Goal: Task Accomplishment & Management: Use online tool/utility

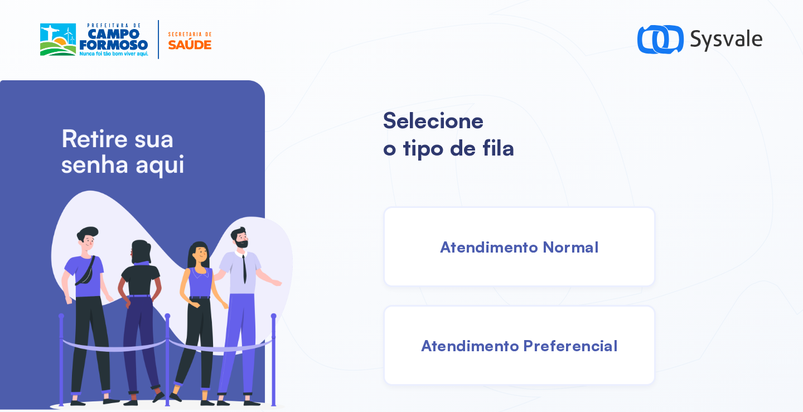
click at [484, 242] on span "Atendimento Normal" at bounding box center [519, 247] width 159 height 20
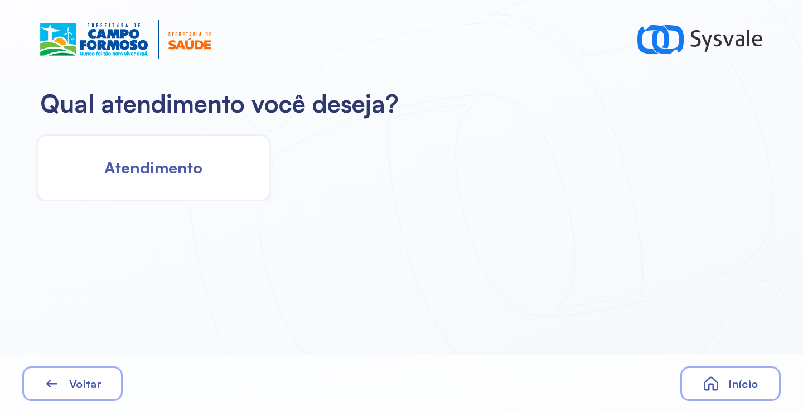
click at [195, 162] on span "Atendimento" at bounding box center [153, 168] width 98 height 20
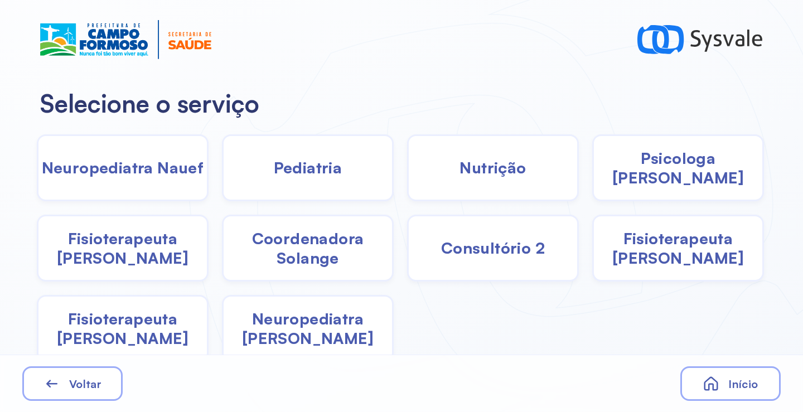
click at [325, 178] on div "Pediatria" at bounding box center [308, 167] width 172 height 67
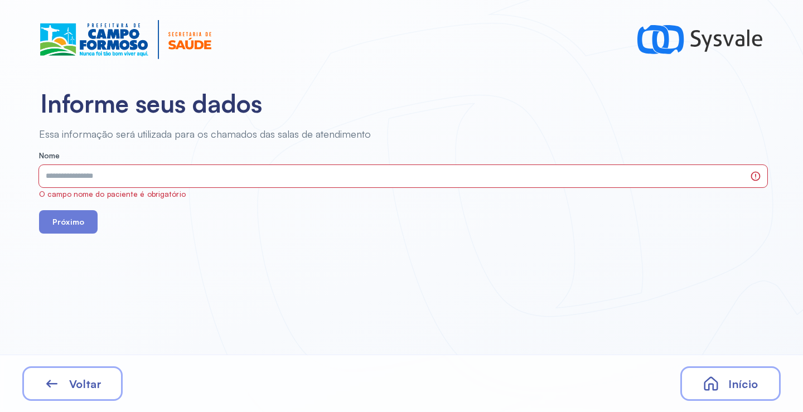
drag, startPoint x: 325, startPoint y: 178, endPoint x: 101, endPoint y: 378, distance: 300.1
click at [101, 378] on div "Voltar" at bounding box center [72, 383] width 100 height 35
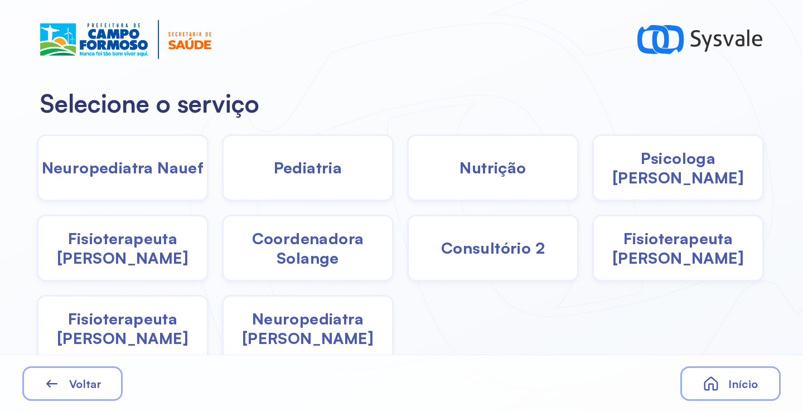
click at [662, 247] on span "Fisioterapeuta Francyne" at bounding box center [678, 248] width 168 height 39
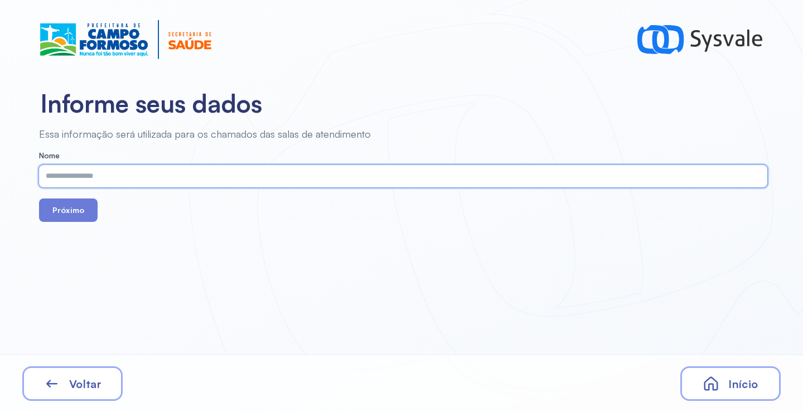
paste input "**********"
drag, startPoint x: 258, startPoint y: 202, endPoint x: 253, endPoint y: 186, distance: 16.8
click at [257, 200] on div "Próximo" at bounding box center [403, 210] width 728 height 23
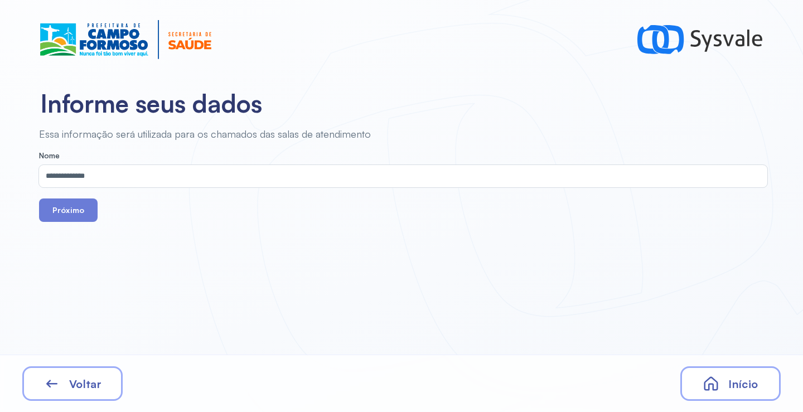
drag, startPoint x: 253, startPoint y: 185, endPoint x: 246, endPoint y: 179, distance: 8.7
click at [251, 183] on input "**********" at bounding box center [401, 176] width 724 height 22
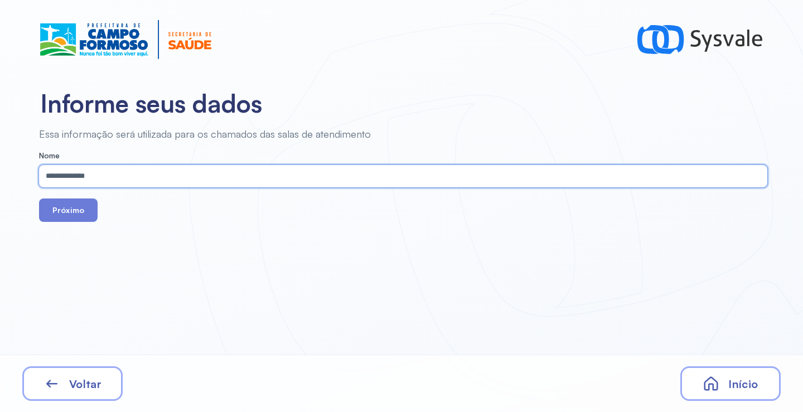
click at [246, 179] on input "**********" at bounding box center [401, 176] width 724 height 22
paste input "**********"
type input "**********"
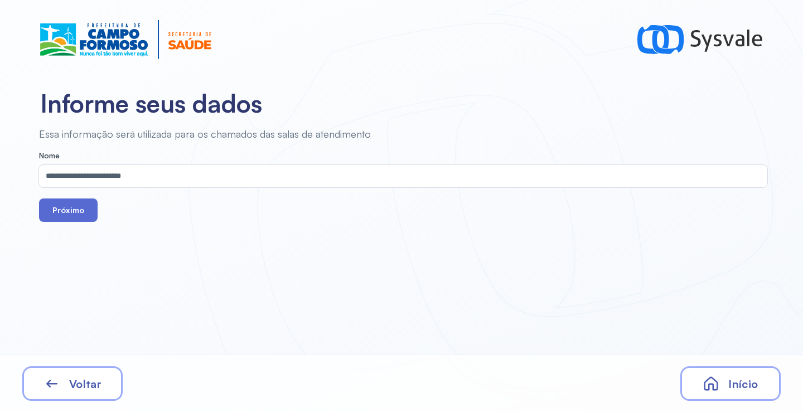
click at [71, 212] on button "Próximo" at bounding box center [68, 210] width 59 height 23
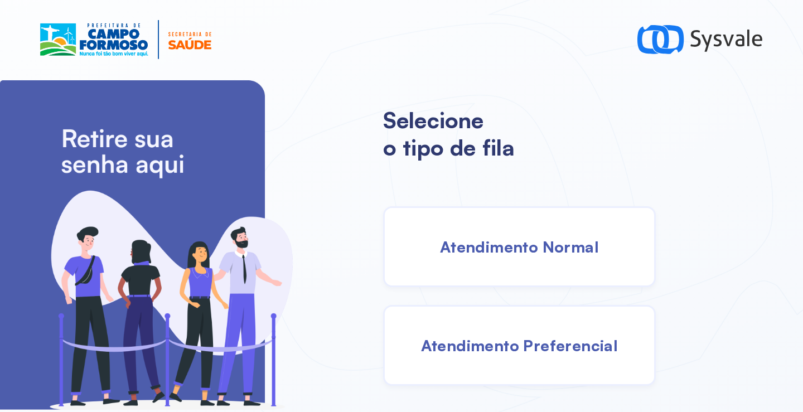
click at [505, 252] on span "Atendimento Normal" at bounding box center [519, 247] width 159 height 20
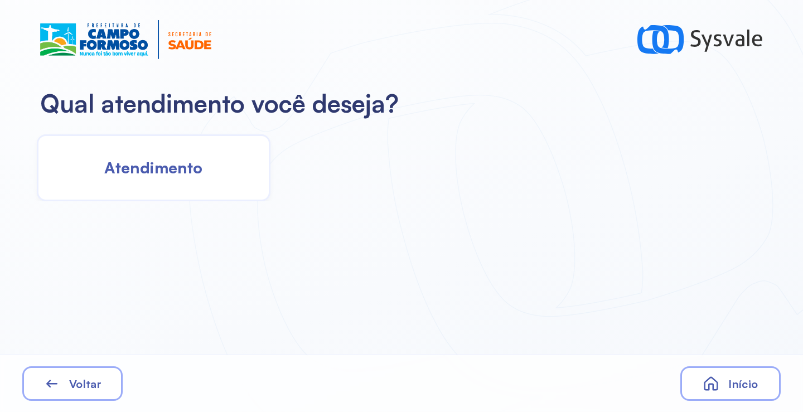
click at [167, 181] on div "Atendimento" at bounding box center [154, 167] width 234 height 67
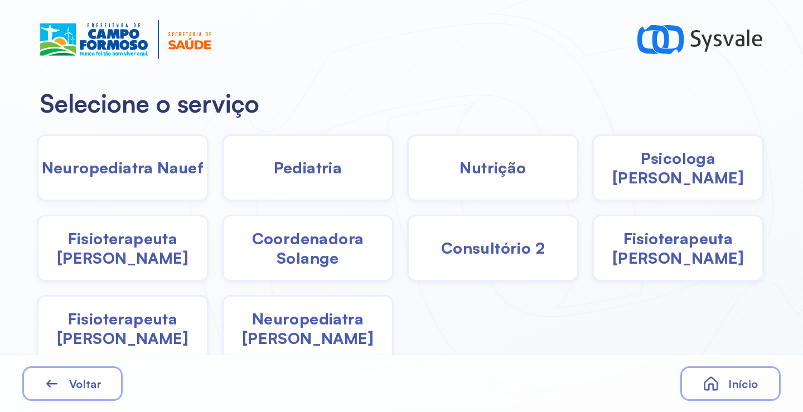
click at [292, 176] on span "Pediatria" at bounding box center [308, 168] width 69 height 20
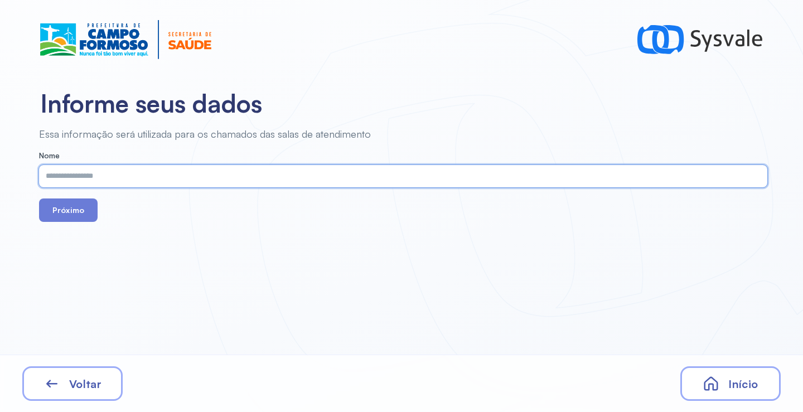
paste input "**********"
type input "**********"
click at [79, 217] on button "Próximo" at bounding box center [68, 210] width 59 height 23
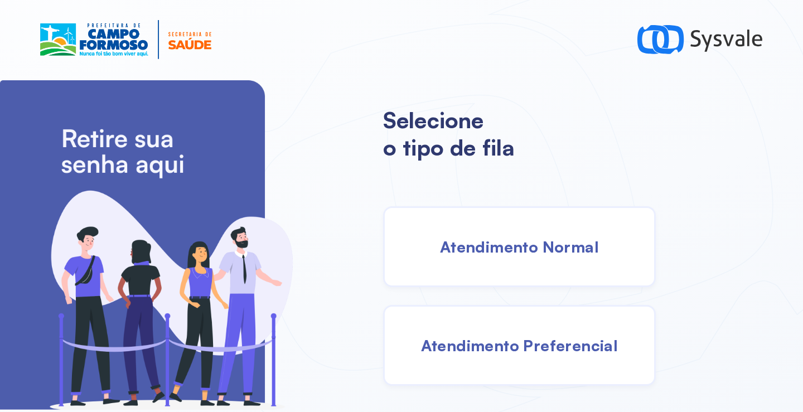
click at [516, 256] on span "Atendimento Normal" at bounding box center [519, 247] width 159 height 20
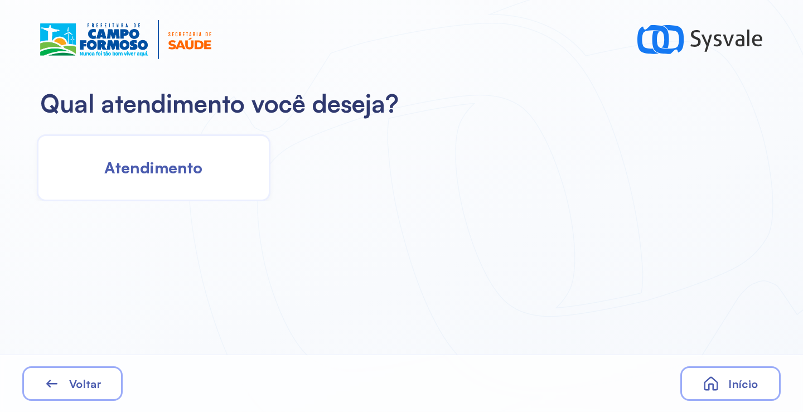
click at [191, 173] on span "Atendimento" at bounding box center [153, 168] width 98 height 20
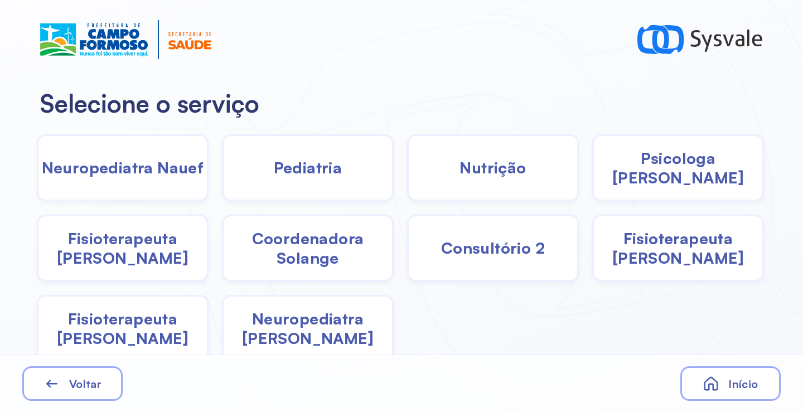
click at [302, 165] on span "Pediatria" at bounding box center [308, 168] width 69 height 20
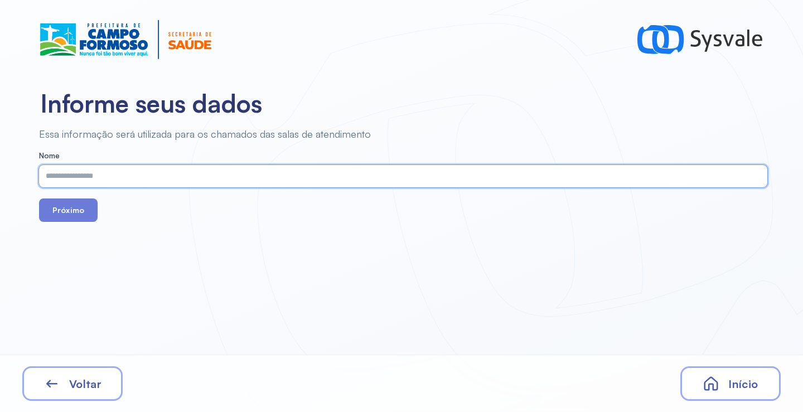
drag, startPoint x: 302, startPoint y: 165, endPoint x: 246, endPoint y: 175, distance: 56.7
drag, startPoint x: 81, startPoint y: 209, endPoint x: 80, endPoint y: 204, distance: 5.6
click at [80, 204] on button "Próximo" at bounding box center [68, 210] width 59 height 23
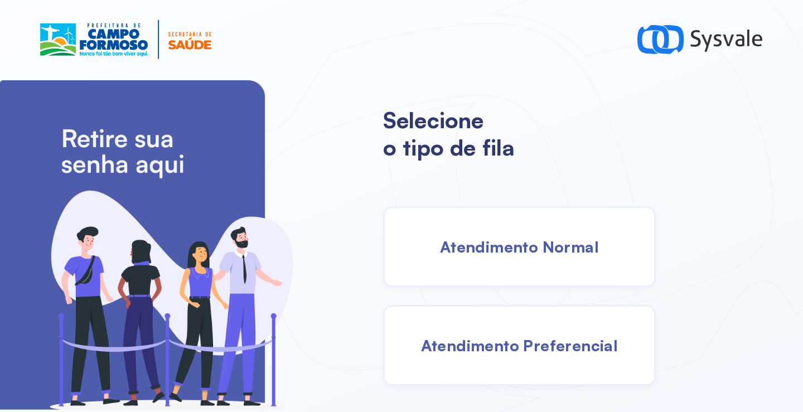
click at [532, 239] on span "Atendimento Normal" at bounding box center [519, 247] width 159 height 20
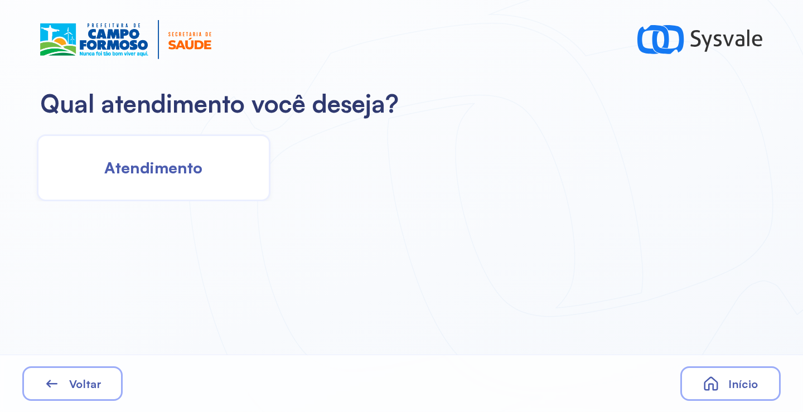
click at [190, 163] on span "Atendimento" at bounding box center [153, 168] width 98 height 20
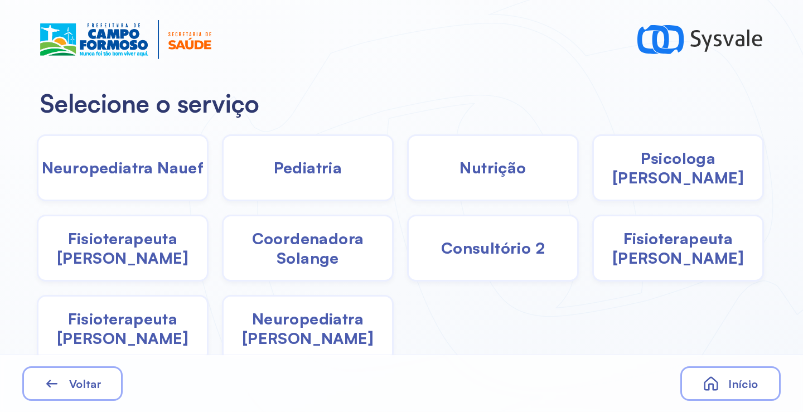
click at [299, 180] on div "Pediatria" at bounding box center [308, 167] width 172 height 67
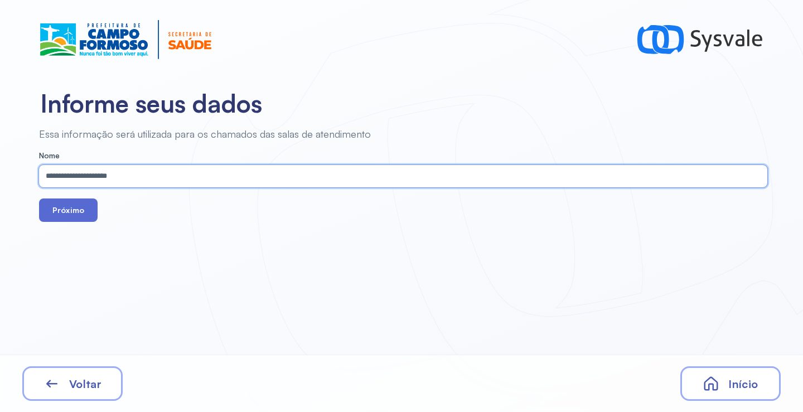
type input "**********"
click at [69, 206] on button "Próximo" at bounding box center [68, 210] width 59 height 23
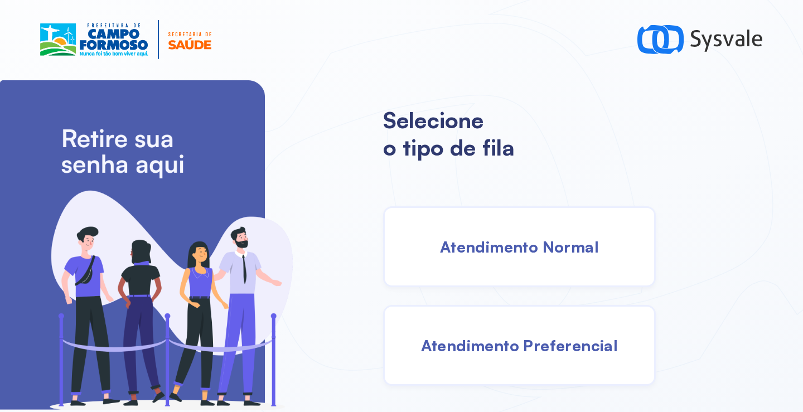
click at [493, 259] on div "Atendimento Normal" at bounding box center [519, 246] width 273 height 81
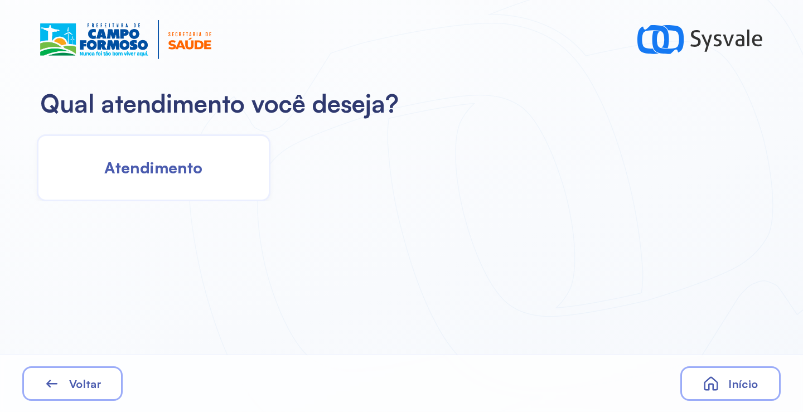
click at [200, 172] on span "Atendimento" at bounding box center [153, 168] width 98 height 20
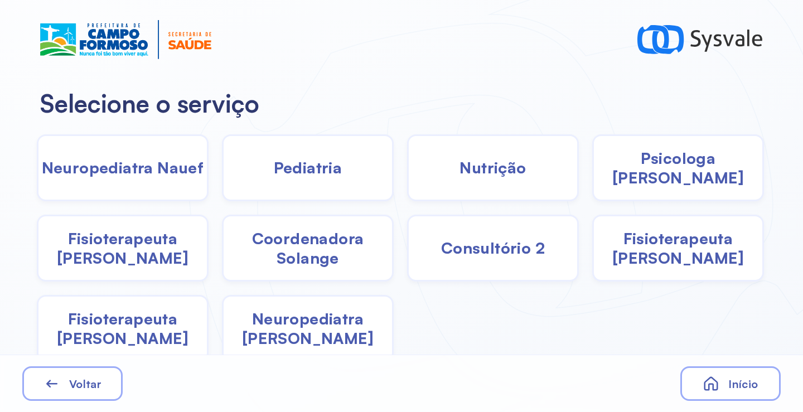
click at [683, 259] on span "Fisioterapeuta Francyne" at bounding box center [678, 248] width 168 height 39
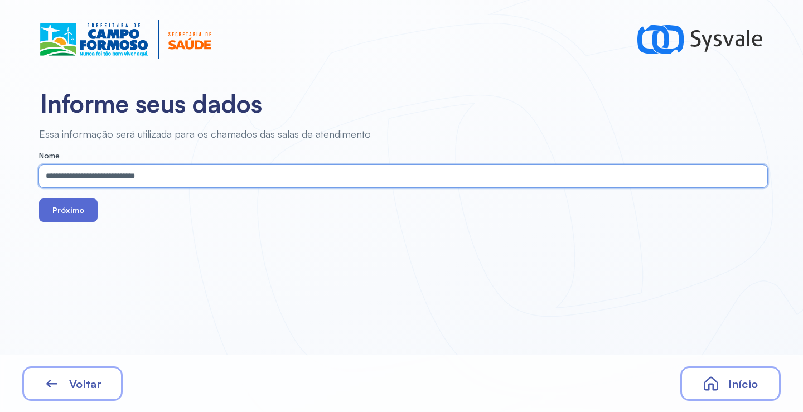
click at [72, 209] on button "Próximo" at bounding box center [68, 210] width 59 height 23
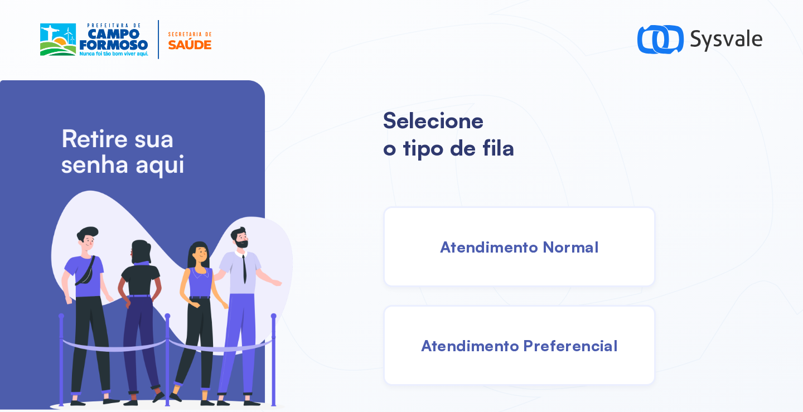
click at [351, 122] on div "Selecione o tipo de fila Atendimento Normal Atendimento Preferencial" at bounding box center [401, 245] width 803 height 333
click at [501, 235] on div "Atendimento Normal" at bounding box center [519, 246] width 273 height 81
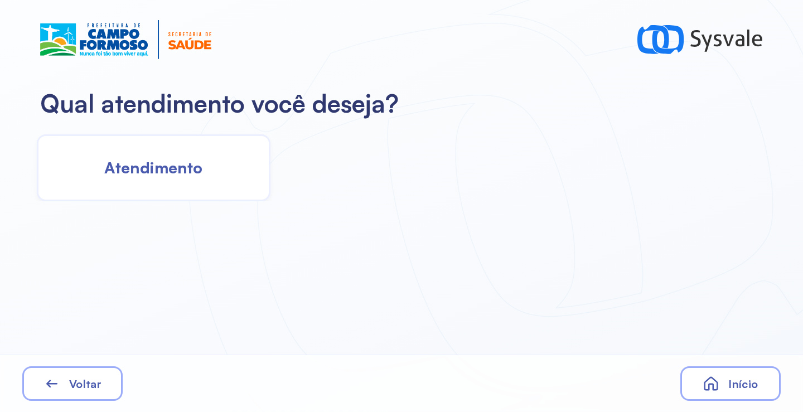
click at [185, 183] on div "Atendimento" at bounding box center [154, 167] width 234 height 67
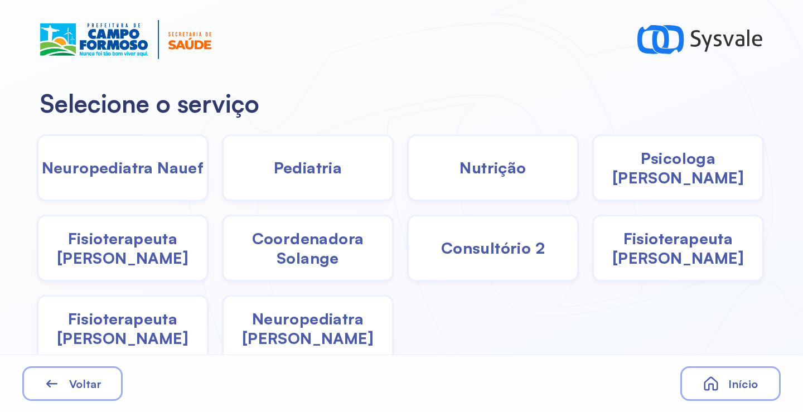
click at [321, 167] on span "Pediatria" at bounding box center [308, 168] width 69 height 20
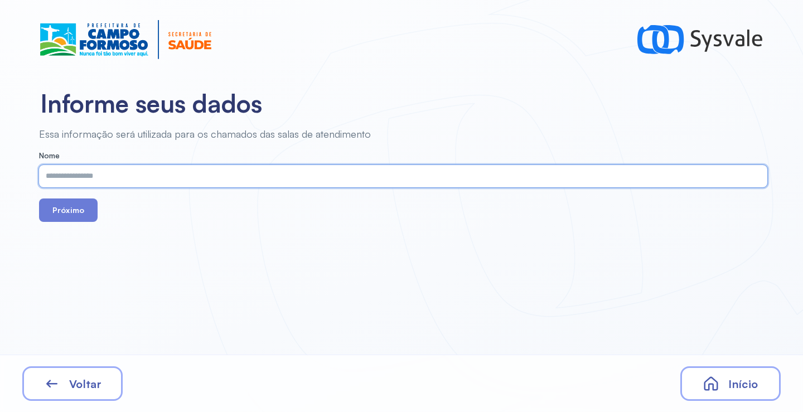
paste input "**********"
type input "**********"
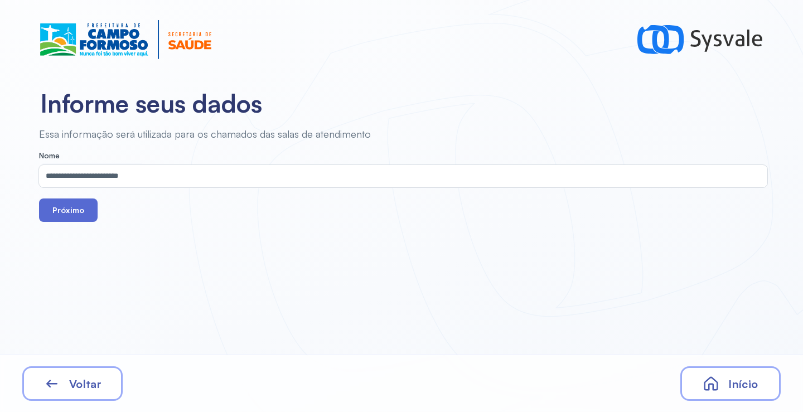
click at [56, 209] on button "Próximo" at bounding box center [68, 210] width 59 height 23
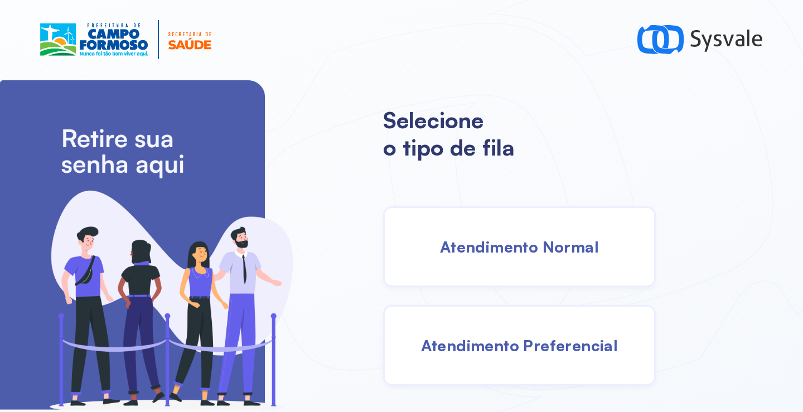
click at [479, 212] on div "Atendimento Normal" at bounding box center [519, 246] width 273 height 81
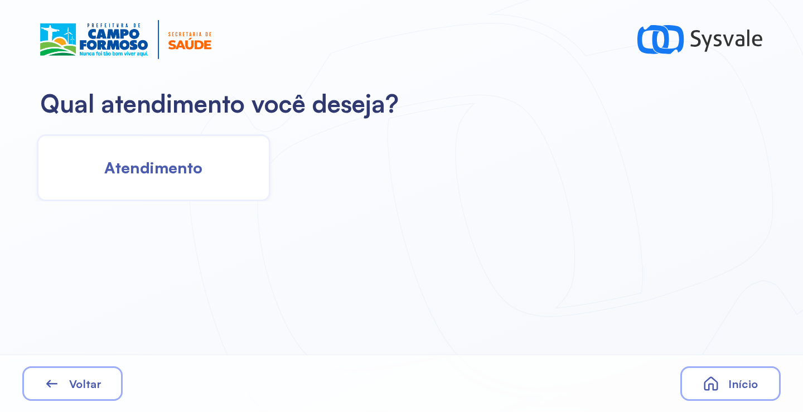
drag, startPoint x: 199, startPoint y: 182, endPoint x: 209, endPoint y: 183, distance: 10.1
click at [209, 183] on div "Atendimento" at bounding box center [154, 167] width 234 height 67
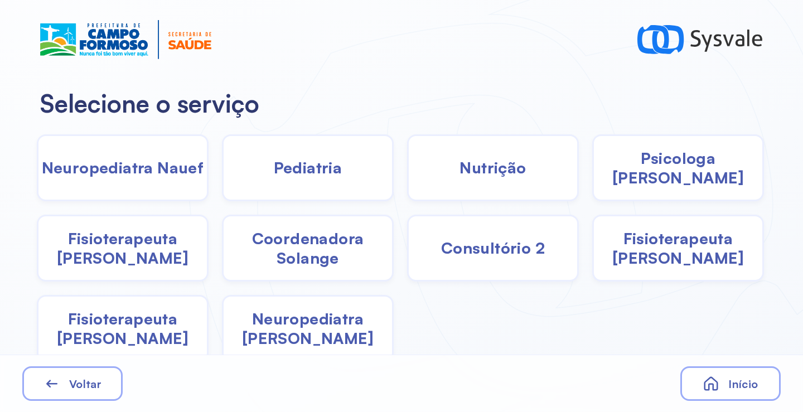
click at [330, 176] on span "Pediatria" at bounding box center [308, 168] width 69 height 20
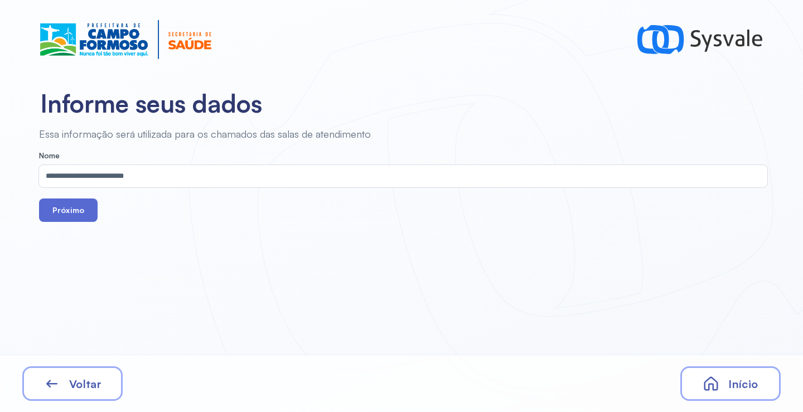
click at [72, 214] on button "Próximo" at bounding box center [68, 210] width 59 height 23
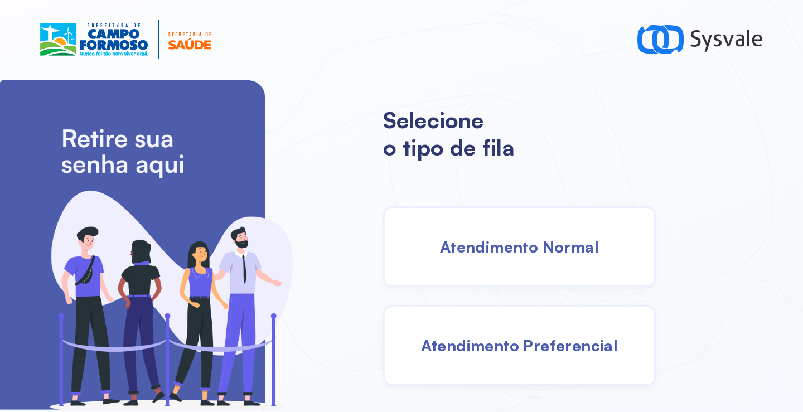
drag, startPoint x: 515, startPoint y: 255, endPoint x: 500, endPoint y: 251, distance: 16.0
click at [500, 251] on span "Atendimento Normal" at bounding box center [519, 247] width 159 height 20
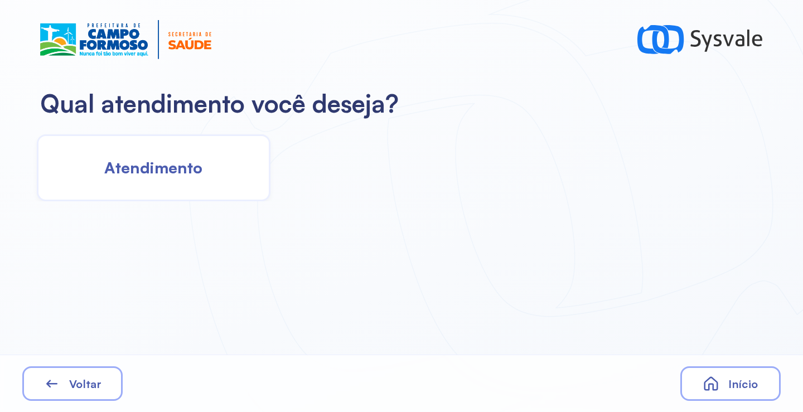
click at [210, 166] on div "Atendimento" at bounding box center [154, 167] width 234 height 67
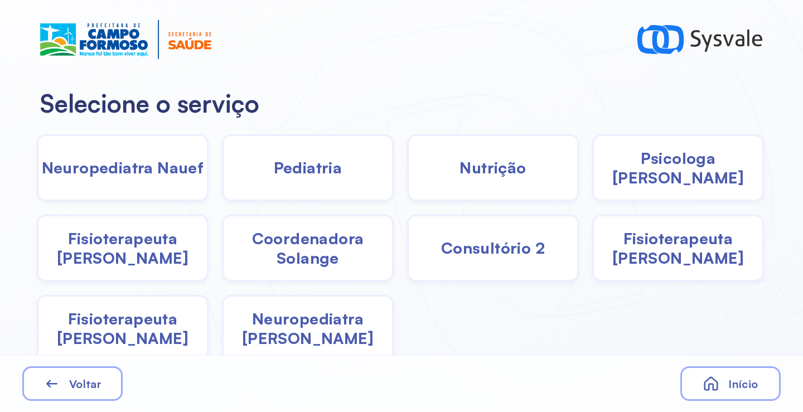
click at [292, 176] on span "Pediatria" at bounding box center [308, 168] width 69 height 20
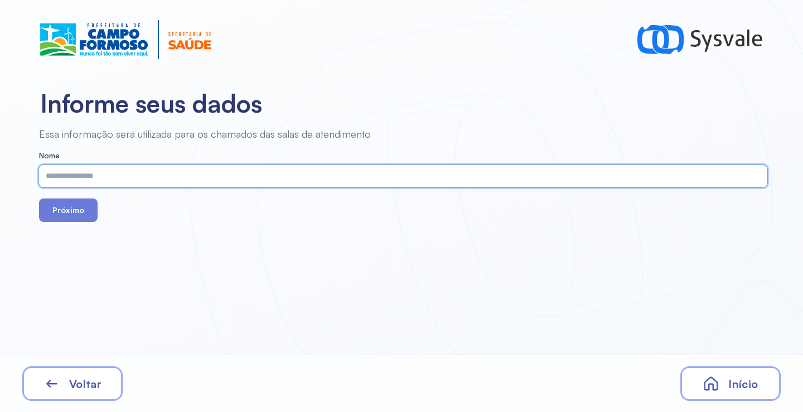
paste input "**********"
type input "**********"
click at [60, 210] on button "Próximo" at bounding box center [68, 210] width 59 height 23
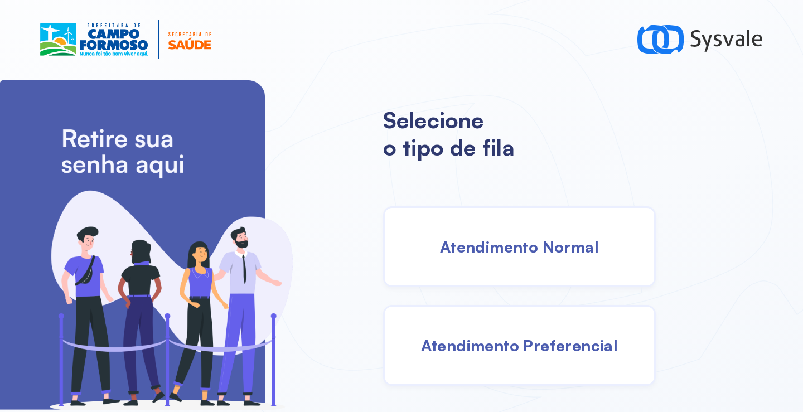
click at [521, 244] on span "Atendimento Normal" at bounding box center [519, 247] width 159 height 20
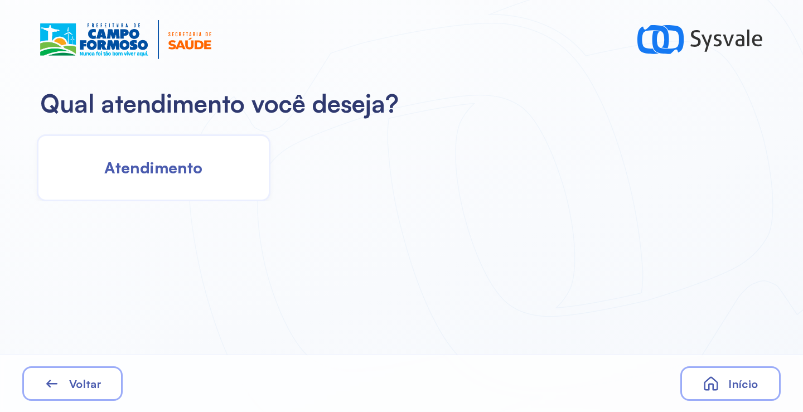
click at [161, 146] on div "Atendimento" at bounding box center [154, 167] width 234 height 67
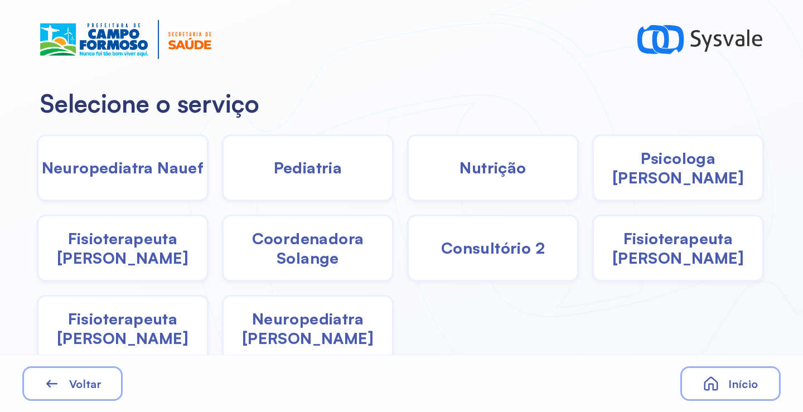
click at [540, 172] on div "Nutrição" at bounding box center [493, 167] width 172 height 67
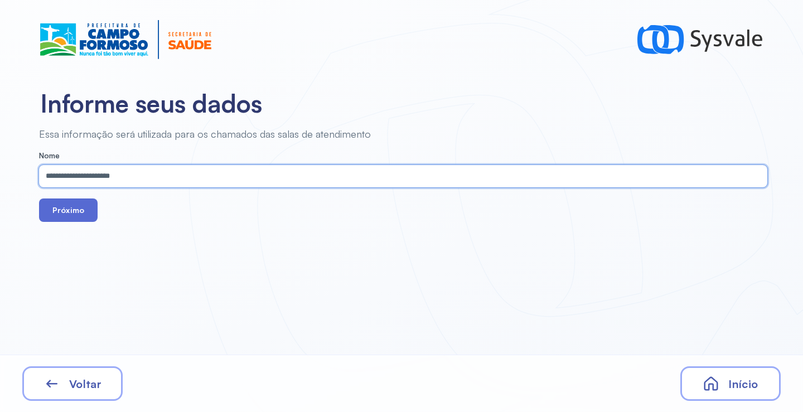
type input "**********"
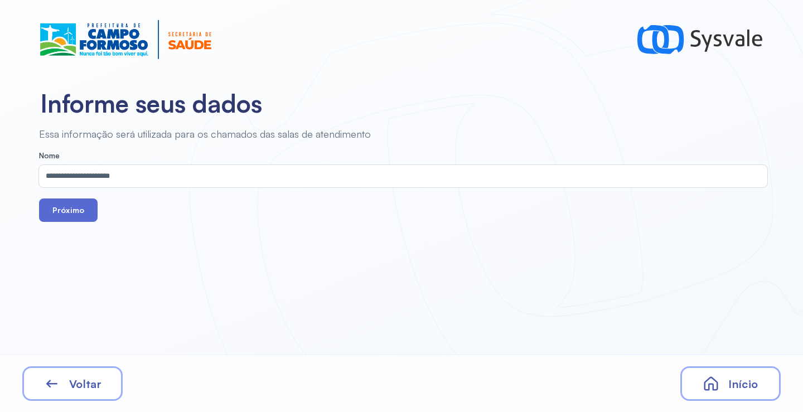
click at [65, 207] on button "Próximo" at bounding box center [68, 210] width 59 height 23
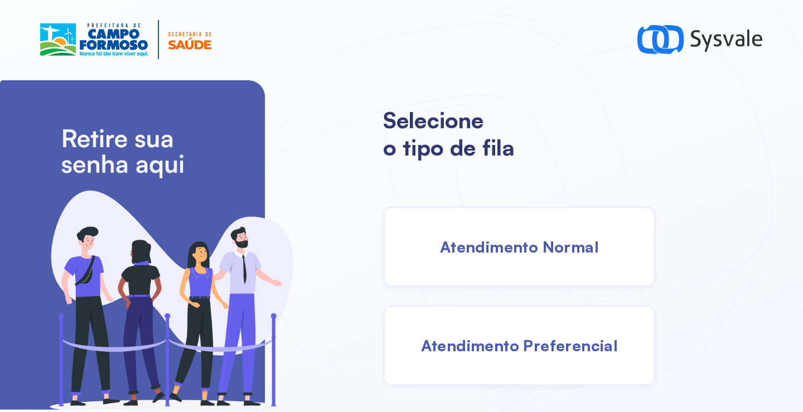
click at [501, 253] on span "Atendimento Normal" at bounding box center [519, 247] width 159 height 20
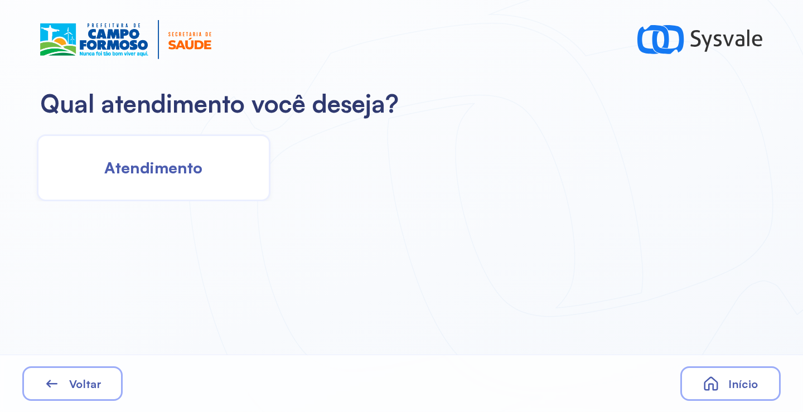
click at [202, 177] on div "Atendimento" at bounding box center [154, 167] width 234 height 67
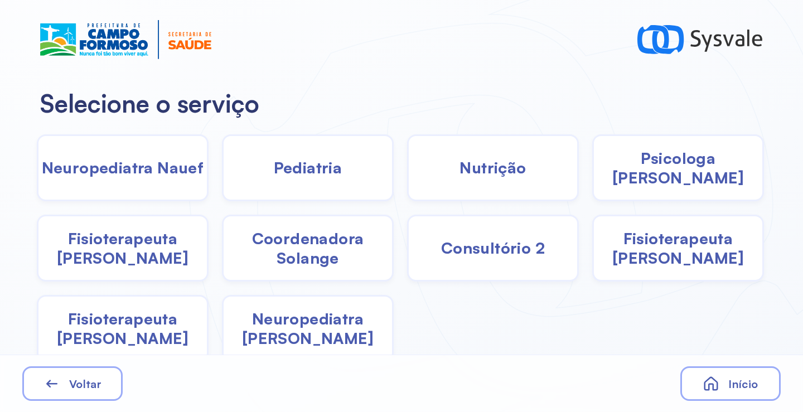
click at [318, 158] on span "Pediatria" at bounding box center [308, 168] width 69 height 20
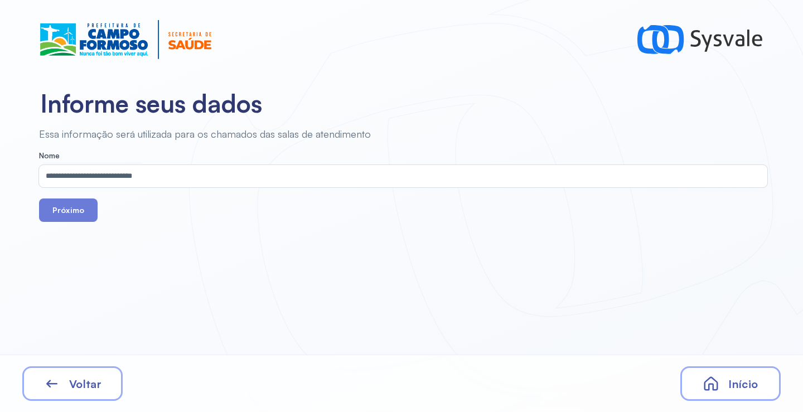
click at [72, 391] on div "Voltar" at bounding box center [72, 383] width 100 height 35
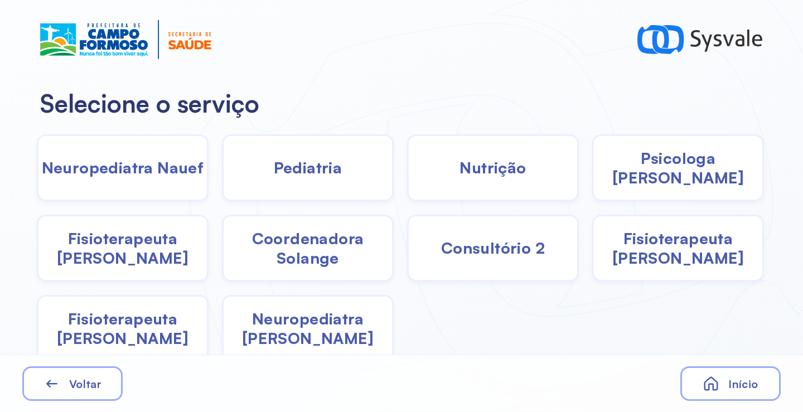
click at [511, 182] on div "Nutrição" at bounding box center [493, 167] width 172 height 67
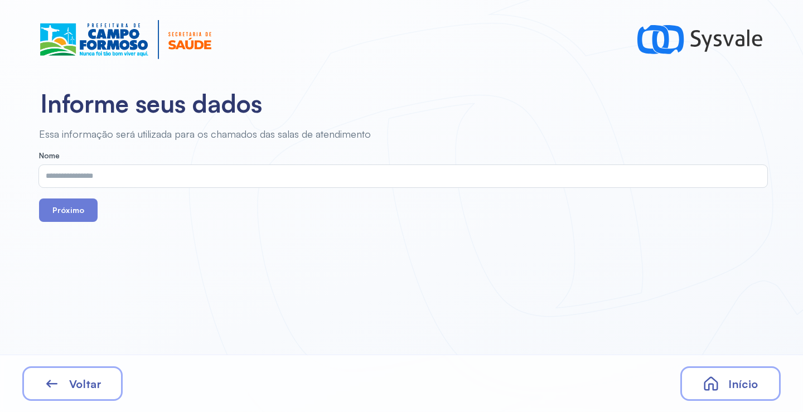
click at [93, 395] on div "Voltar" at bounding box center [72, 383] width 100 height 35
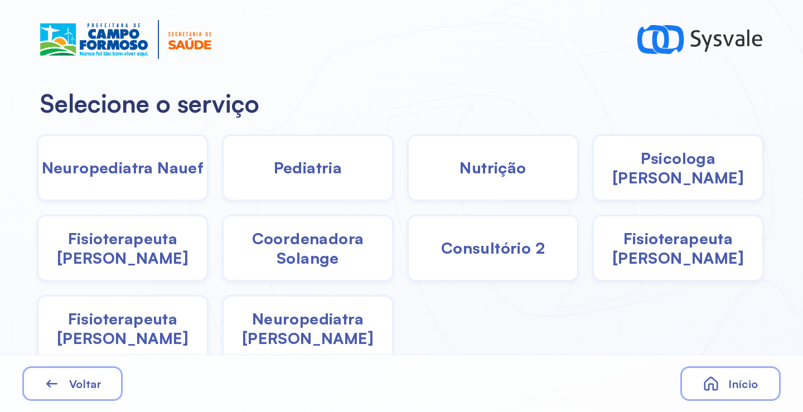
click at [291, 182] on div "Pediatria" at bounding box center [308, 167] width 172 height 67
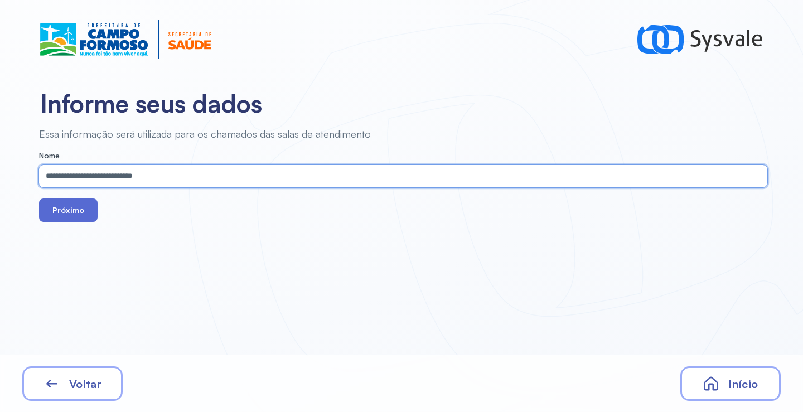
type input "**********"
click at [76, 212] on button "Próximo" at bounding box center [68, 210] width 59 height 23
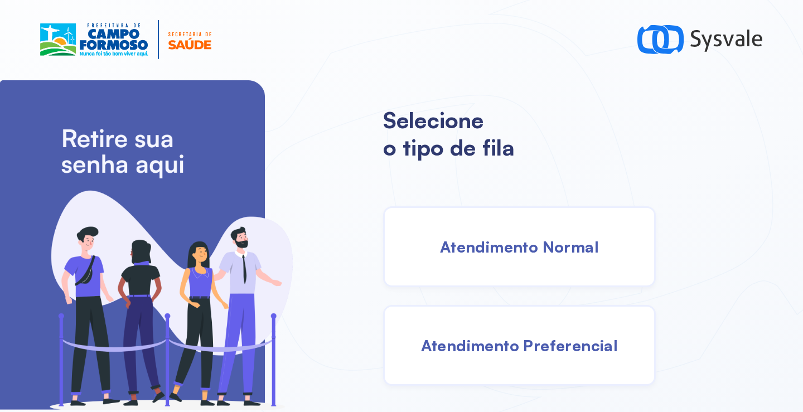
click at [494, 228] on div "Atendimento Normal" at bounding box center [519, 246] width 273 height 81
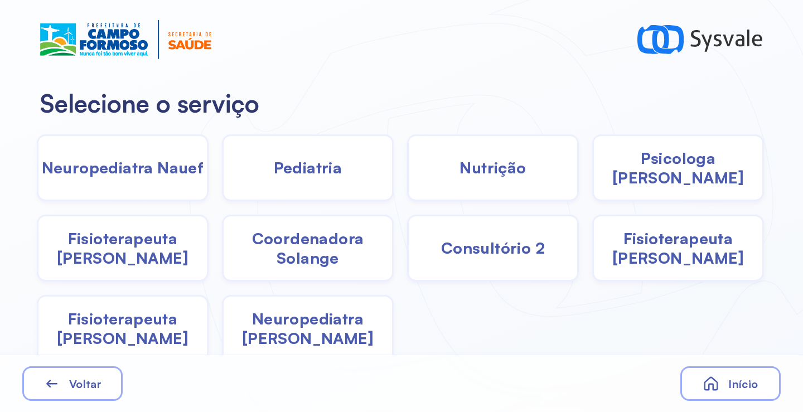
click at [303, 185] on div "Pediatria" at bounding box center [308, 167] width 172 height 67
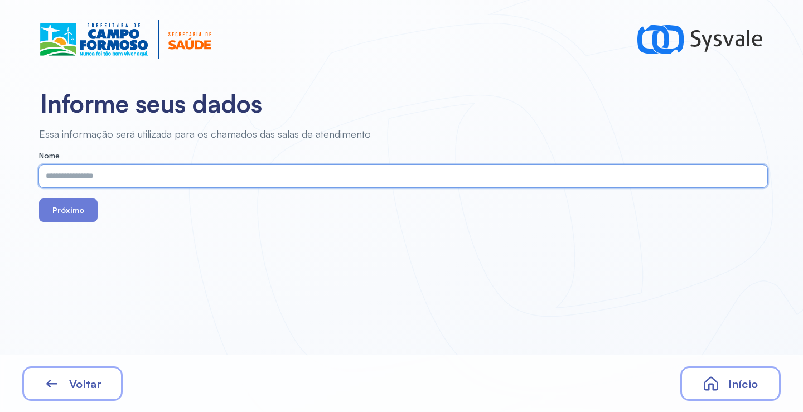
paste input "**********"
type input "**********"
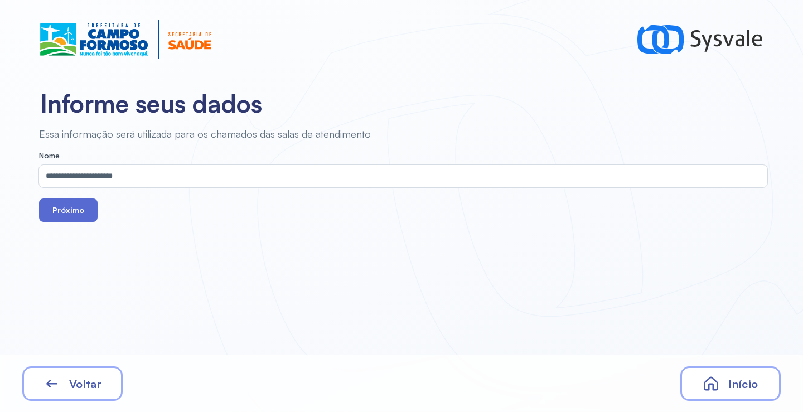
click at [69, 215] on button "Próximo" at bounding box center [68, 210] width 59 height 23
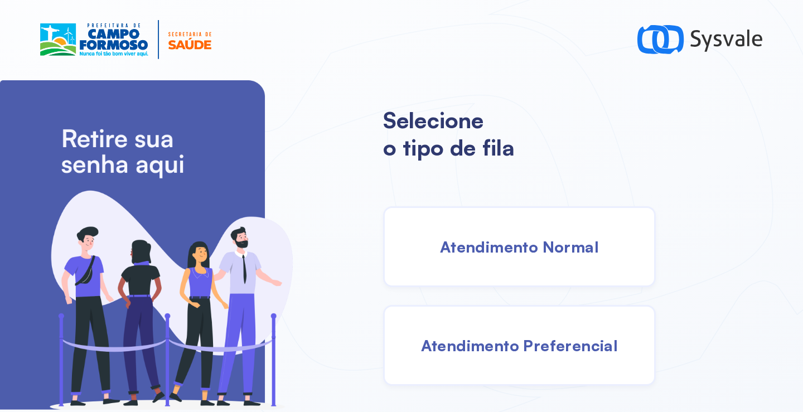
click at [543, 243] on span "Atendimento Normal" at bounding box center [519, 247] width 159 height 20
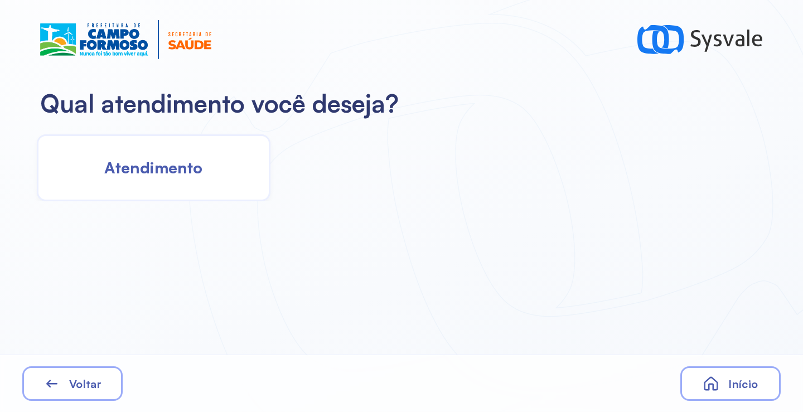
click at [174, 173] on span "Atendimento" at bounding box center [153, 168] width 98 height 20
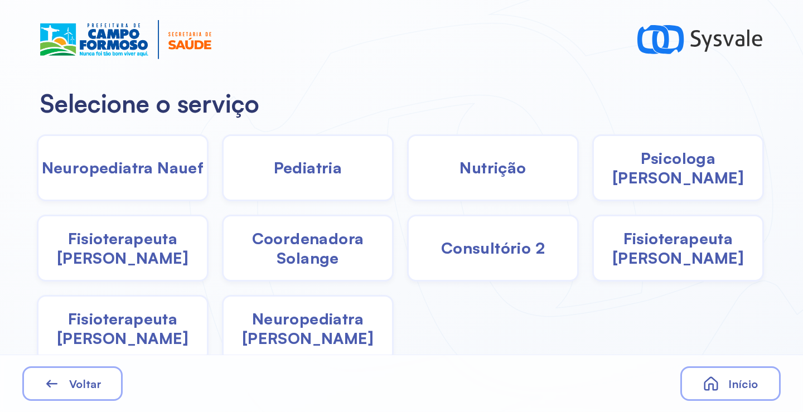
click at [320, 176] on span "Pediatria" at bounding box center [308, 168] width 69 height 20
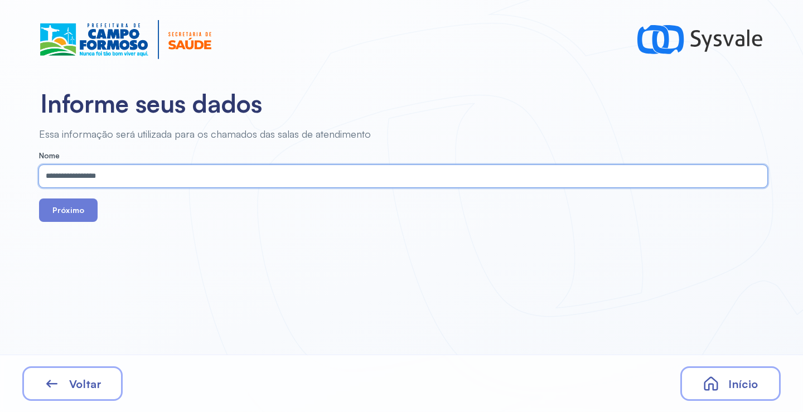
click at [65, 177] on input "**********" at bounding box center [401, 176] width 724 height 22
type input "**********"
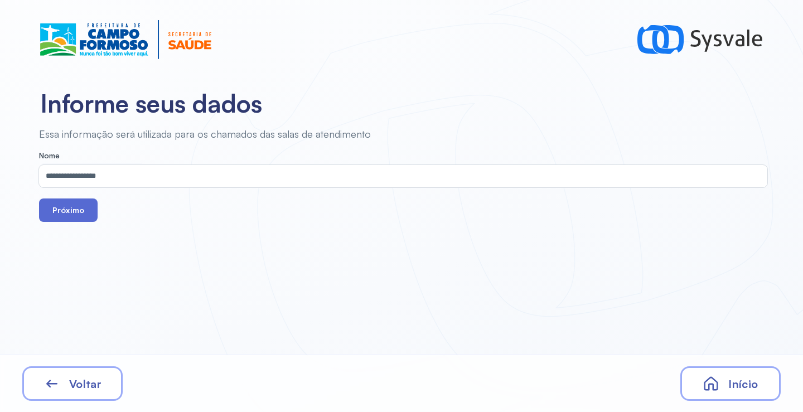
click at [75, 209] on button "Próximo" at bounding box center [68, 210] width 59 height 23
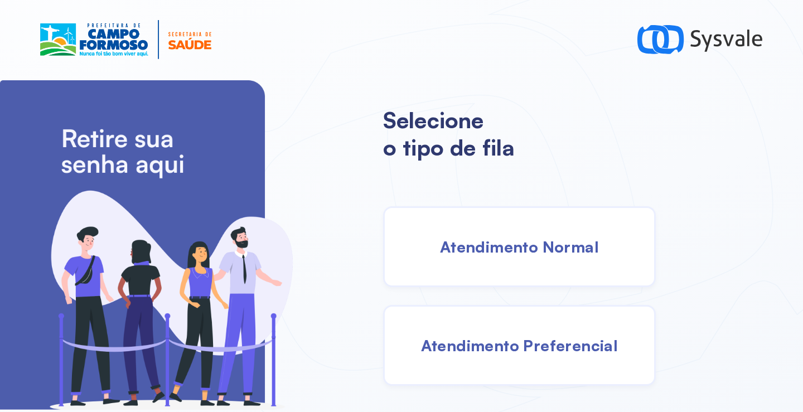
click at [540, 249] on span "Atendimento Normal" at bounding box center [519, 247] width 159 height 20
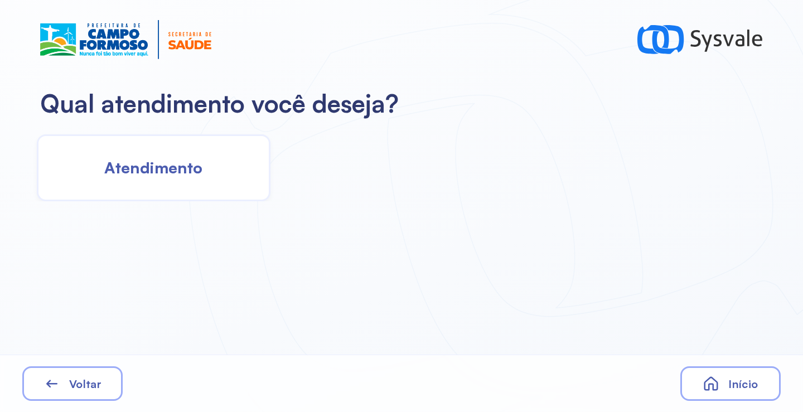
click at [178, 181] on div "Atendimento" at bounding box center [154, 167] width 234 height 67
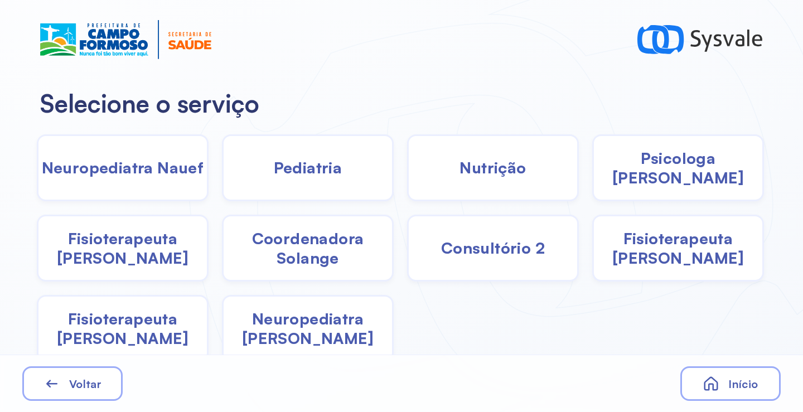
click at [289, 180] on div "Pediatria" at bounding box center [308, 167] width 172 height 67
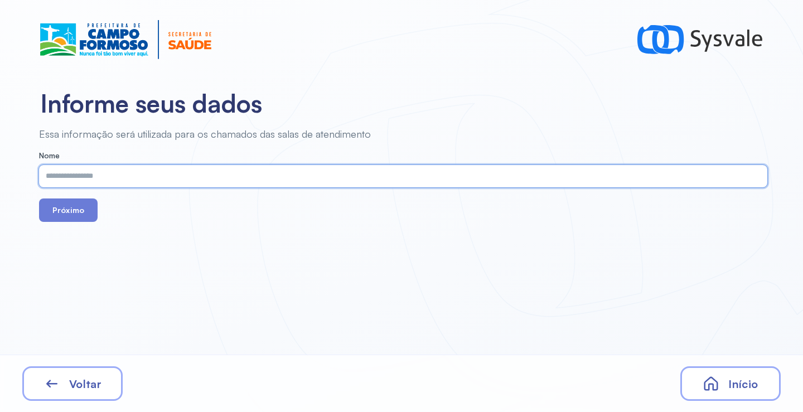
paste input "**********"
type input "**********"
drag, startPoint x: 78, startPoint y: 216, endPoint x: 172, endPoint y: 56, distance: 186.2
click at [78, 214] on button "Próximo" at bounding box center [68, 210] width 59 height 23
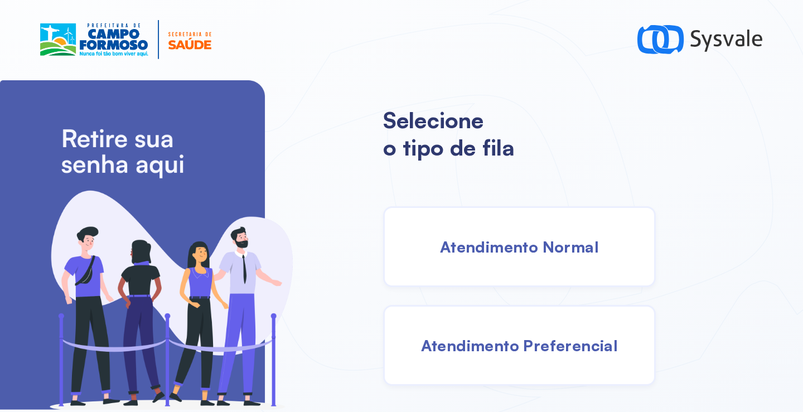
drag, startPoint x: 485, startPoint y: 250, endPoint x: 467, endPoint y: 244, distance: 18.7
click at [467, 244] on span "Atendimento Normal" at bounding box center [519, 247] width 159 height 20
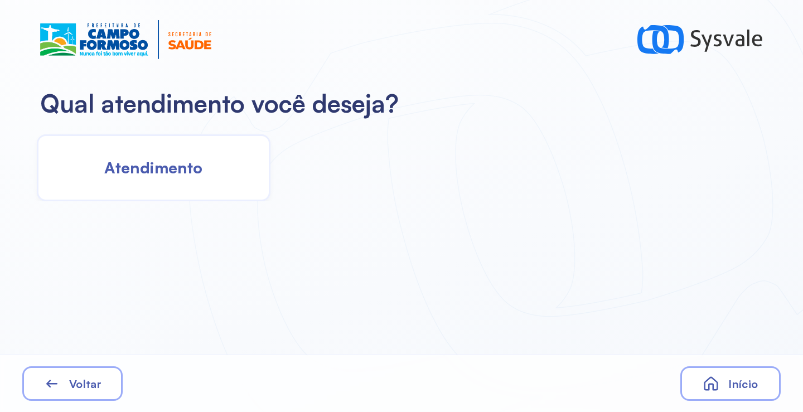
click at [159, 172] on span "Atendimento" at bounding box center [153, 168] width 98 height 20
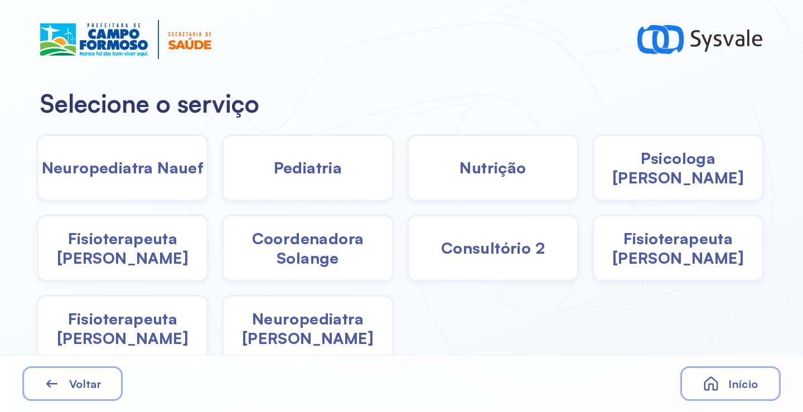
click at [255, 171] on div "Pediatria" at bounding box center [308, 167] width 172 height 67
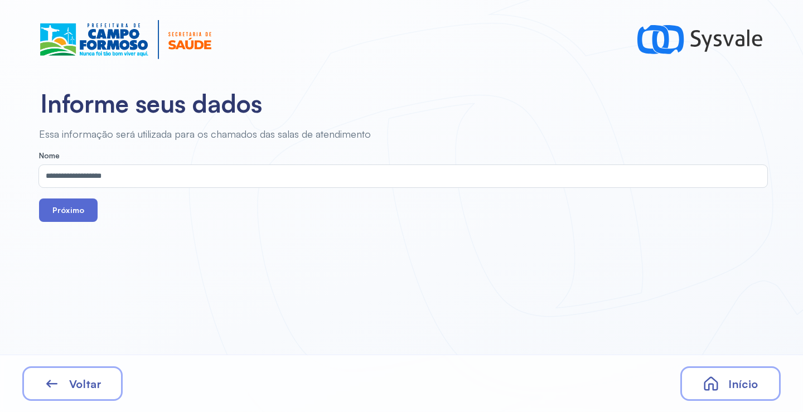
click at [71, 217] on button "Próximo" at bounding box center [68, 210] width 59 height 23
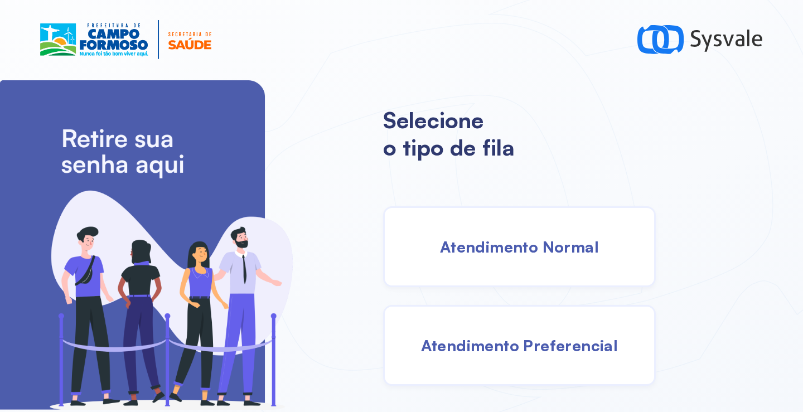
click at [484, 229] on div "Atendimento Normal" at bounding box center [519, 246] width 273 height 81
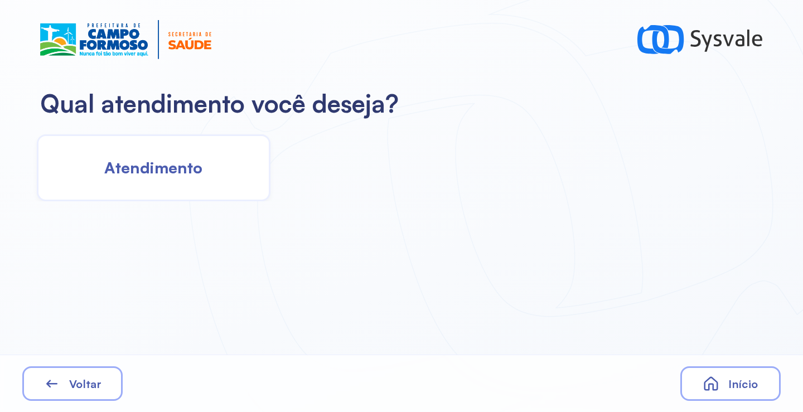
click at [205, 176] on div "Atendimento" at bounding box center [154, 167] width 234 height 67
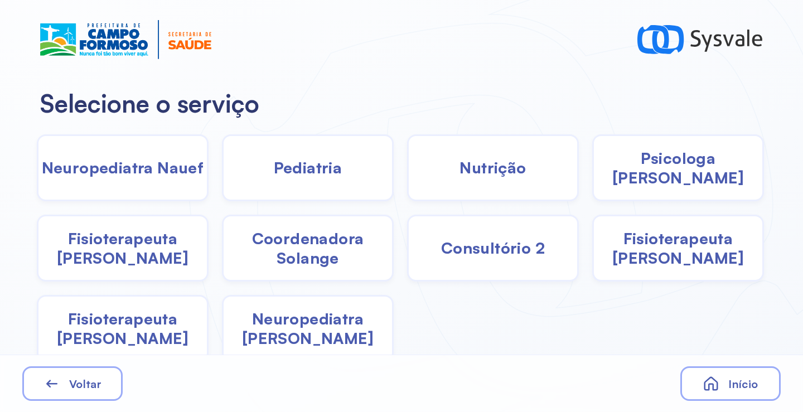
click at [284, 174] on span "Pediatria" at bounding box center [308, 168] width 69 height 20
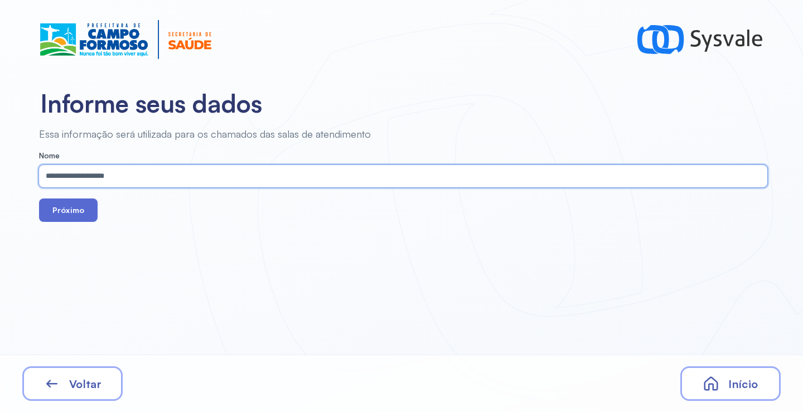
type input "**********"
drag, startPoint x: 78, startPoint y: 213, endPoint x: 179, endPoint y: 4, distance: 232.2
click at [78, 210] on button "Próximo" at bounding box center [68, 210] width 59 height 23
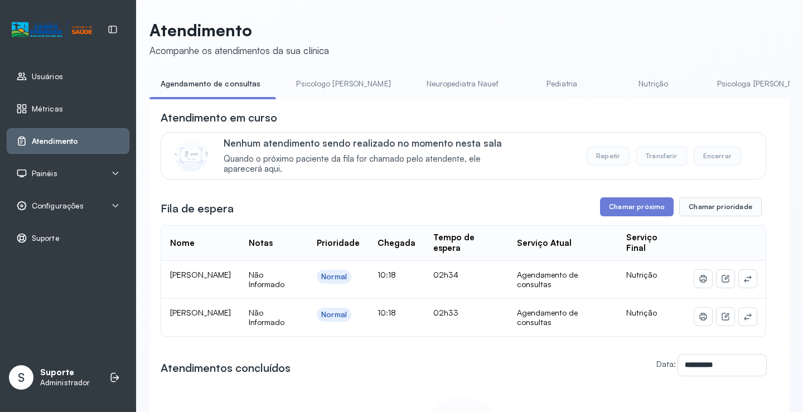
click at [322, 83] on link "Psicologo Pedro" at bounding box center [343, 84] width 117 height 18
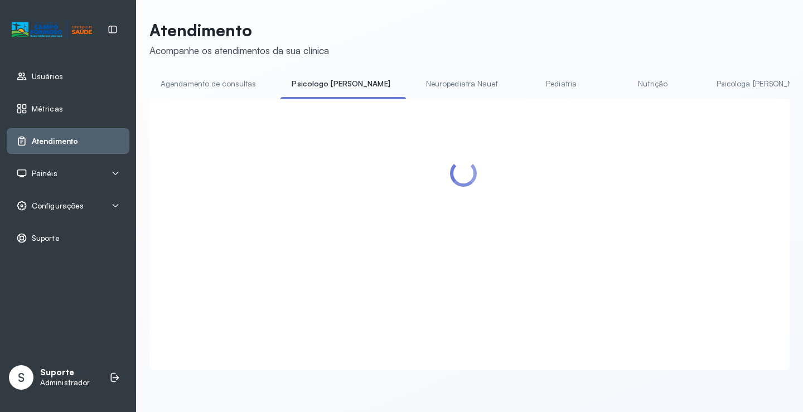
click at [219, 75] on link "Agendamento de consultas" at bounding box center [208, 84] width 118 height 18
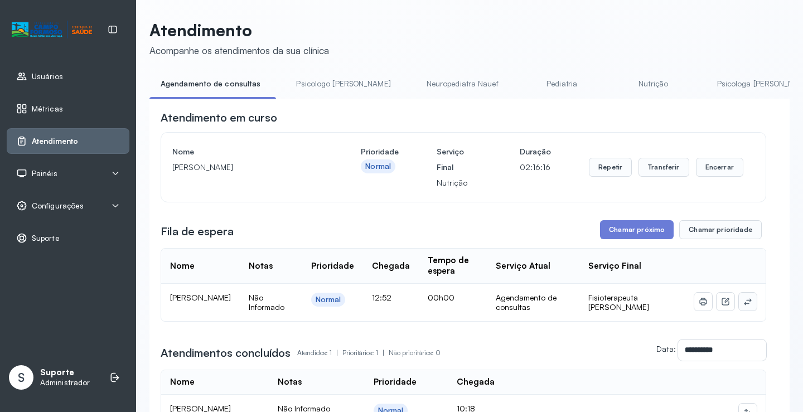
click at [743, 306] on icon at bounding box center [747, 301] width 9 height 9
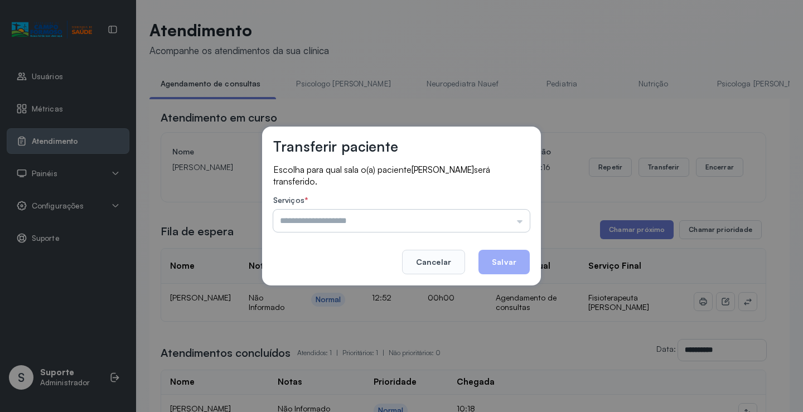
click at [514, 221] on input "text" at bounding box center [401, 221] width 257 height 22
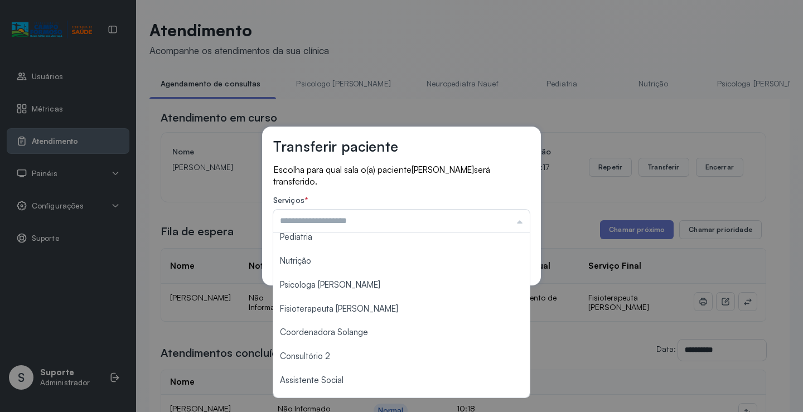
scroll to position [168, 0]
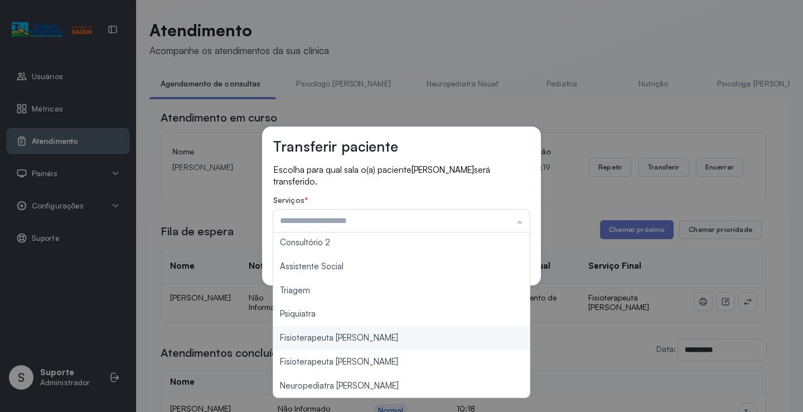
type input "**********"
drag, startPoint x: 382, startPoint y: 343, endPoint x: 385, endPoint y: 334, distance: 9.5
click at [383, 337] on div "**********" at bounding box center [401, 206] width 803 height 412
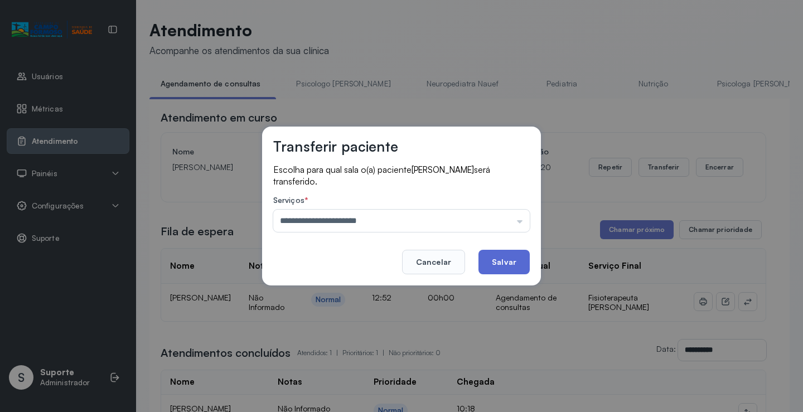
click at [495, 267] on button "Salvar" at bounding box center [503, 262] width 51 height 25
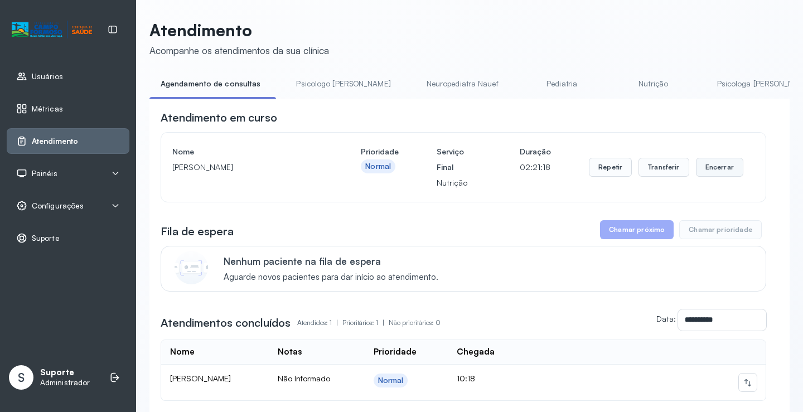
click at [706, 173] on button "Encerrar" at bounding box center [719, 167] width 47 height 19
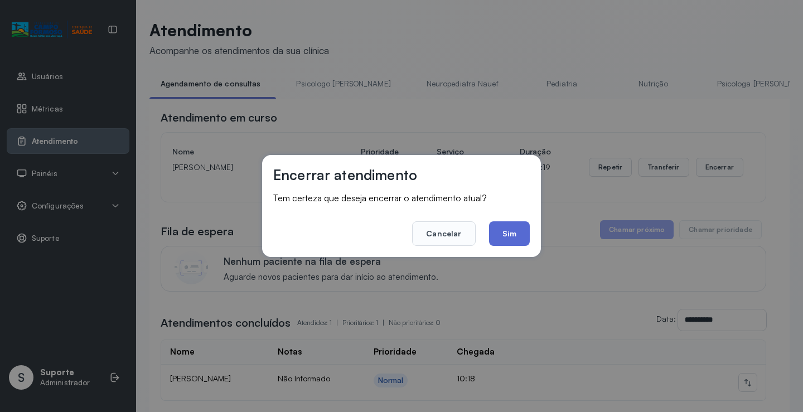
click at [509, 231] on button "Sim" at bounding box center [509, 233] width 41 height 25
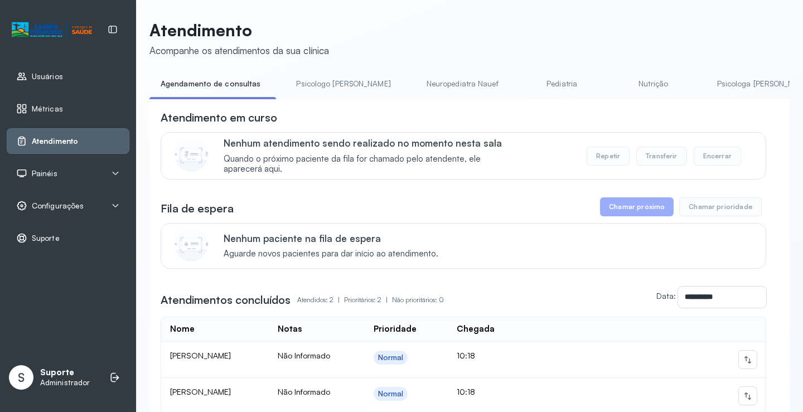
drag, startPoint x: 323, startPoint y: 82, endPoint x: 265, endPoint y: 88, distance: 58.3
click at [322, 82] on link "Psicologo Pedro" at bounding box center [343, 84] width 117 height 18
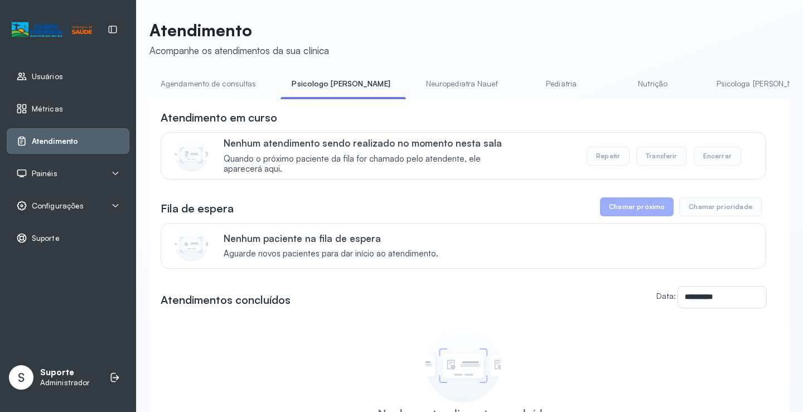
click at [229, 84] on link "Agendamento de consultas" at bounding box center [208, 84] width 118 height 18
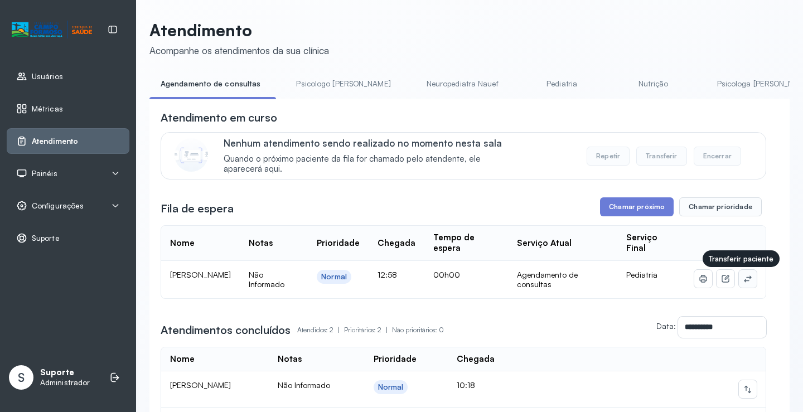
click at [739, 280] on button at bounding box center [748, 279] width 18 height 18
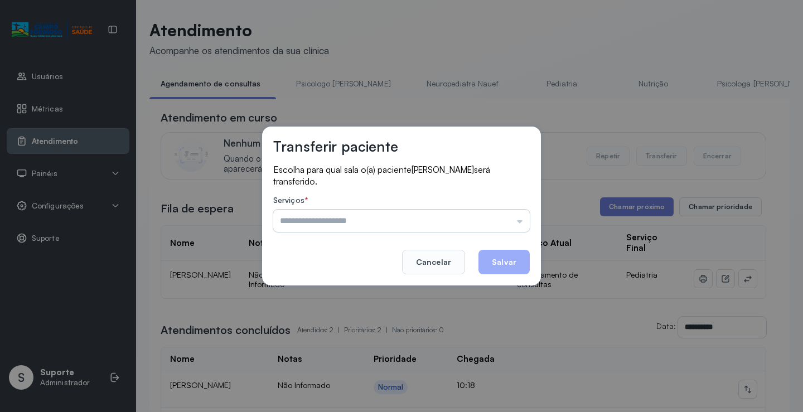
drag, startPoint x: 502, startPoint y: 219, endPoint x: 475, endPoint y: 231, distance: 30.0
click at [502, 220] on input "text" at bounding box center [401, 221] width 257 height 22
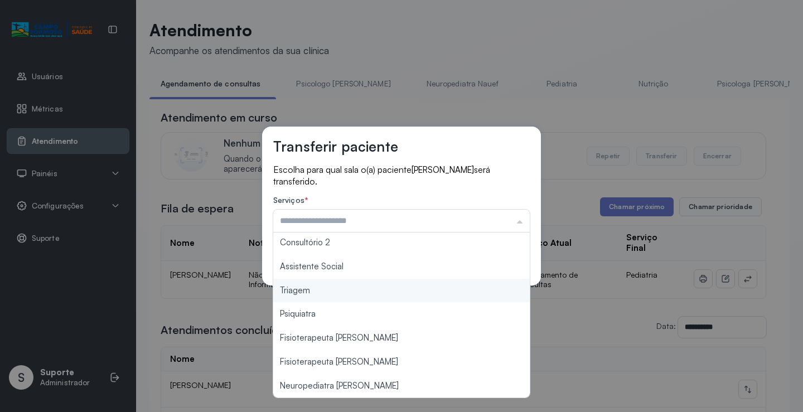
type input "*******"
drag, startPoint x: 345, startPoint y: 293, endPoint x: 370, endPoint y: 291, distance: 25.2
click at [346, 292] on div "Transferir paciente Escolha para qual sala o(a) paciente MILTON SILVA DOS SANTO…" at bounding box center [401, 206] width 803 height 412
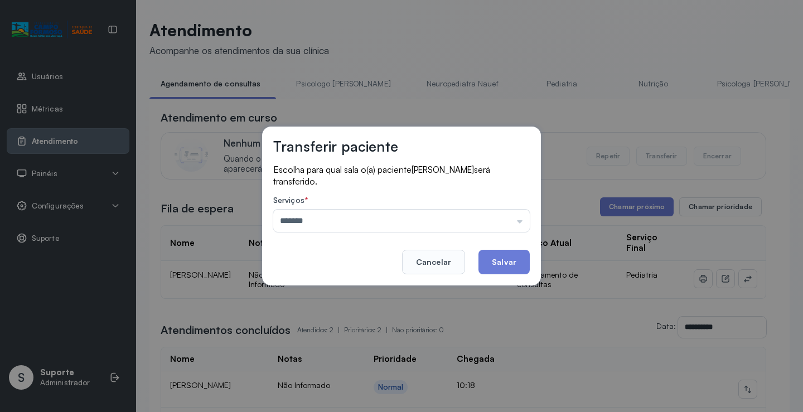
click at [516, 259] on button "Salvar" at bounding box center [503, 262] width 51 height 25
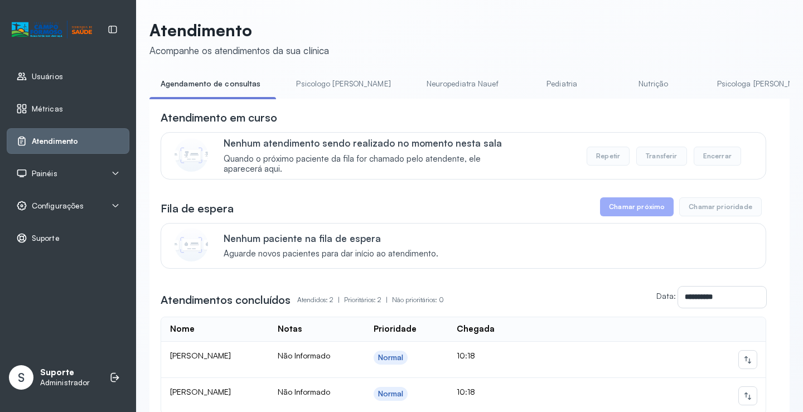
drag, startPoint x: 316, startPoint y: 81, endPoint x: 302, endPoint y: 82, distance: 13.4
click at [316, 82] on link "Psicologo Pedro" at bounding box center [343, 84] width 117 height 18
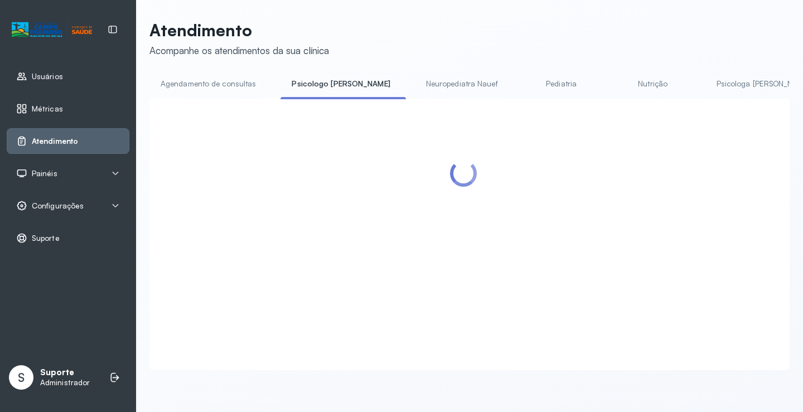
click at [252, 82] on link "Agendamento de consultas" at bounding box center [208, 84] width 118 height 18
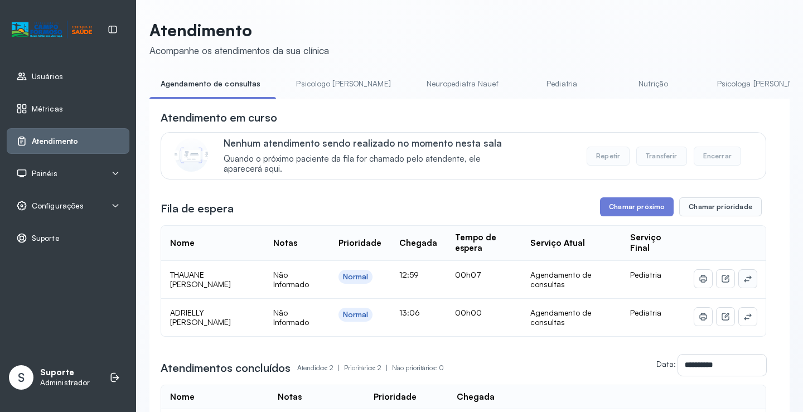
click at [739, 276] on button at bounding box center [748, 279] width 18 height 18
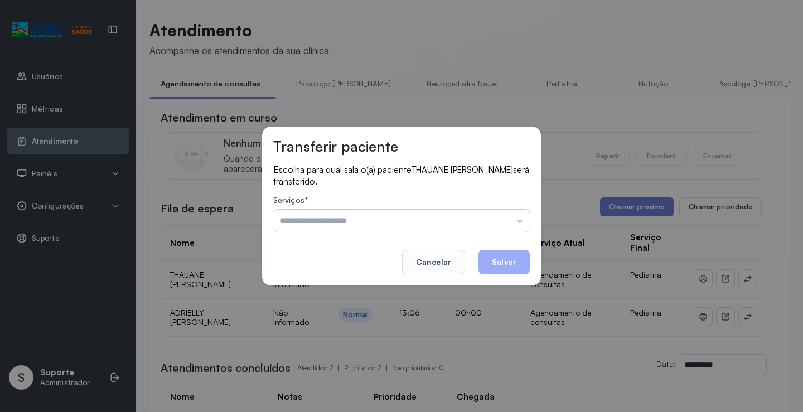
click at [508, 219] on input "text" at bounding box center [401, 221] width 257 height 22
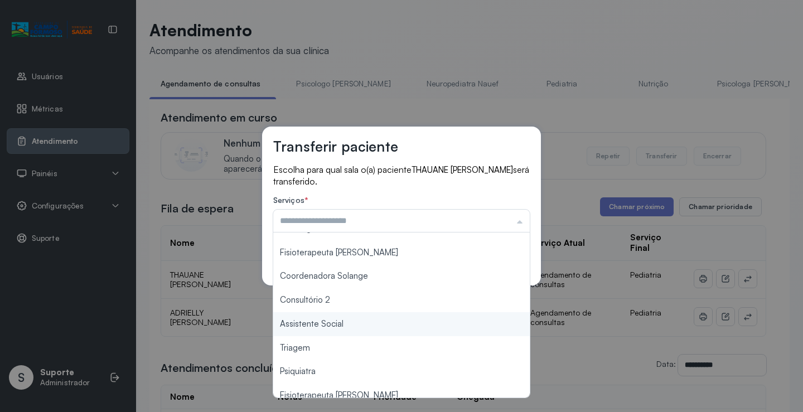
scroll to position [112, 0]
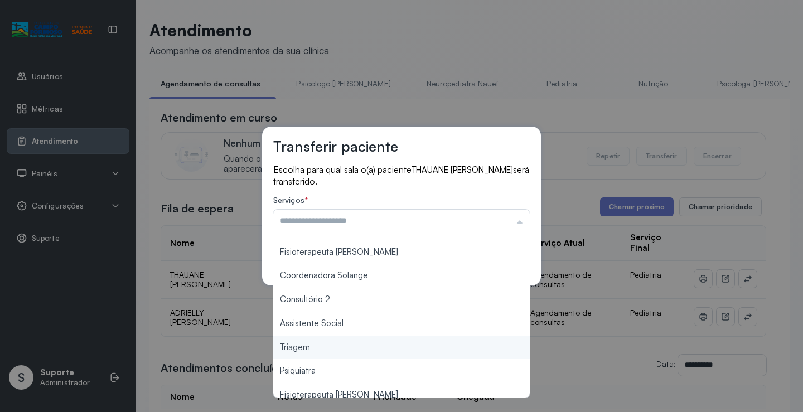
type input "*******"
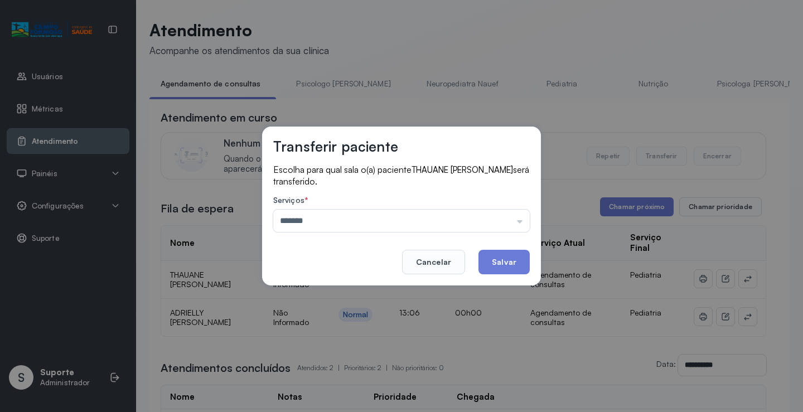
drag, startPoint x: 333, startPoint y: 348, endPoint x: 520, endPoint y: 297, distance: 193.6
click at [344, 343] on div "Transferir paciente Escolha para qual sala o(a) paciente THAUANE SOPHIA SANTOS …" at bounding box center [401, 206] width 803 height 412
click at [506, 260] on button "Salvar" at bounding box center [503, 262] width 51 height 25
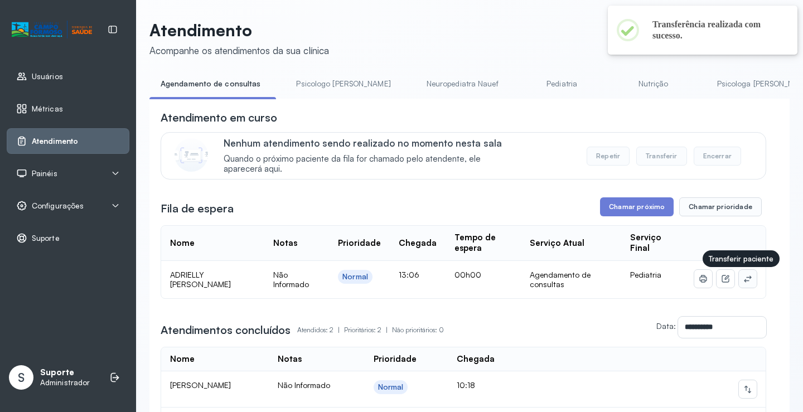
click at [744, 280] on icon at bounding box center [747, 278] width 7 height 7
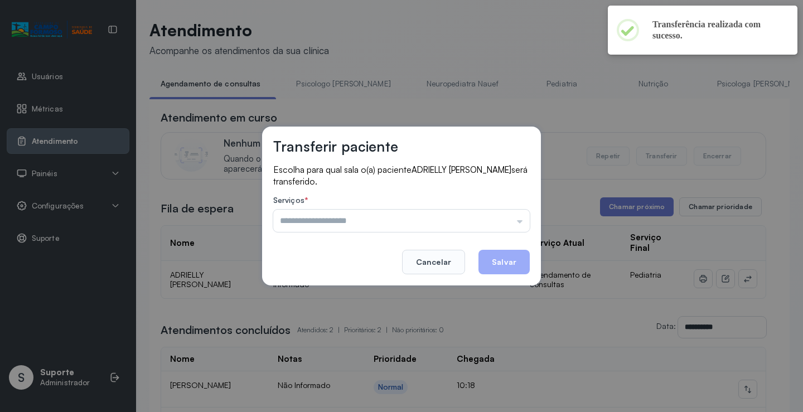
click at [504, 208] on div "Serviços * Psicologo Pedro Neuropediatra Nauef Pediatria Nutrição Psicologa Ala…" at bounding box center [401, 214] width 257 height 36
click at [500, 215] on input "text" at bounding box center [401, 221] width 257 height 22
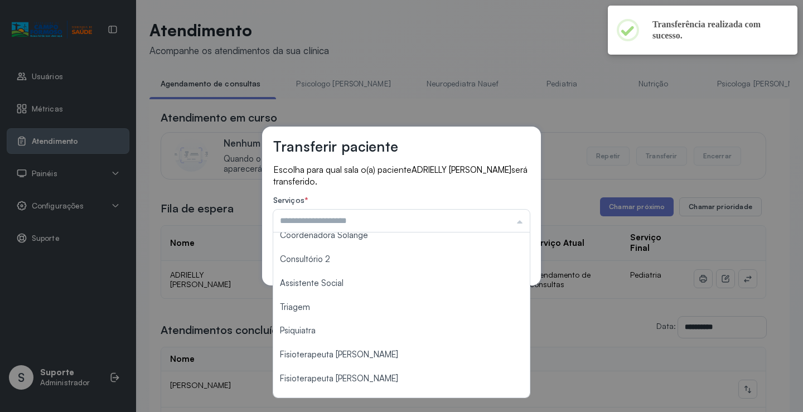
scroll to position [167, 0]
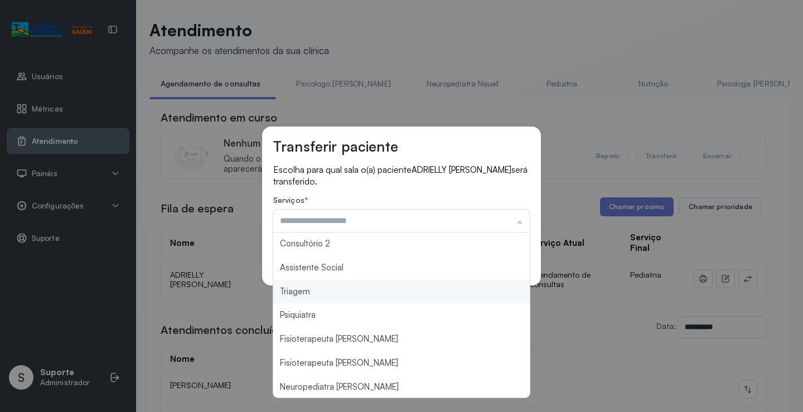
type input "*******"
click at [394, 297] on div "Transferir paciente Escolha para qual sala o(a) paciente ADRIELLY NUNES SANTANA…" at bounding box center [401, 206] width 803 height 412
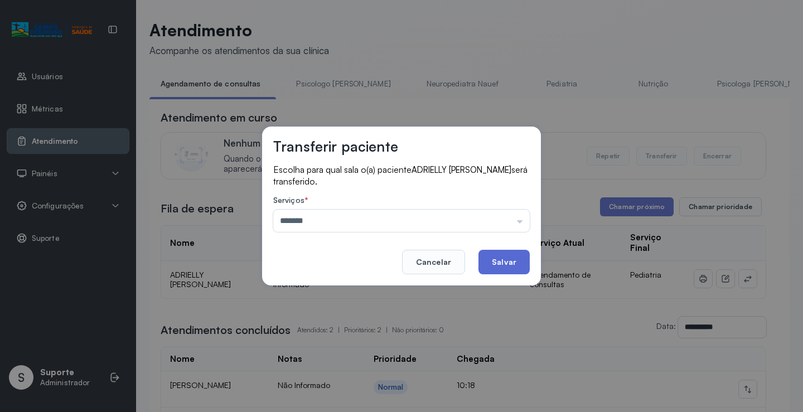
click at [493, 262] on button "Salvar" at bounding box center [503, 262] width 51 height 25
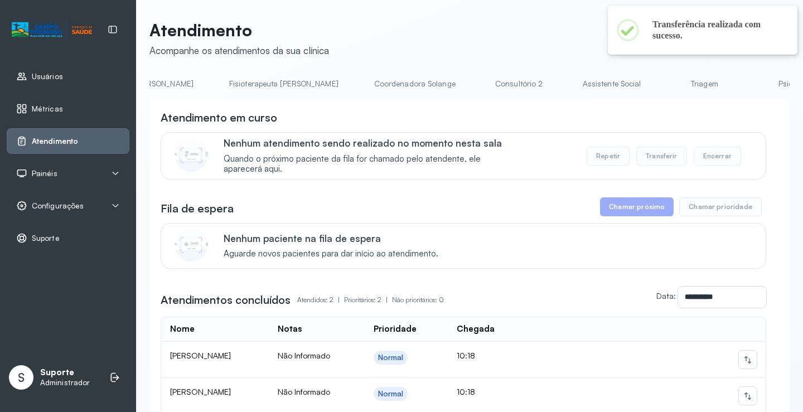
scroll to position [0, 622]
click at [661, 80] on link "Triagem" at bounding box center [700, 84] width 78 height 18
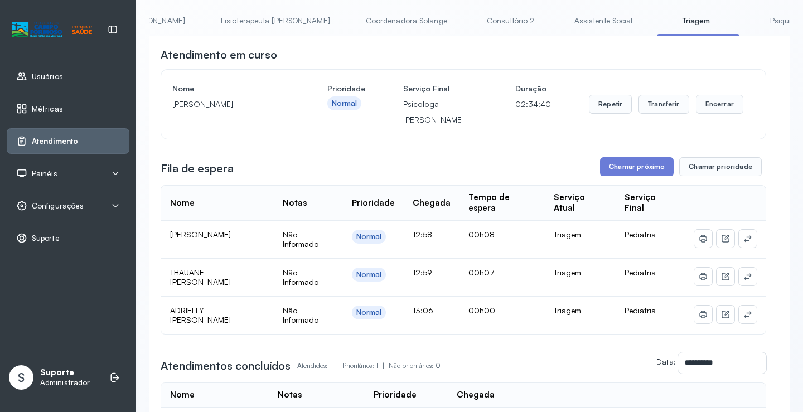
scroll to position [56, 0]
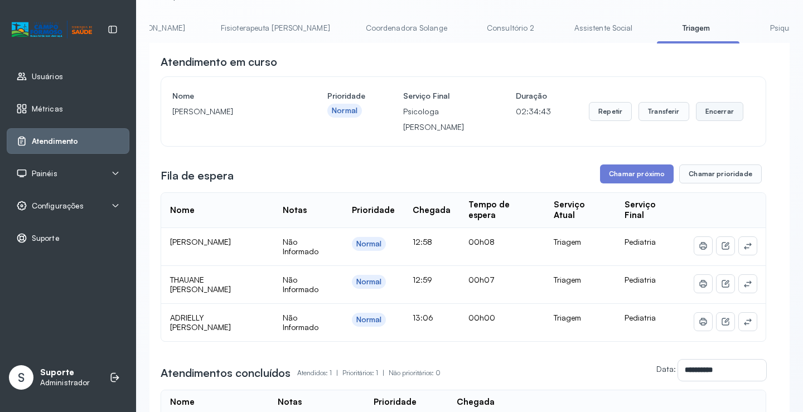
click at [728, 112] on button "Encerrar" at bounding box center [719, 111] width 47 height 19
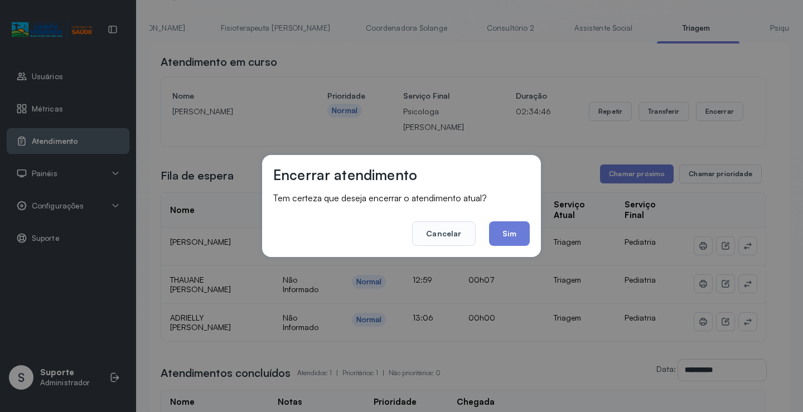
click at [520, 215] on footer "Cancelar Sim" at bounding box center [401, 226] width 257 height 40
click at [516, 234] on button "Sim" at bounding box center [509, 233] width 41 height 25
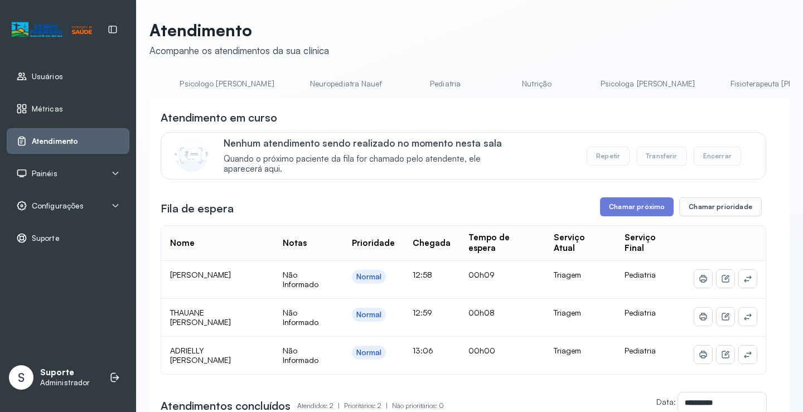
scroll to position [0, 0]
click at [197, 84] on link "Agendamento de consultas" at bounding box center [208, 84] width 118 height 18
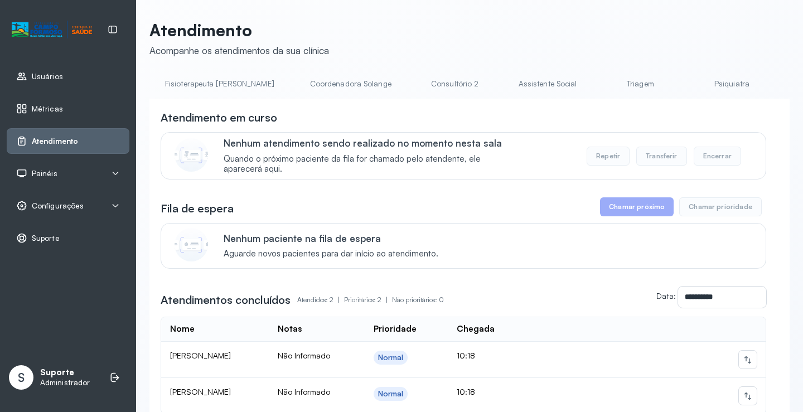
scroll to position [0, 684]
click at [599, 81] on link "Triagem" at bounding box center [638, 84] width 78 height 18
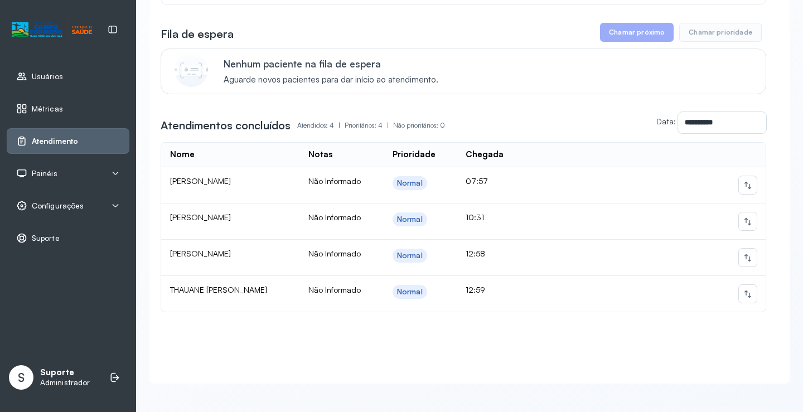
scroll to position [212, 0]
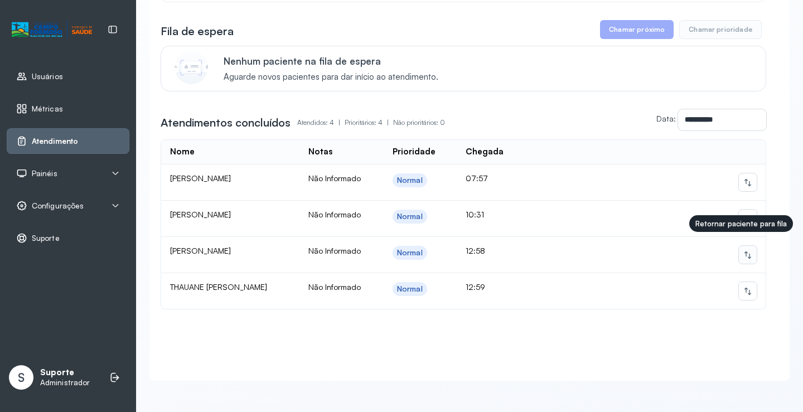
click at [739, 246] on button at bounding box center [748, 255] width 18 height 18
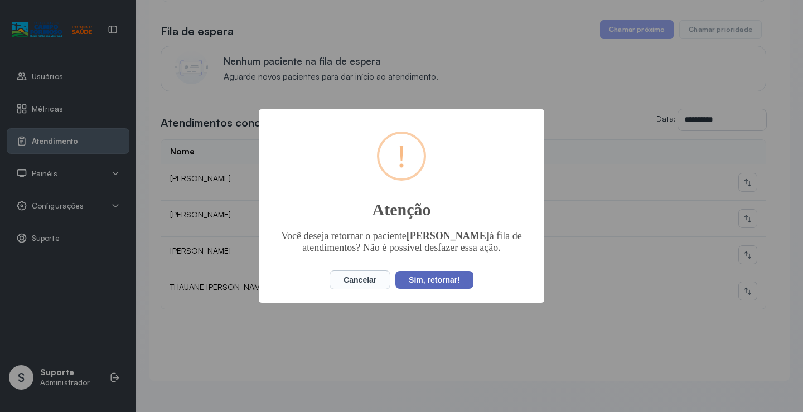
click at [437, 289] on button "Sim, retornar!" at bounding box center [434, 280] width 78 height 18
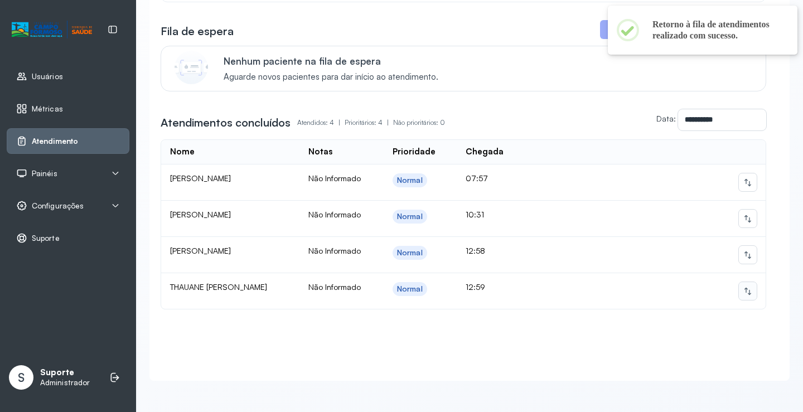
click at [743, 287] on icon at bounding box center [747, 291] width 9 height 9
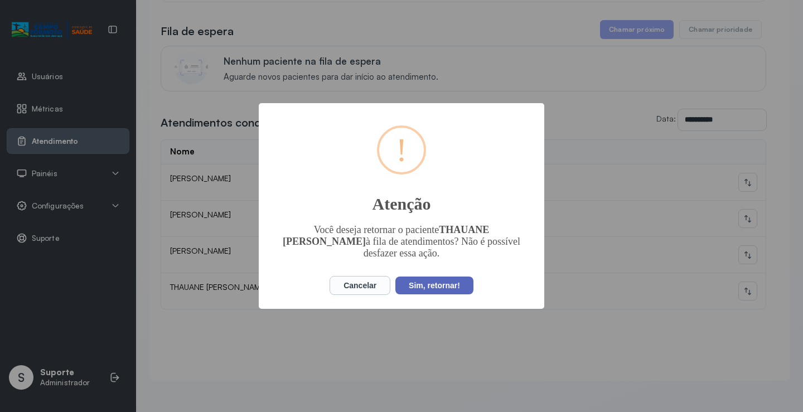
click at [435, 283] on button "Sim, retornar!" at bounding box center [434, 286] width 78 height 18
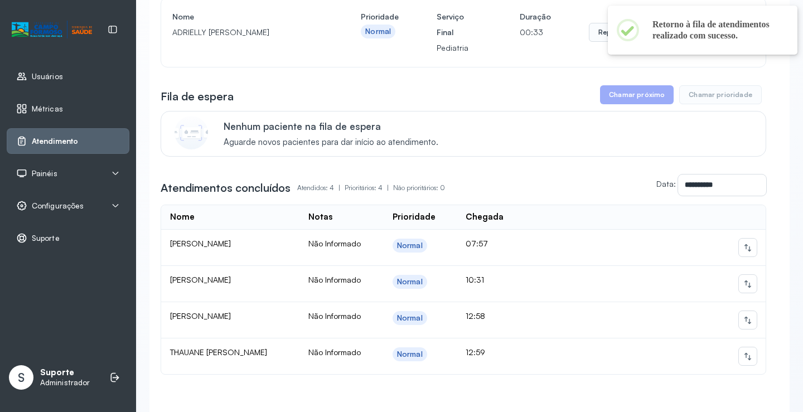
scroll to position [0, 0]
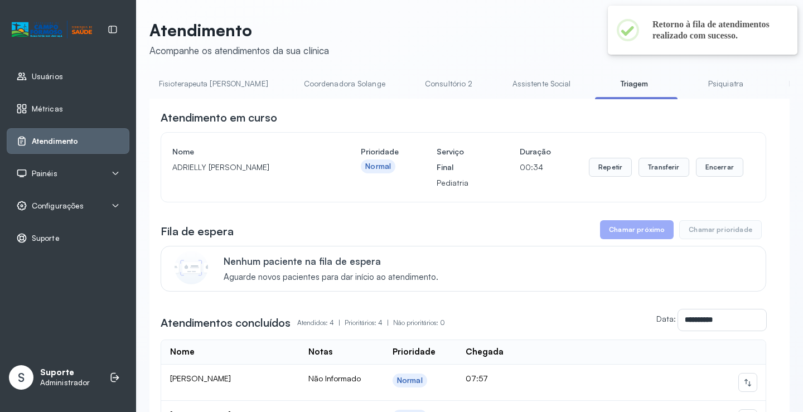
click at [501, 75] on link "Assistente Social" at bounding box center [541, 84] width 81 height 18
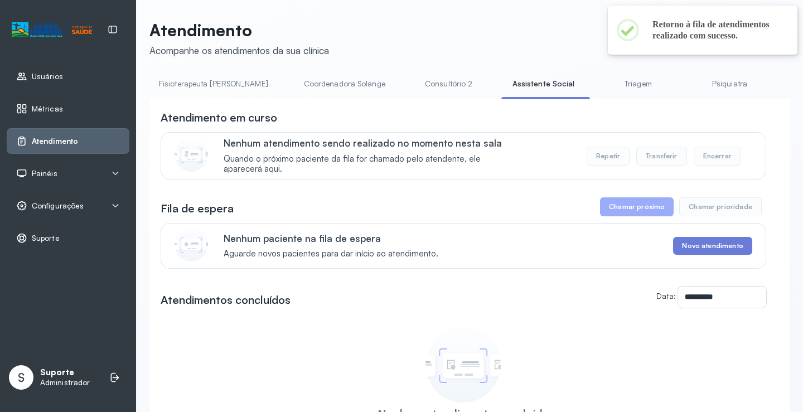
click at [599, 81] on link "Triagem" at bounding box center [638, 84] width 78 height 18
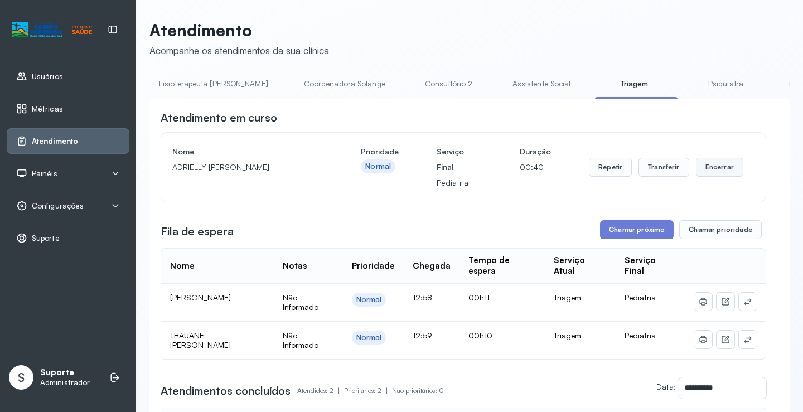
click at [718, 169] on button "Encerrar" at bounding box center [719, 167] width 47 height 19
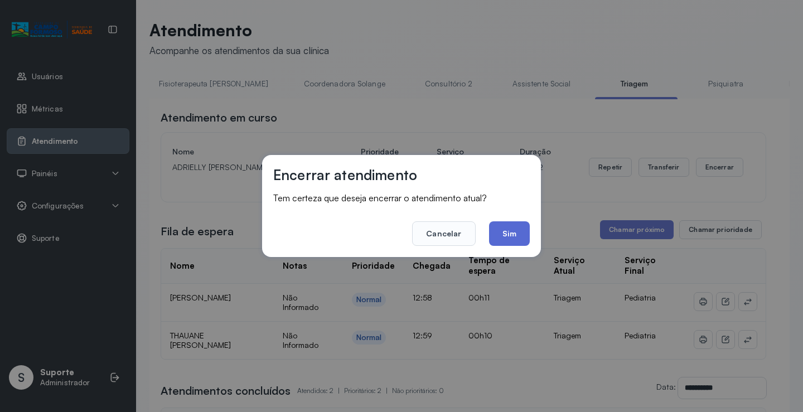
click at [517, 228] on button "Sim" at bounding box center [509, 233] width 41 height 25
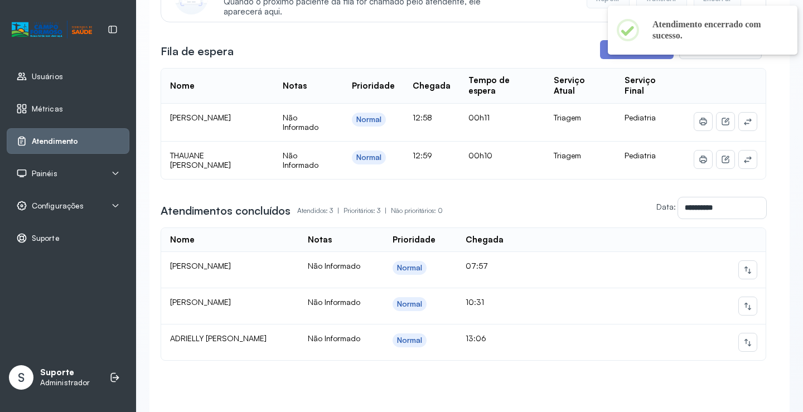
scroll to position [165, 0]
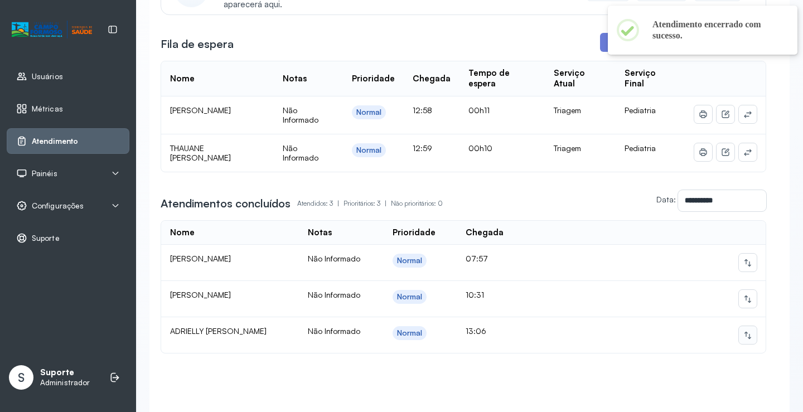
click at [747, 344] on td at bounding box center [645, 335] width 242 height 36
click at [747, 342] on button at bounding box center [748, 335] width 18 height 18
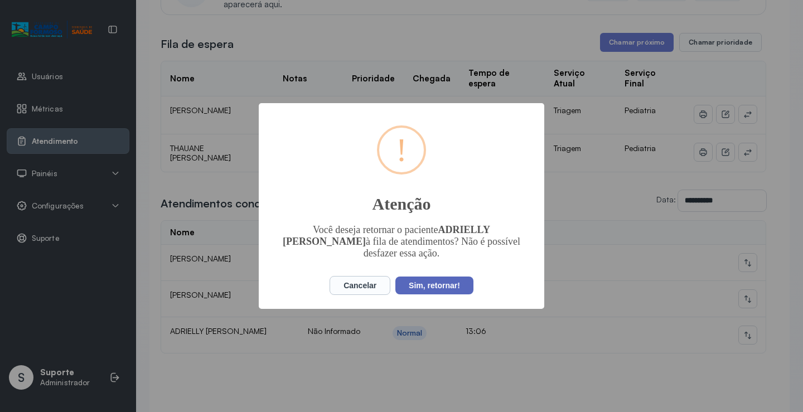
click at [430, 283] on button "Sim, retornar!" at bounding box center [434, 286] width 78 height 18
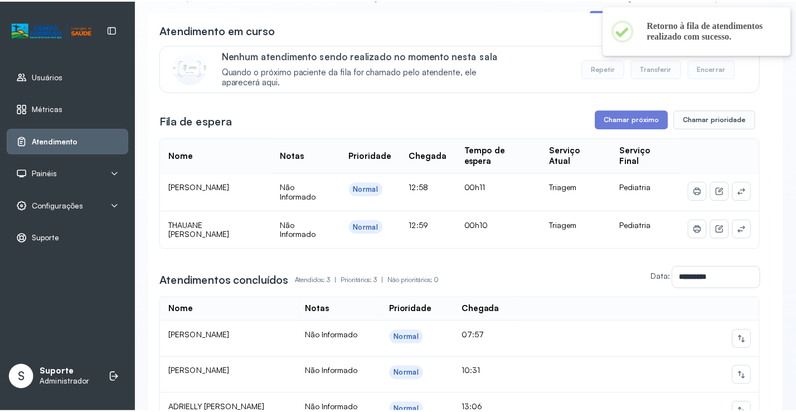
scroll to position [0, 0]
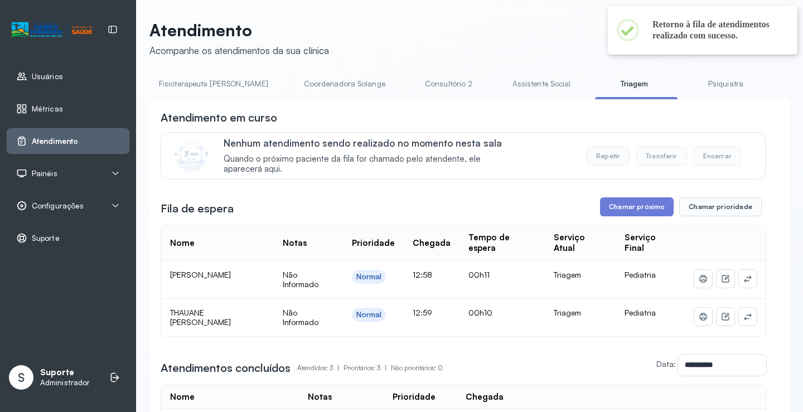
click at [501, 85] on link "Assistente Social" at bounding box center [541, 84] width 81 height 18
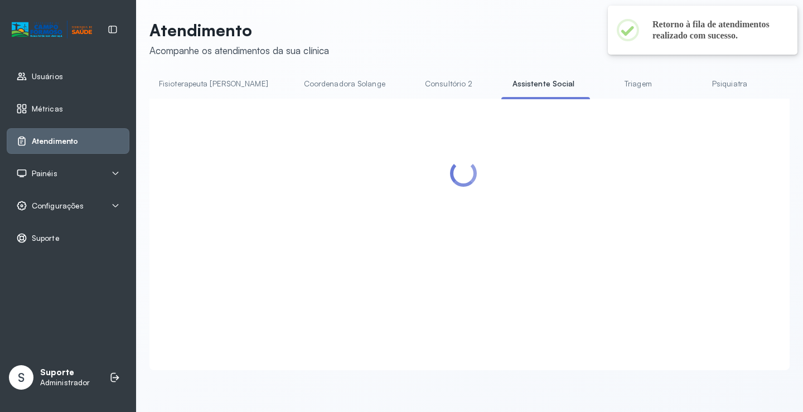
click at [599, 84] on link "Triagem" at bounding box center [638, 84] width 78 height 18
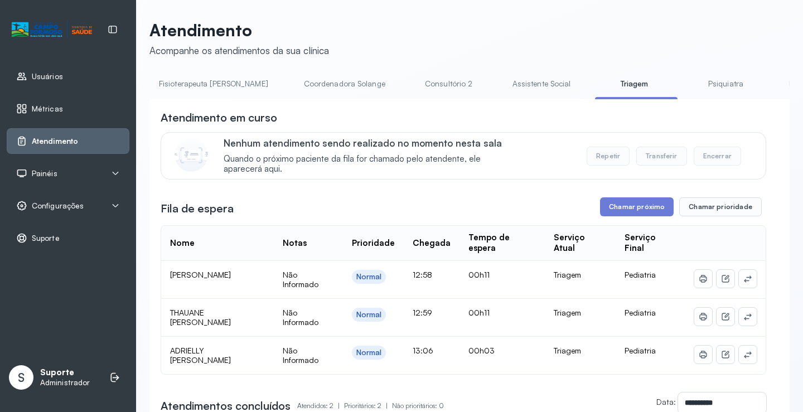
click at [73, 162] on div "Painéis" at bounding box center [68, 174] width 123 height 26
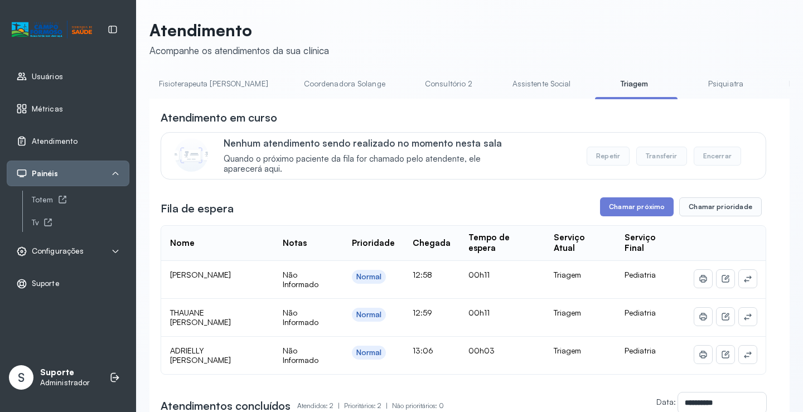
click at [78, 250] on span "Configurações" at bounding box center [58, 250] width 52 height 9
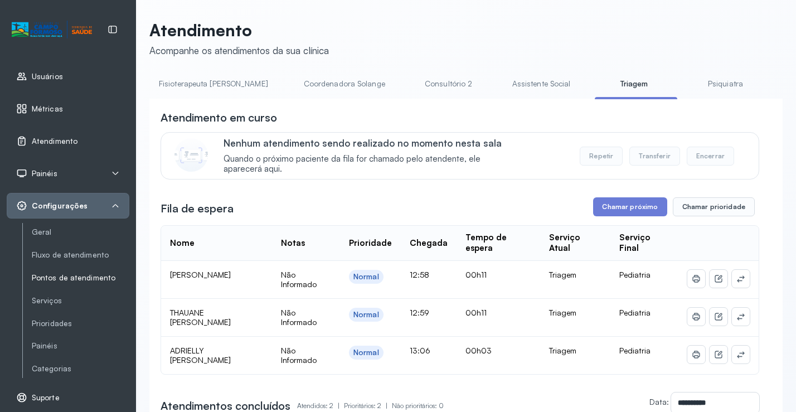
scroll to position [32, 0]
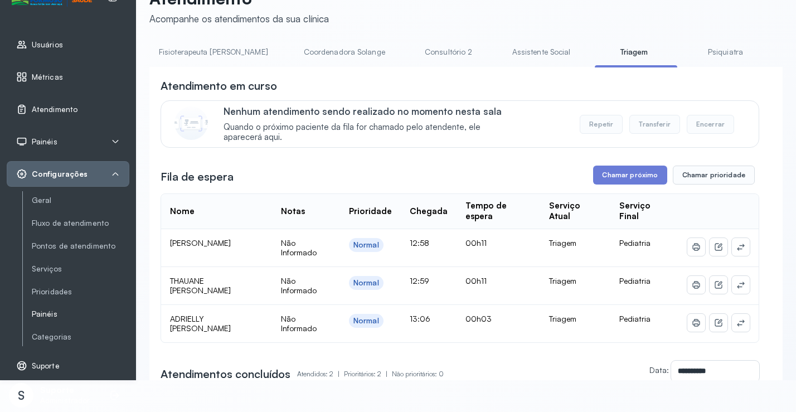
click at [47, 312] on link "Painéis" at bounding box center [81, 313] width 98 height 9
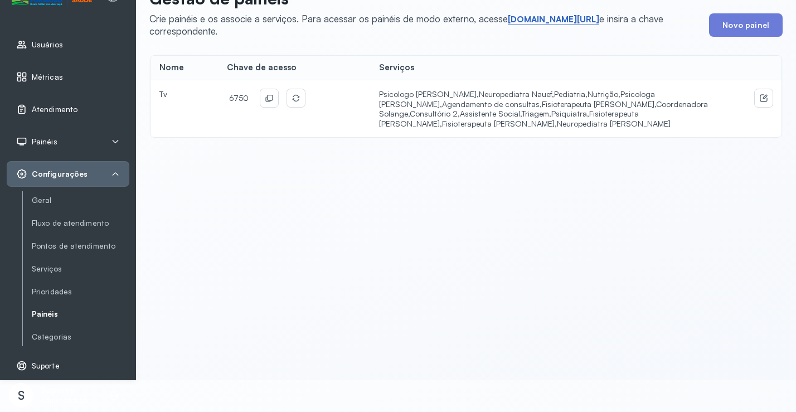
click at [536, 26] on div "Crie painéis e os associe a serviços. Para acessar os painéis de modo externo, …" at bounding box center [424, 25] width 551 height 24
click at [536, 24] on link "short.sysvale.com/tv" at bounding box center [553, 19] width 91 height 11
click at [262, 96] on button at bounding box center [269, 98] width 18 height 18
click at [64, 110] on span "Atendimento" at bounding box center [55, 109] width 46 height 9
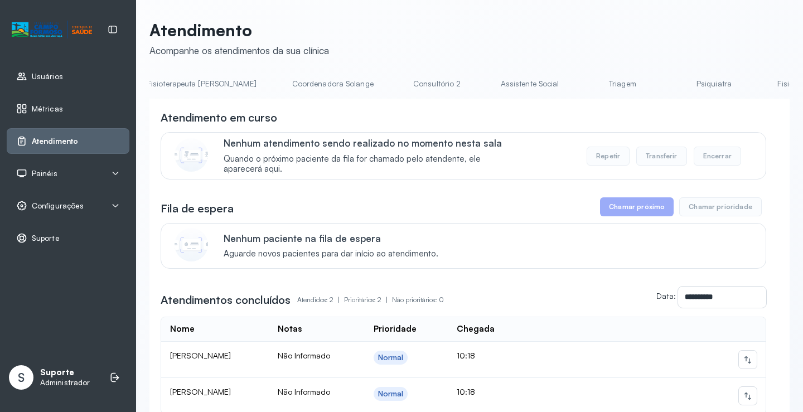
scroll to position [0, 701]
click at [582, 79] on link "Triagem" at bounding box center [621, 84] width 78 height 18
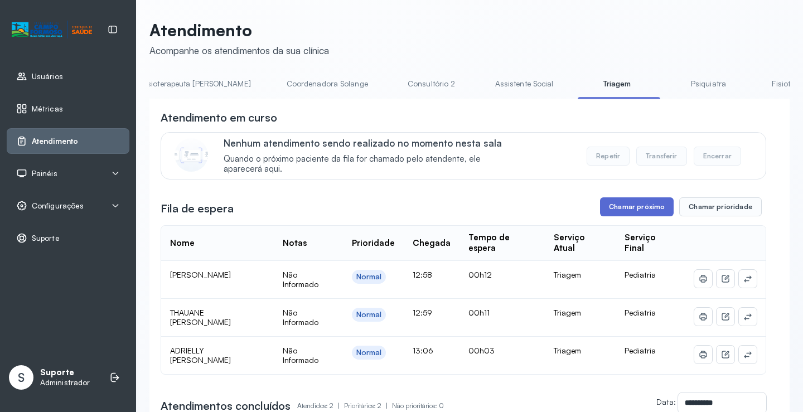
click at [626, 210] on button "Chamar próximo" at bounding box center [637, 206] width 74 height 19
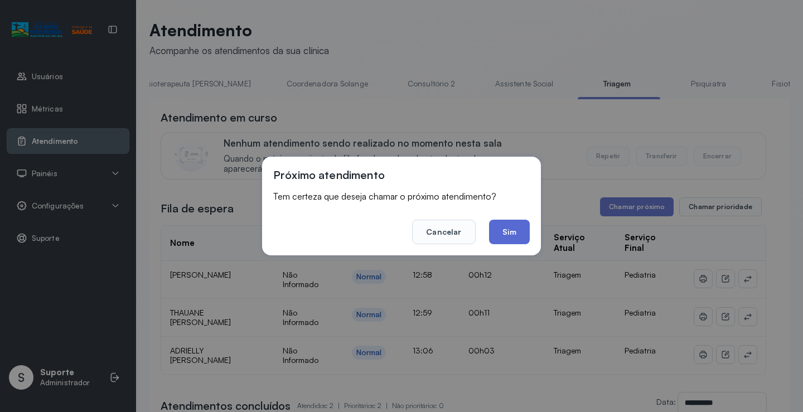
click at [518, 233] on button "Sim" at bounding box center [509, 232] width 41 height 25
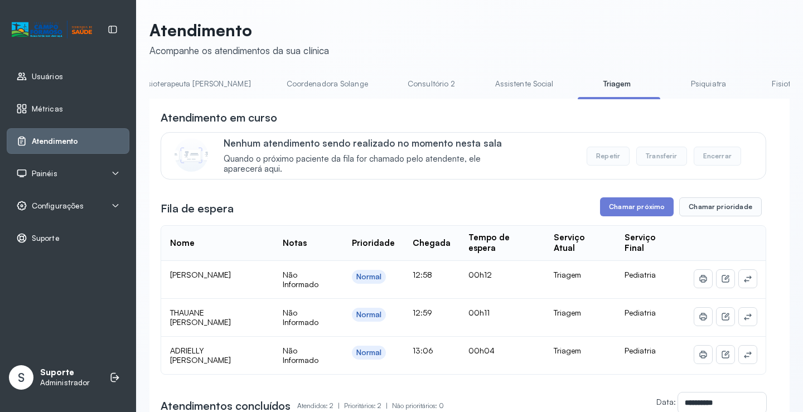
click at [669, 84] on link "Psiquiatra" at bounding box center [708, 84] width 78 height 18
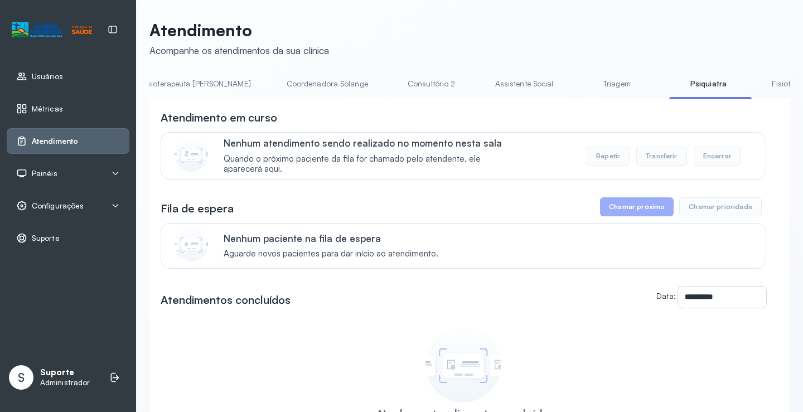
click at [578, 82] on link "Triagem" at bounding box center [617, 84] width 78 height 18
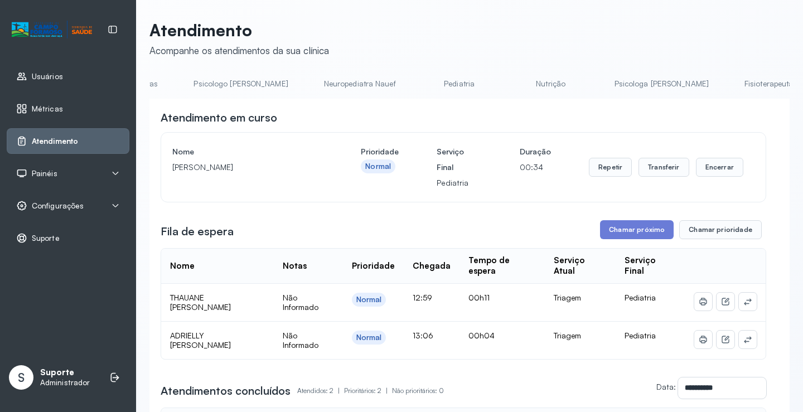
scroll to position [0, 0]
click at [176, 79] on link "Agendamento de consultas" at bounding box center [208, 84] width 118 height 18
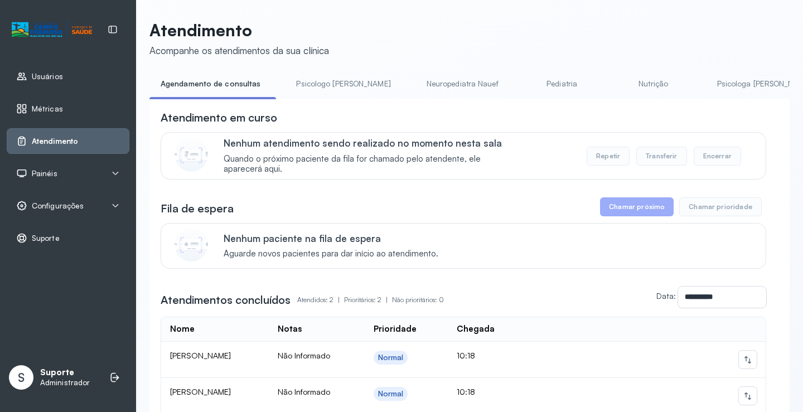
click at [523, 90] on link "Pediatria" at bounding box center [562, 84] width 78 height 18
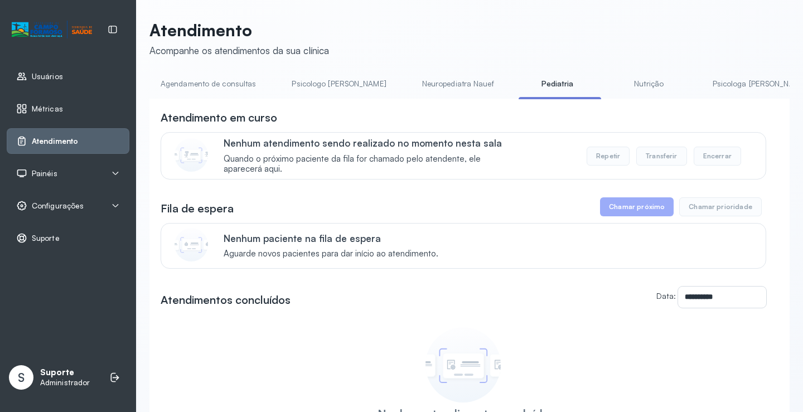
drag, startPoint x: 427, startPoint y: 88, endPoint x: 478, endPoint y: 83, distance: 52.1
click at [427, 87] on link "Neuropediatra Nauef" at bounding box center [458, 84] width 94 height 18
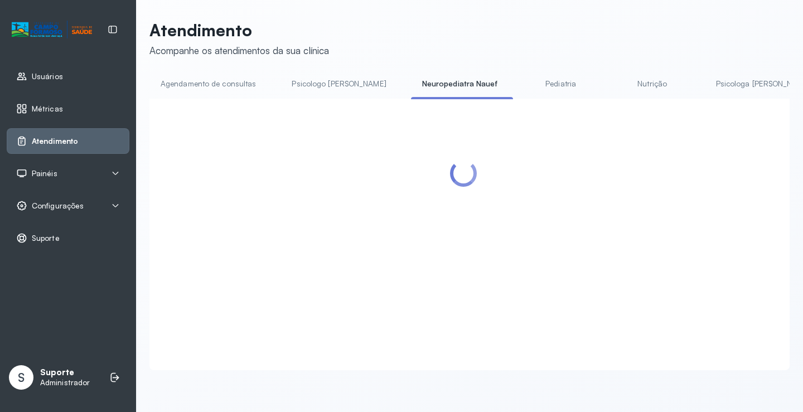
click at [522, 86] on link "Pediatria" at bounding box center [561, 84] width 78 height 18
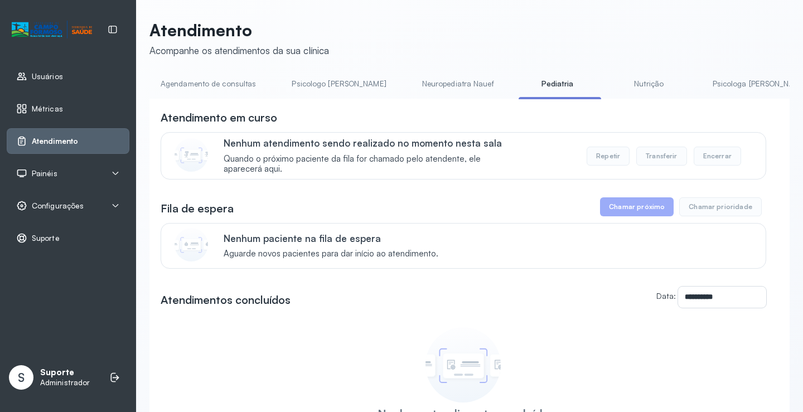
drag, startPoint x: 423, startPoint y: 86, endPoint x: 409, endPoint y: 95, distance: 16.6
click at [422, 86] on link "Neuropediatra Nauef" at bounding box center [458, 84] width 94 height 18
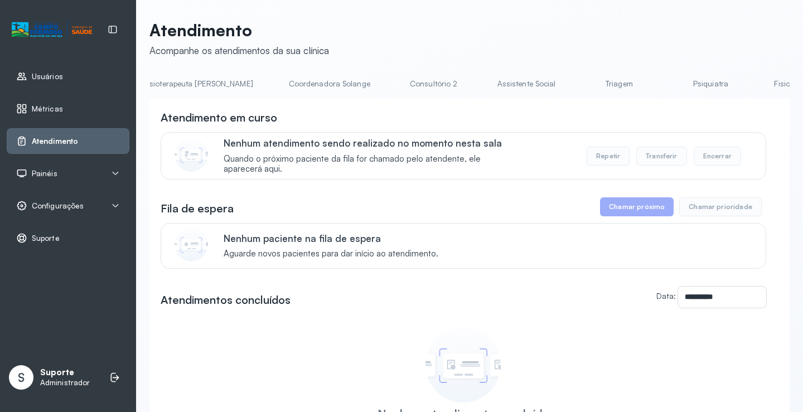
click at [580, 79] on link "Triagem" at bounding box center [619, 84] width 78 height 18
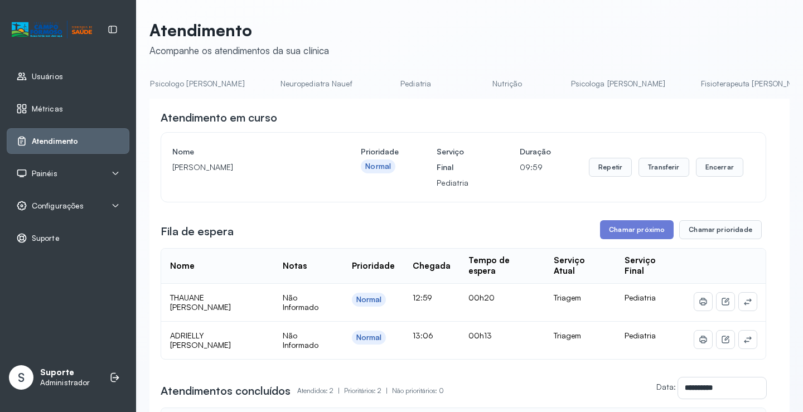
scroll to position [0, 0]
click at [191, 85] on link "Agendamento de consultas" at bounding box center [208, 84] width 118 height 18
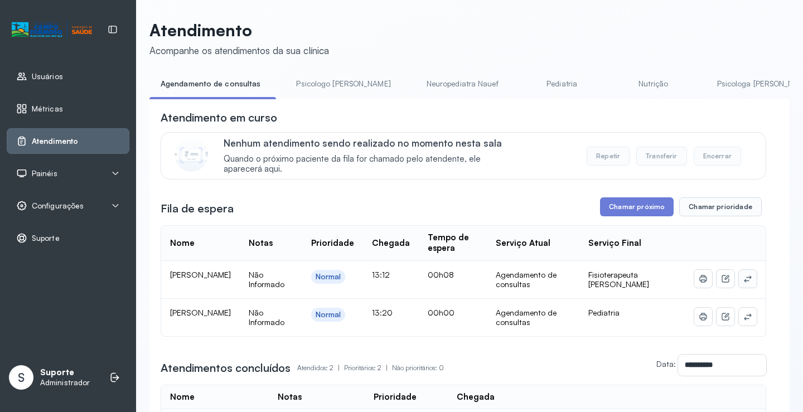
click at [745, 281] on button at bounding box center [748, 279] width 18 height 18
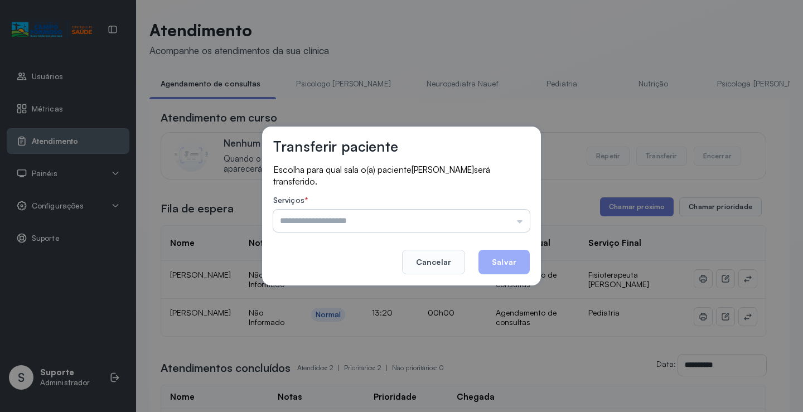
click at [483, 226] on input "text" at bounding box center [401, 221] width 257 height 22
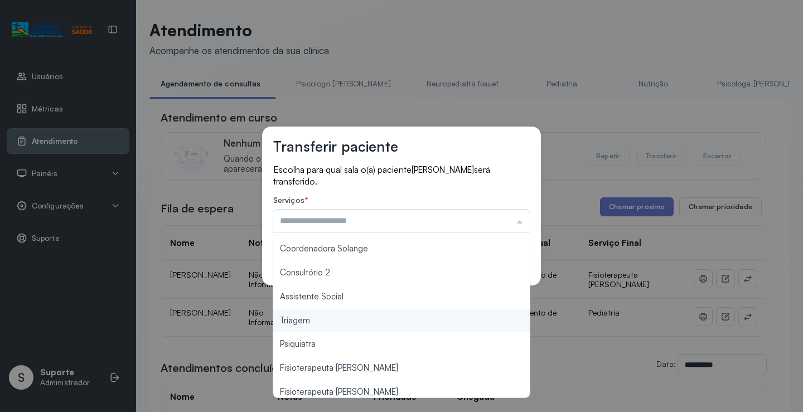
scroll to position [169, 0]
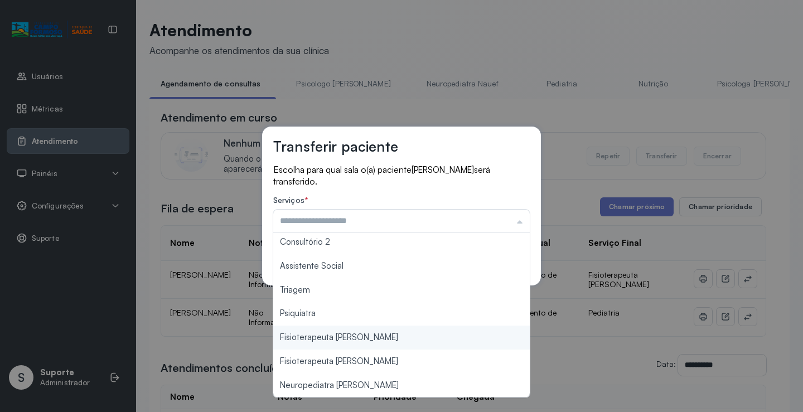
type input "**********"
drag, startPoint x: 364, startPoint y: 341, endPoint x: 519, endPoint y: 273, distance: 169.3
click at [365, 341] on div "**********" at bounding box center [401, 206] width 803 height 412
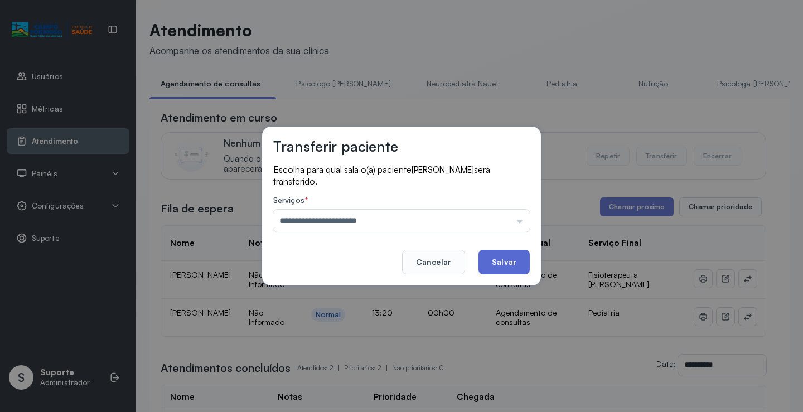
click at [511, 264] on button "Salvar" at bounding box center [503, 262] width 51 height 25
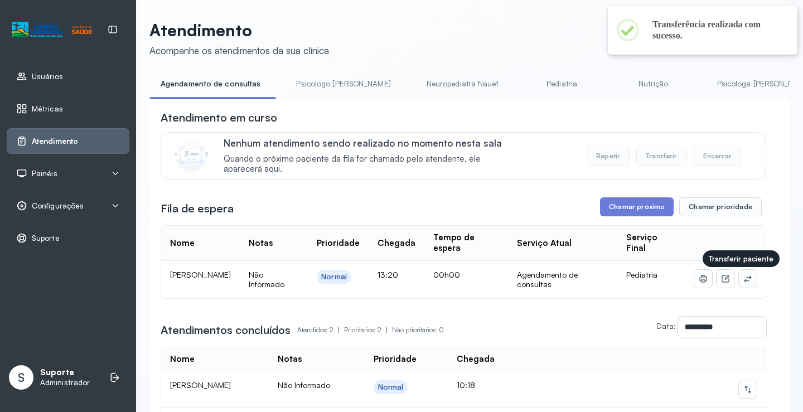
click at [743, 278] on icon at bounding box center [747, 278] width 9 height 9
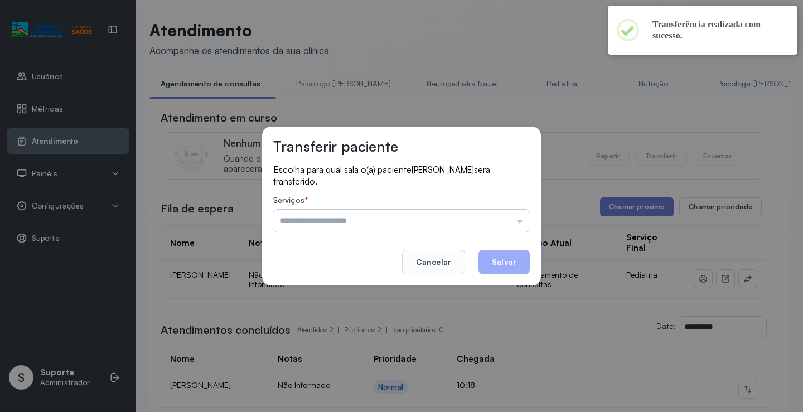
click at [448, 213] on input "text" at bounding box center [401, 221] width 257 height 22
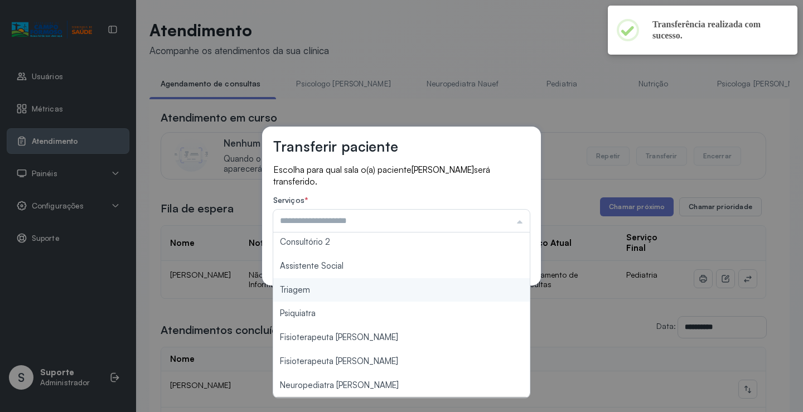
type input "*******"
drag, startPoint x: 322, startPoint y: 293, endPoint x: 388, endPoint y: 278, distance: 67.4
click at [333, 290] on div "Transferir paciente Escolha para qual sala o(a) paciente DAVI LUCCA SOARES DE P…" at bounding box center [401, 206] width 803 height 412
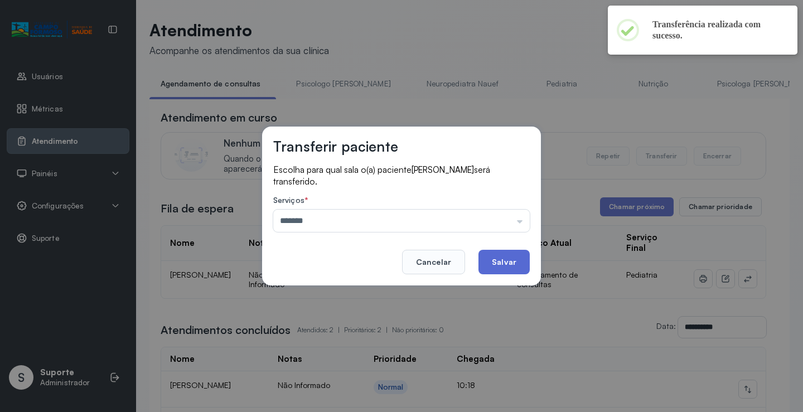
click at [490, 262] on button "Salvar" at bounding box center [503, 262] width 51 height 25
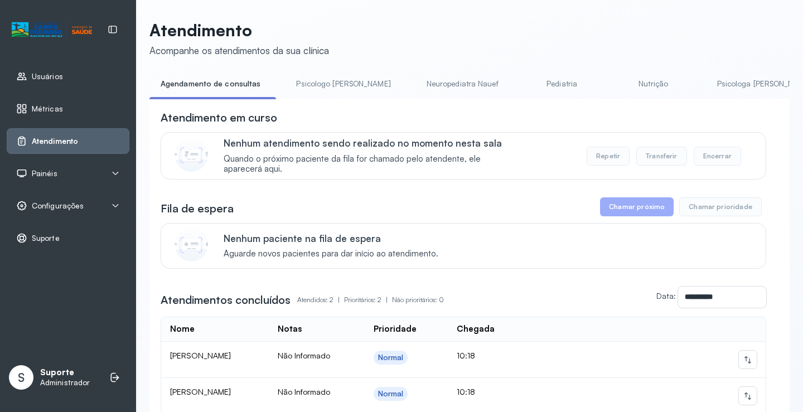
click at [523, 83] on link "Pediatria" at bounding box center [562, 84] width 78 height 18
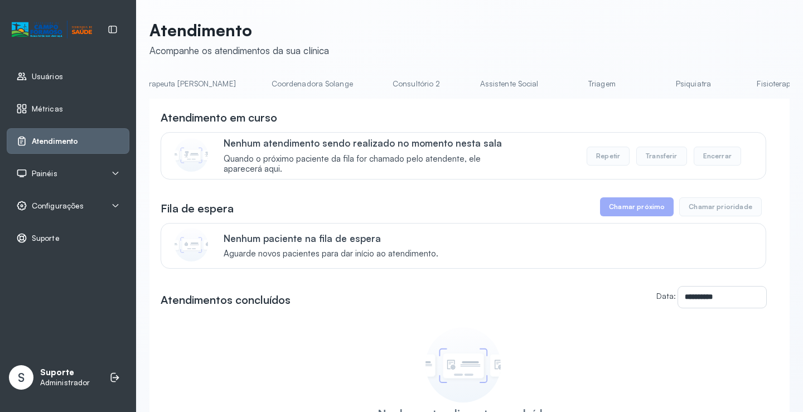
scroll to position [0, 723]
click at [556, 79] on link "Triagem" at bounding box center [595, 84] width 78 height 18
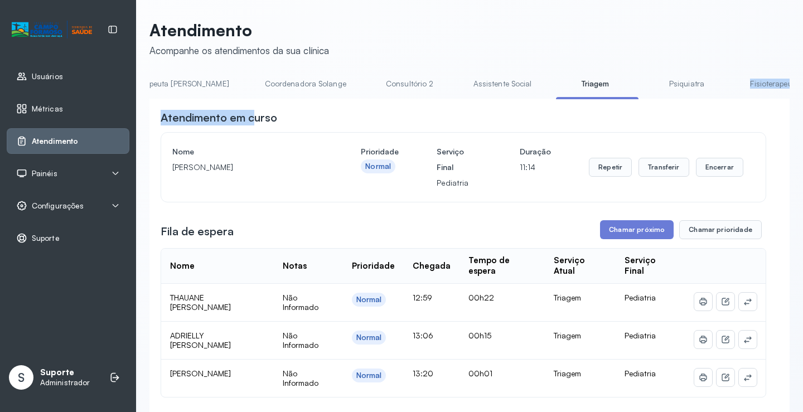
drag, startPoint x: 606, startPoint y: 99, endPoint x: 265, endPoint y: 110, distance: 341.5
click at [259, 111] on div "**********" at bounding box center [469, 345] width 640 height 540
drag, startPoint x: 446, startPoint y: 143, endPoint x: 492, endPoint y: 119, distance: 51.9
click at [447, 139] on div "Nome MILTON SILVA DOS SANTOS Prioridade Normal Serviço Final Pediatria Duração …" at bounding box center [463, 167] width 604 height 69
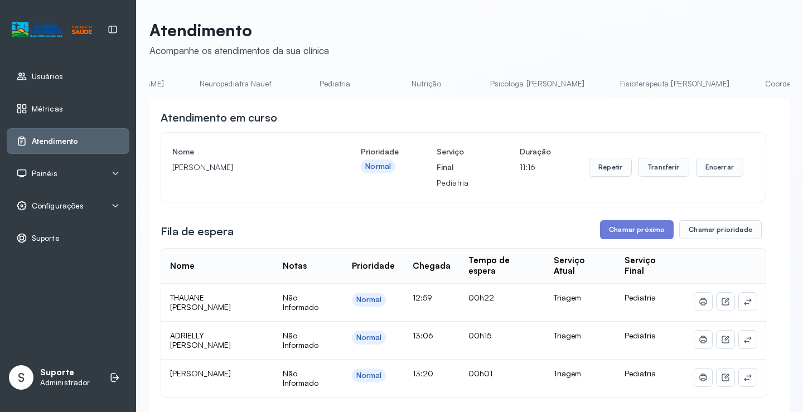
scroll to position [0, 0]
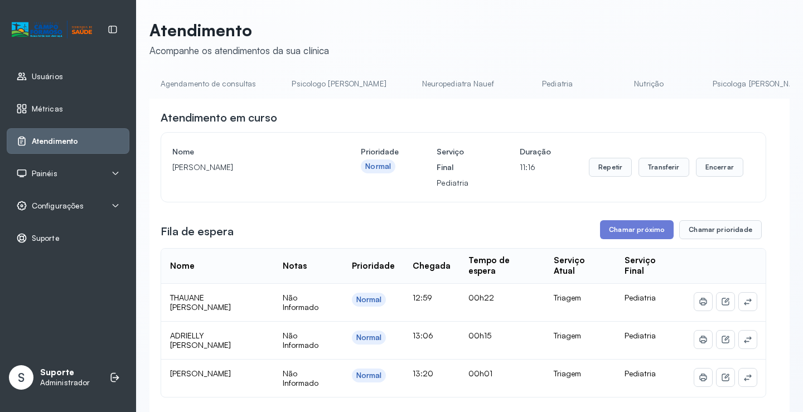
click at [199, 90] on link "Agendamento de consultas" at bounding box center [208, 84] width 118 height 18
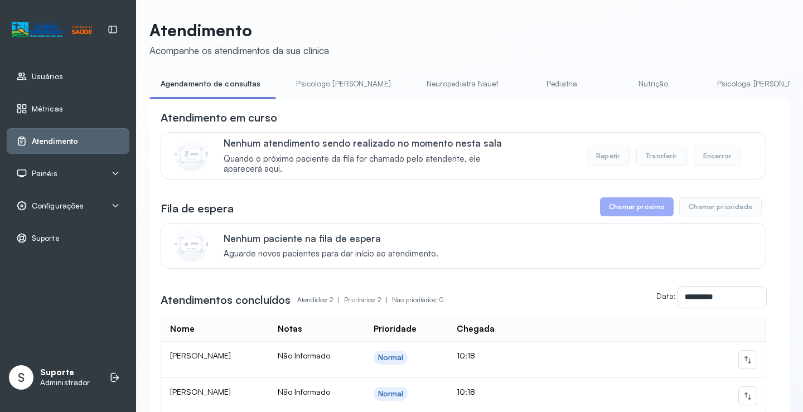
scroll to position [0, 87]
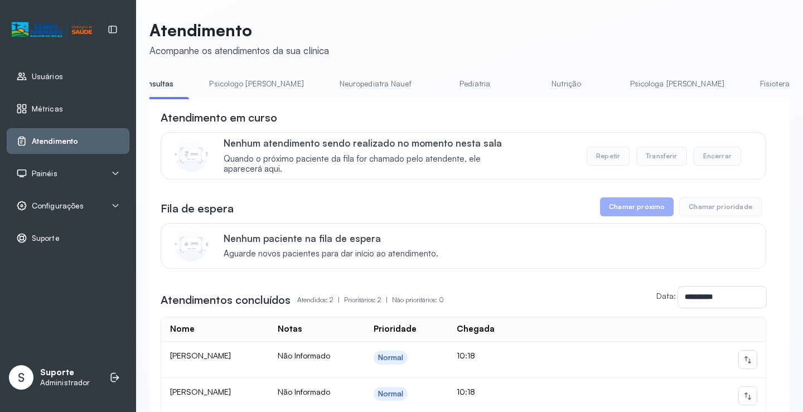
drag, startPoint x: 413, startPoint y: 81, endPoint x: 424, endPoint y: 84, distance: 11.5
click at [436, 81] on link "Pediatria" at bounding box center [475, 84] width 78 height 18
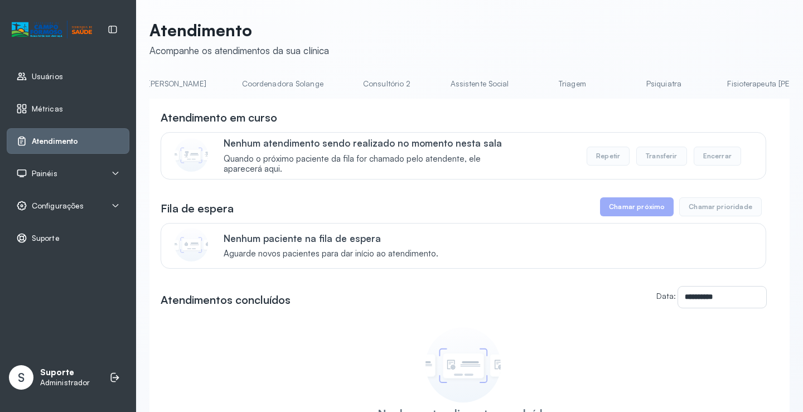
scroll to position [0, 765]
click at [514, 80] on link "Triagem" at bounding box center [553, 84] width 78 height 18
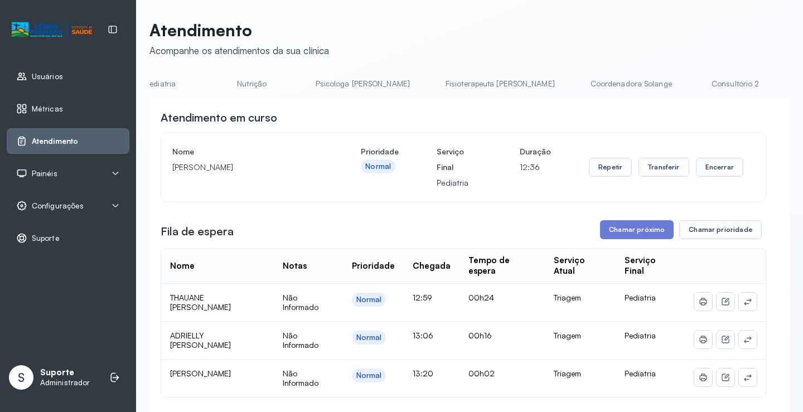
scroll to position [0, 0]
click at [196, 85] on link "Agendamento de consultas" at bounding box center [208, 84] width 118 height 18
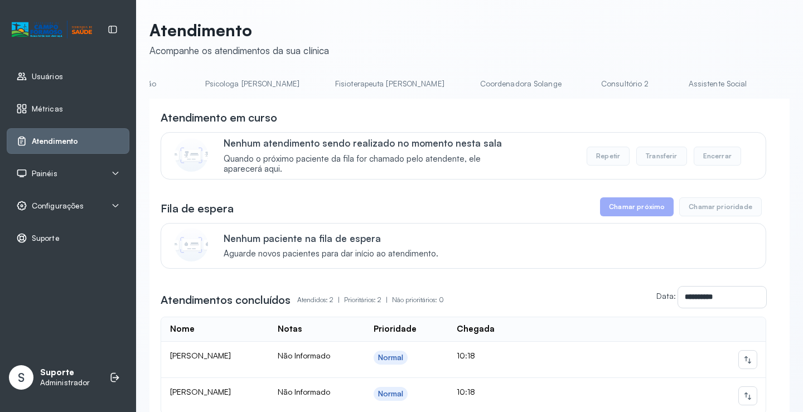
scroll to position [0, 513]
click at [770, 88] on link "Triagem" at bounding box center [809, 84] width 78 height 18
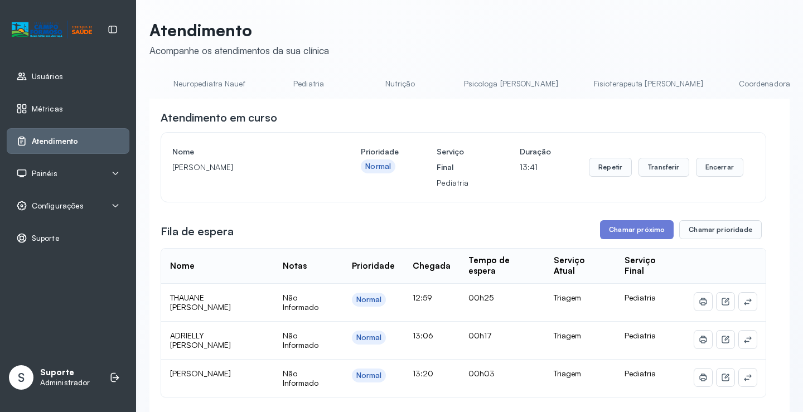
scroll to position [0, 0]
click at [223, 84] on link "Agendamento de consultas" at bounding box center [208, 84] width 118 height 18
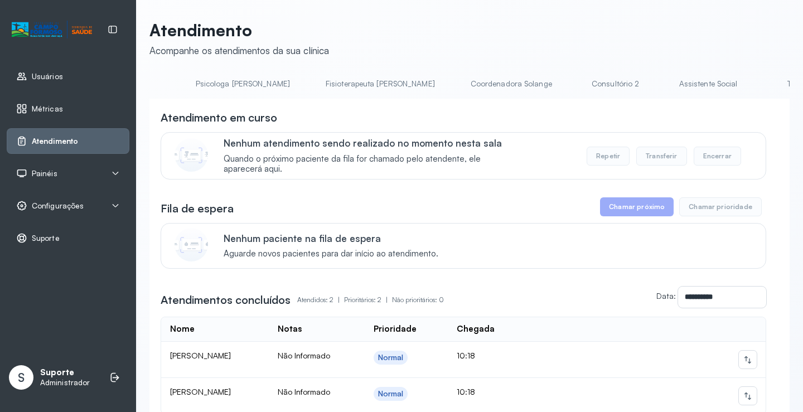
scroll to position [0, 525]
click at [758, 81] on link "Triagem" at bounding box center [797, 84] width 78 height 18
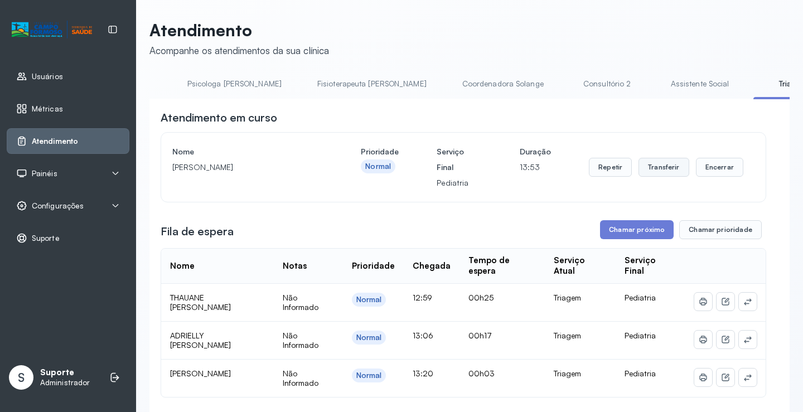
drag, startPoint x: 689, startPoint y: 164, endPoint x: 673, endPoint y: 166, distance: 16.3
click at [684, 166] on div "Repetir Transferir Encerrar" at bounding box center [666, 167] width 154 height 19
click at [669, 166] on button "Transferir" at bounding box center [663, 167] width 51 height 19
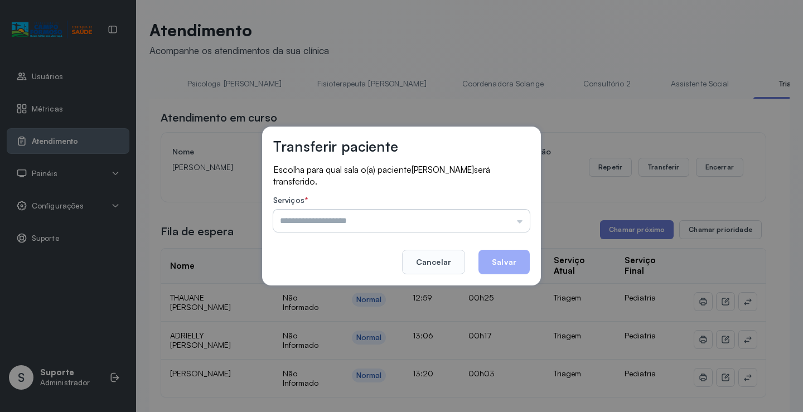
click at [507, 214] on input "text" at bounding box center [401, 221] width 257 height 22
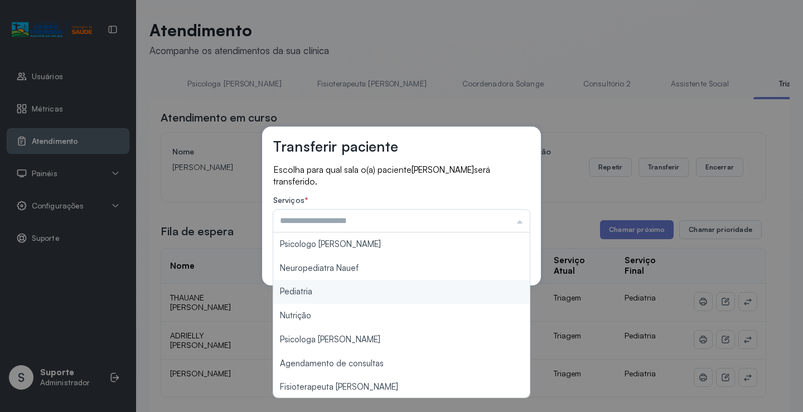
type input "*********"
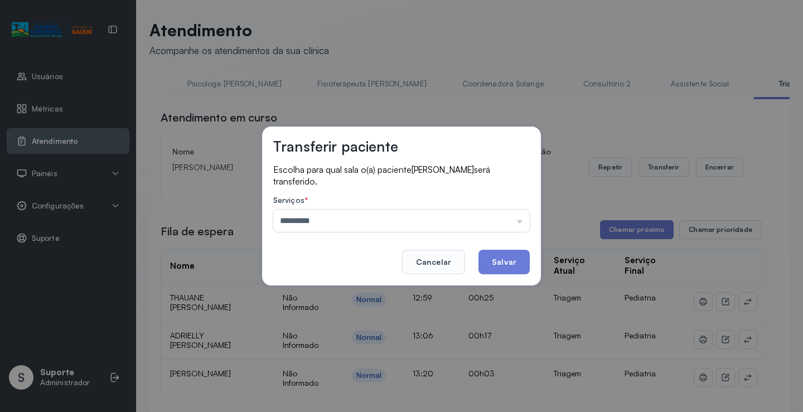
click at [340, 296] on div "Transferir paciente Escolha para qual sala o(a) paciente MILTON SILVA DOS SANTO…" at bounding box center [401, 206] width 803 height 412
click at [495, 260] on button "Salvar" at bounding box center [503, 262] width 51 height 25
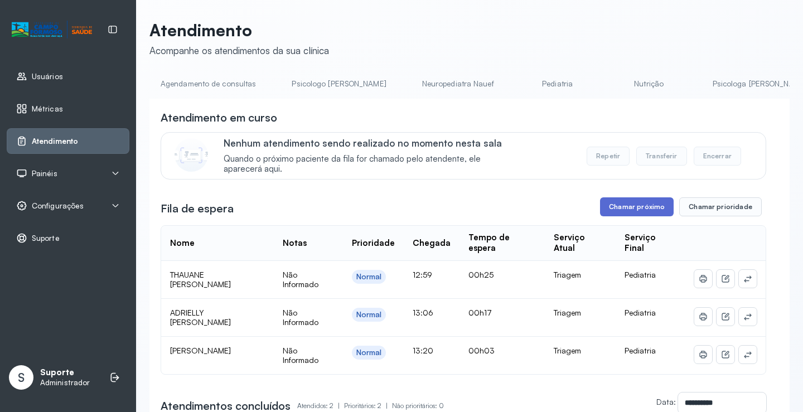
click at [625, 211] on button "Chamar próximo" at bounding box center [637, 206] width 74 height 19
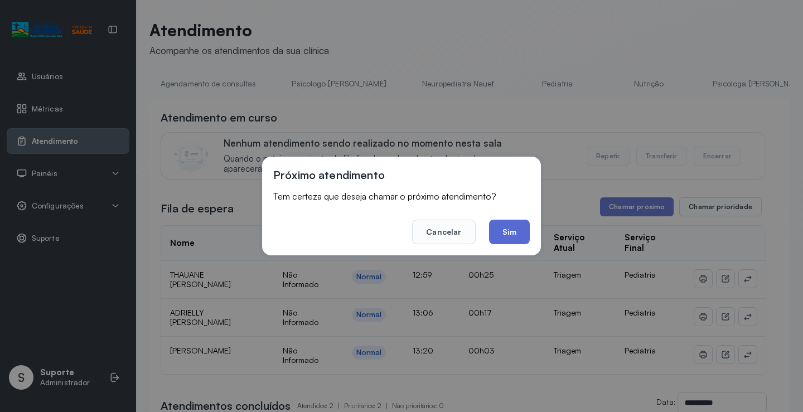
click at [510, 239] on button "Sim" at bounding box center [509, 232] width 41 height 25
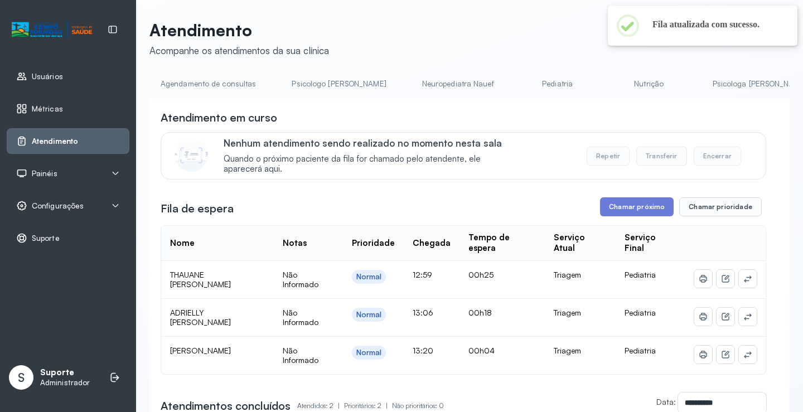
click at [519, 89] on link "Pediatria" at bounding box center [558, 84] width 78 height 18
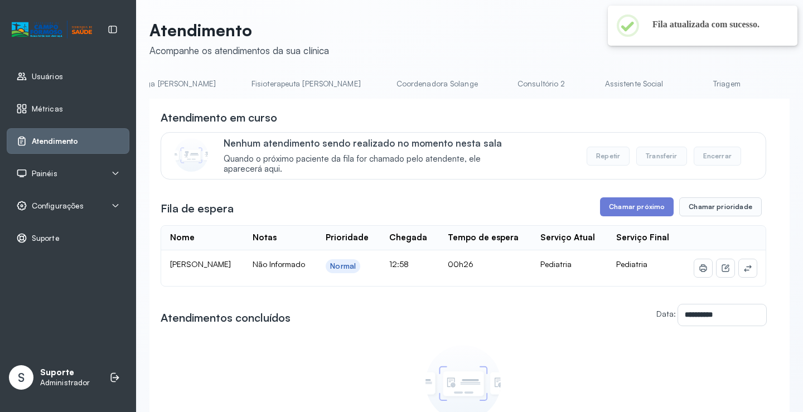
scroll to position [0, 589]
click at [690, 83] on link "Triagem" at bounding box center [729, 84] width 78 height 18
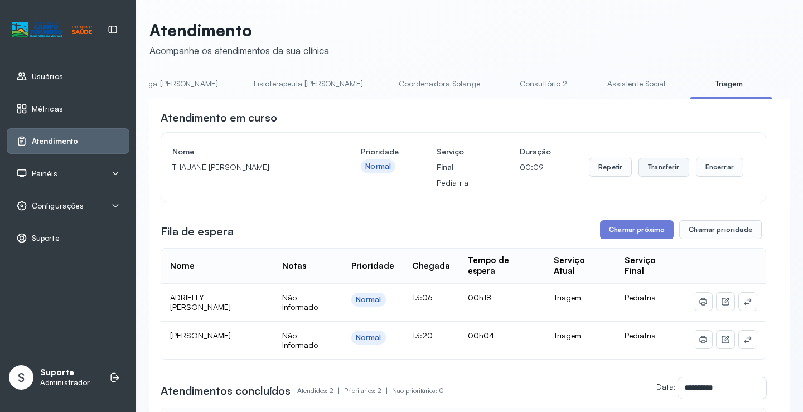
click at [662, 167] on button "Transferir" at bounding box center [663, 167] width 51 height 19
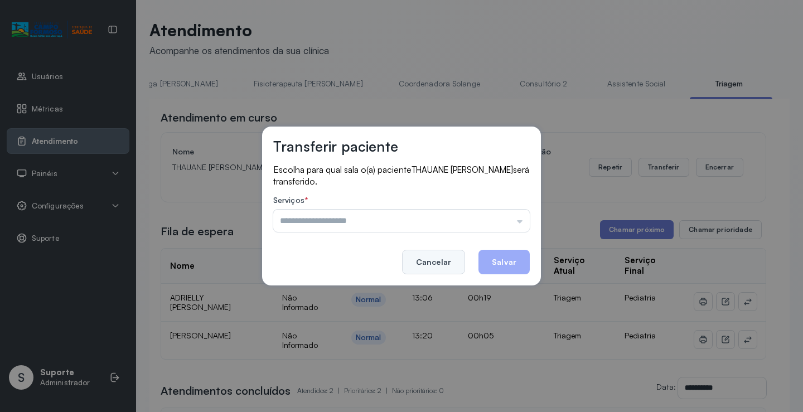
click at [439, 264] on button "Cancelar" at bounding box center [433, 262] width 63 height 25
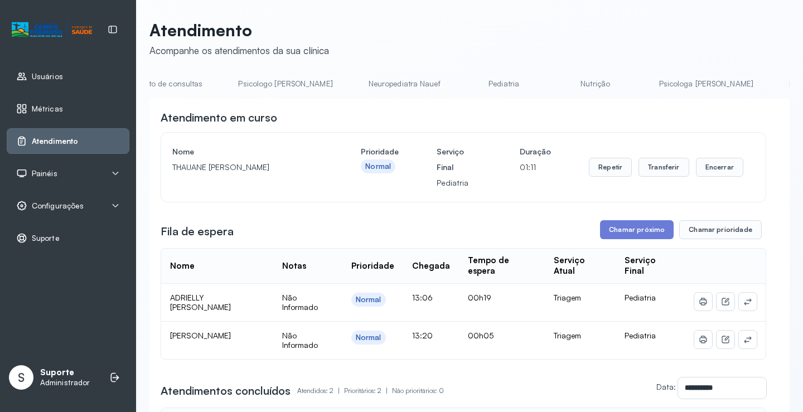
scroll to position [0, 0]
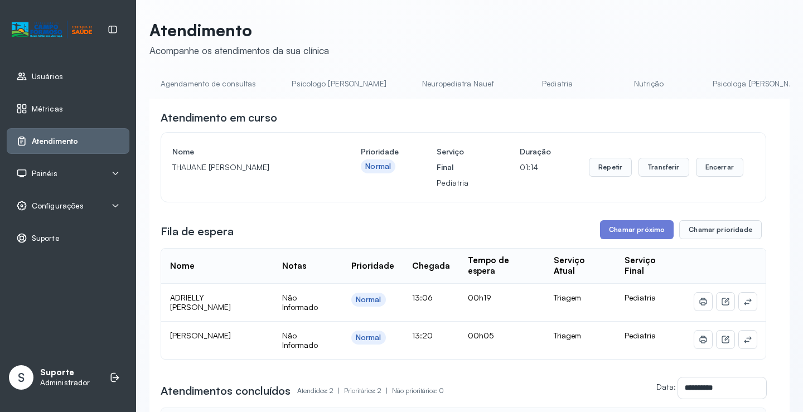
click at [519, 81] on link "Pediatria" at bounding box center [558, 84] width 78 height 18
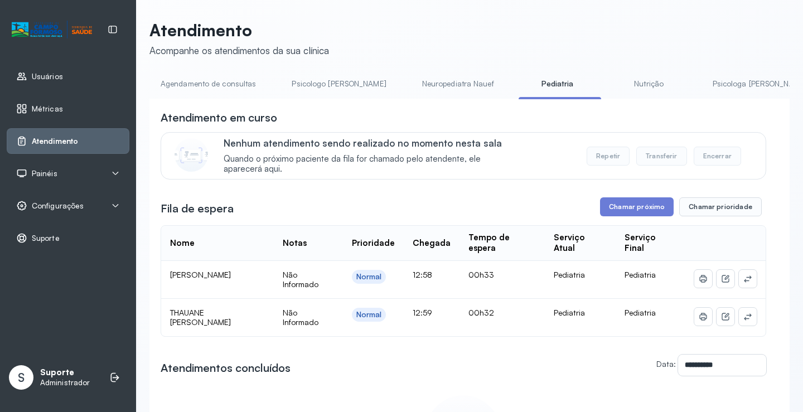
click at [231, 86] on link "Agendamento de consultas" at bounding box center [208, 84] width 118 height 18
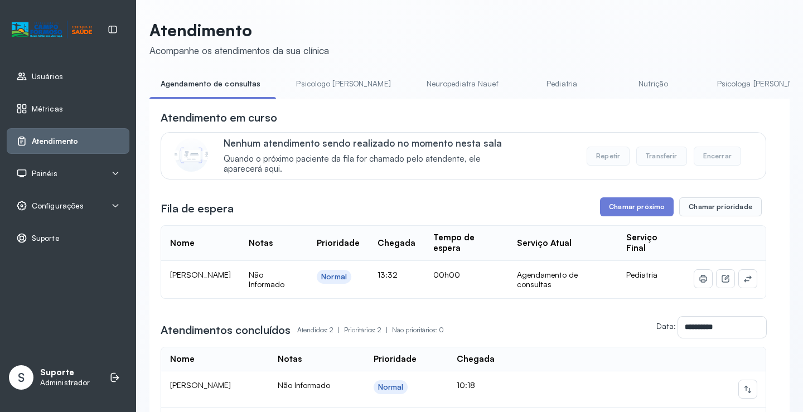
drag, startPoint x: 318, startPoint y: 79, endPoint x: 248, endPoint y: 81, distance: 70.3
click at [318, 80] on link "Psicologo Pedro" at bounding box center [343, 84] width 117 height 18
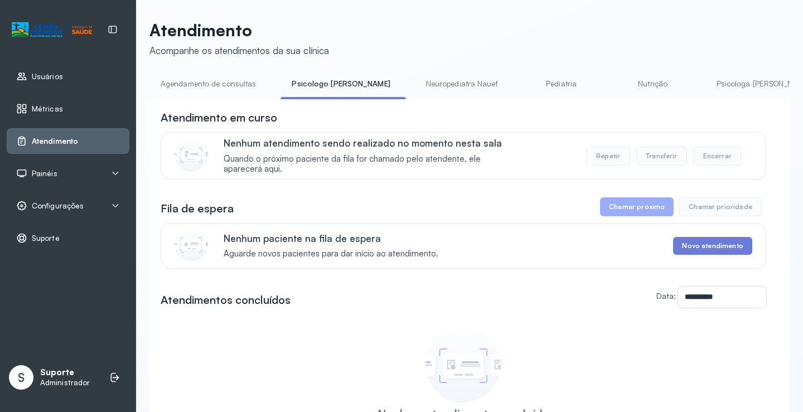
click at [219, 84] on link "Agendamento de consultas" at bounding box center [208, 84] width 118 height 18
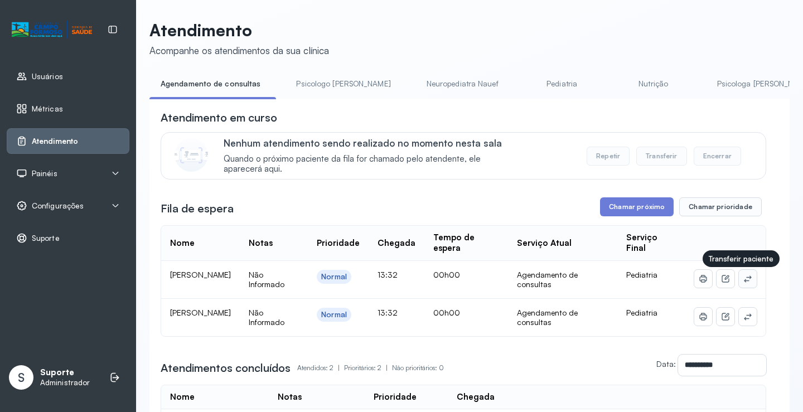
click at [743, 279] on icon at bounding box center [747, 278] width 9 height 9
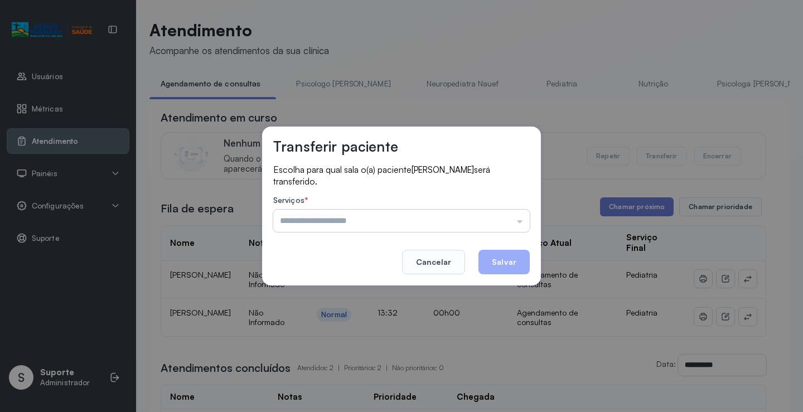
click at [504, 222] on input "text" at bounding box center [401, 221] width 257 height 22
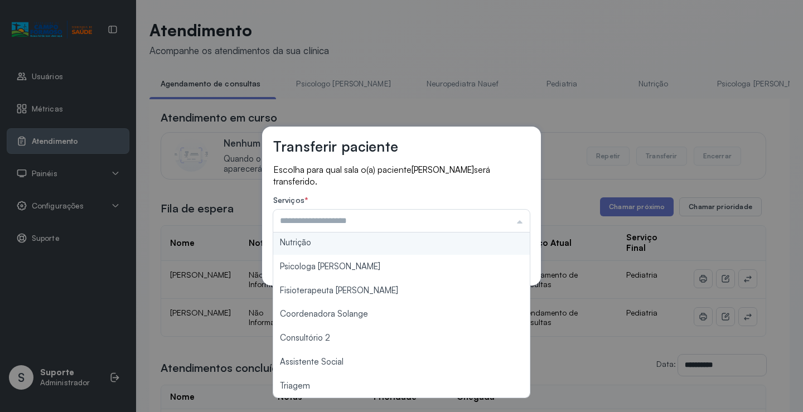
scroll to position [169, 0]
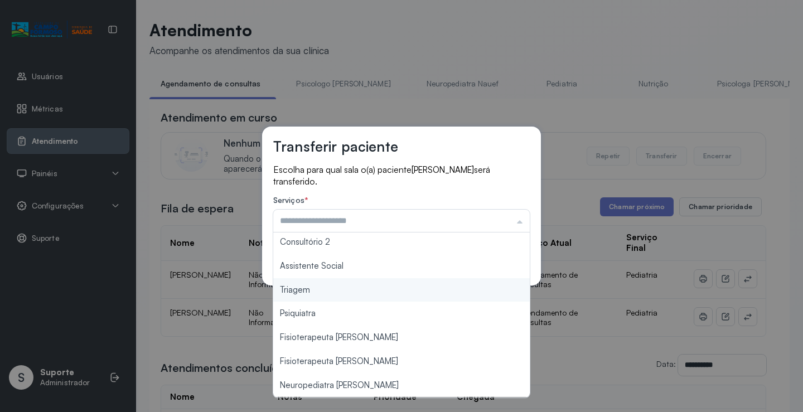
type input "*******"
drag, startPoint x: 345, startPoint y: 290, endPoint x: 485, endPoint y: 285, distance: 139.5
click at [359, 287] on div "Transferir paciente Escolha para qual sala o(a) paciente MARIA HELLENA FARIAS R…" at bounding box center [401, 206] width 803 height 412
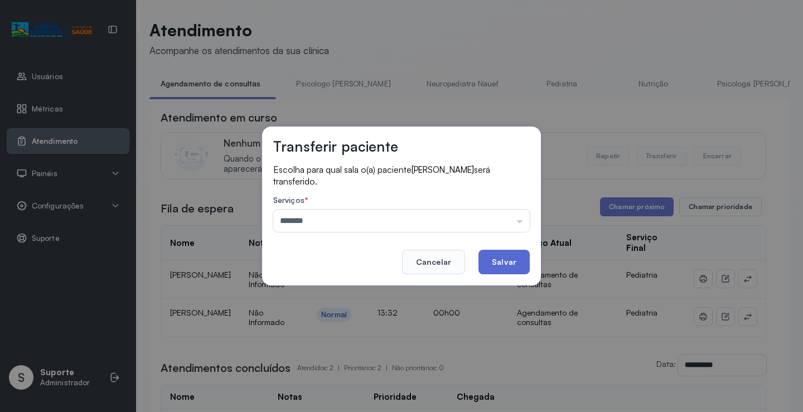
click at [493, 257] on button "Salvar" at bounding box center [503, 262] width 51 height 25
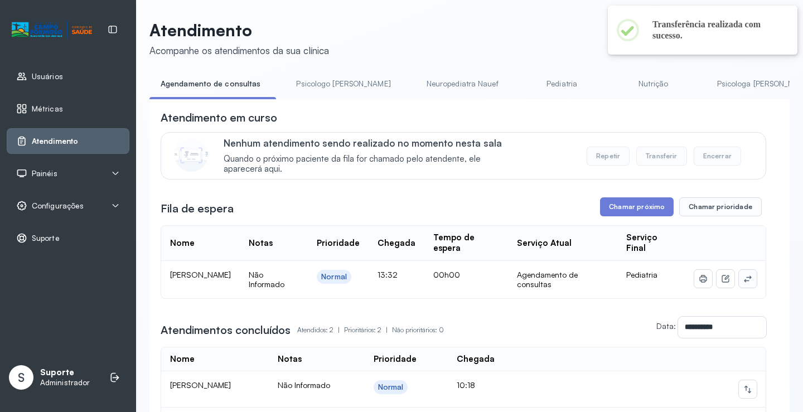
click at [739, 275] on button at bounding box center [748, 279] width 18 height 18
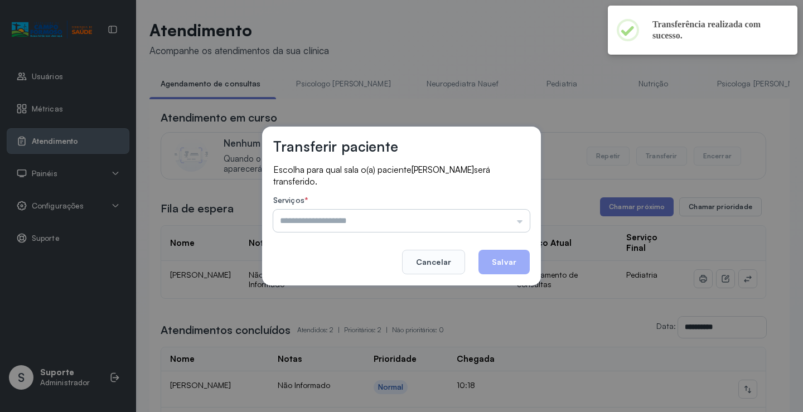
drag, startPoint x: 517, startPoint y: 226, endPoint x: 509, endPoint y: 226, distance: 8.4
click at [515, 226] on input "text" at bounding box center [401, 221] width 257 height 22
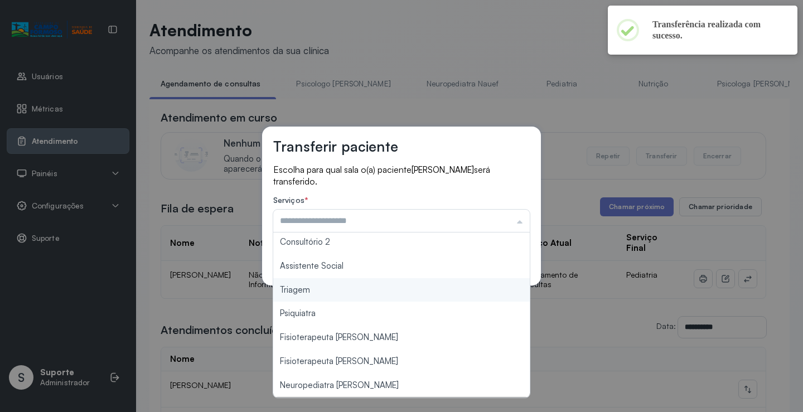
type input "*******"
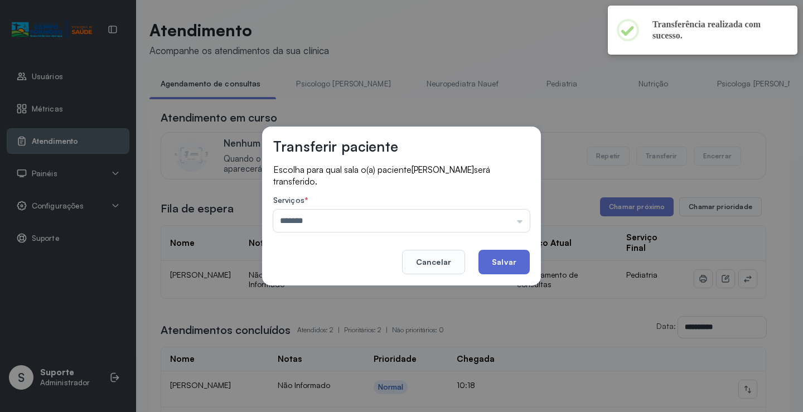
drag, startPoint x: 312, startPoint y: 291, endPoint x: 485, endPoint y: 262, distance: 175.2
click at [351, 284] on div "Transferir paciente Escolha para qual sala o(a) paciente MARIA HELOISA FARIAS D…" at bounding box center [401, 206] width 279 height 159
drag, startPoint x: 488, startPoint y: 261, endPoint x: 495, endPoint y: 243, distance: 18.9
click at [495, 244] on footer "Cancelar Salvar" at bounding box center [401, 254] width 257 height 40
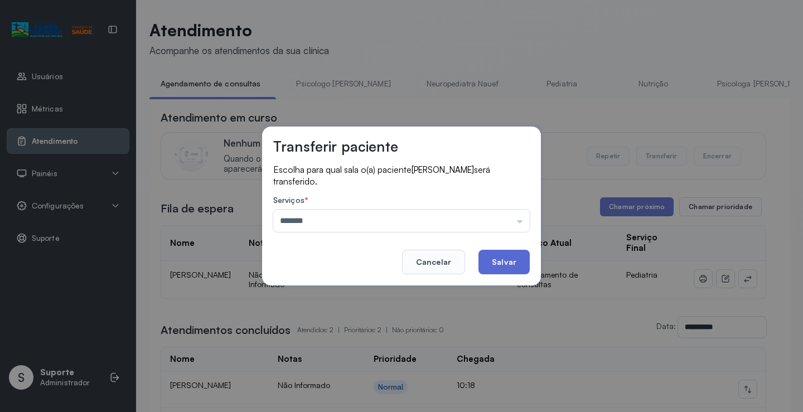
click at [504, 267] on button "Salvar" at bounding box center [503, 262] width 51 height 25
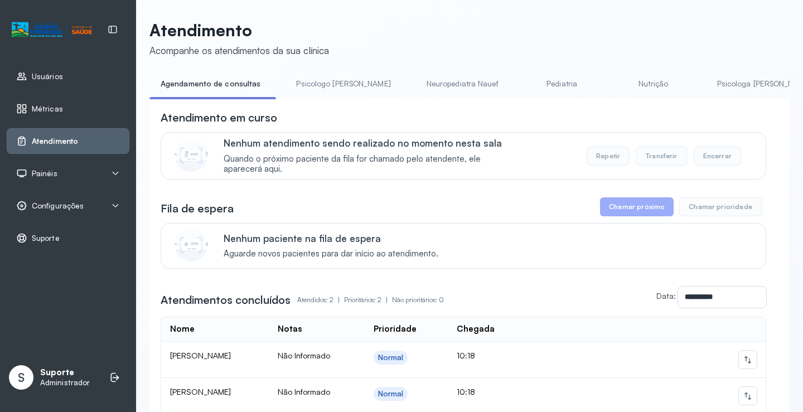
click at [530, 81] on link "Pediatria" at bounding box center [562, 84] width 78 height 18
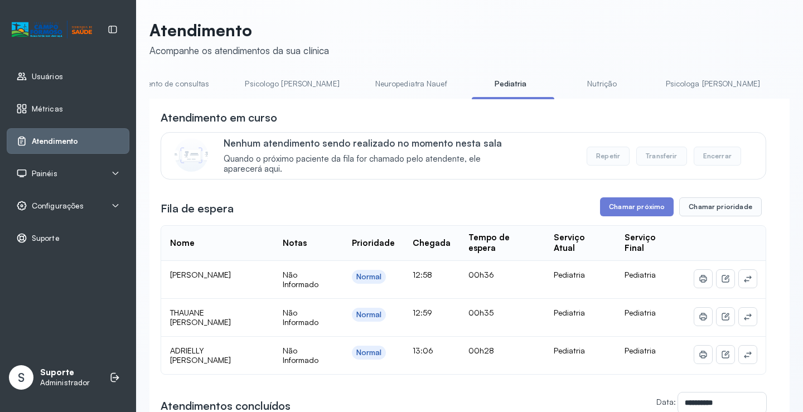
scroll to position [0, 0]
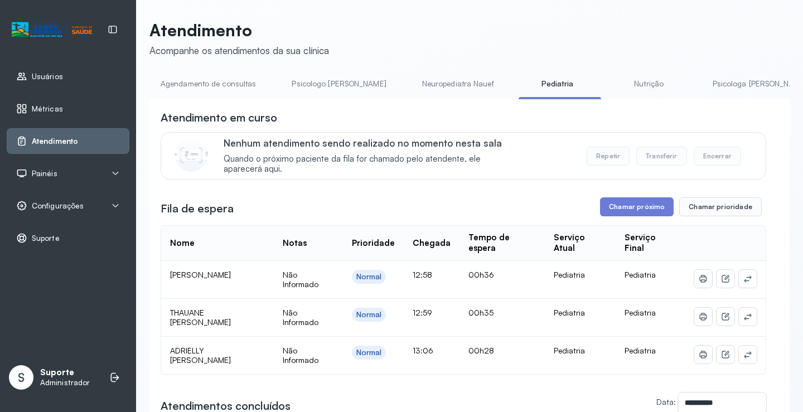
click at [231, 90] on link "Agendamento de consultas" at bounding box center [208, 84] width 118 height 18
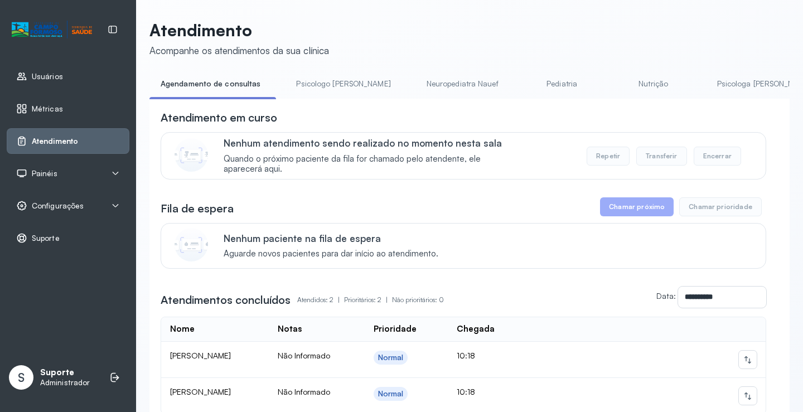
drag, startPoint x: 318, startPoint y: 85, endPoint x: 253, endPoint y: 83, distance: 65.3
click at [317, 84] on link "Psicologo Pedro" at bounding box center [343, 84] width 117 height 18
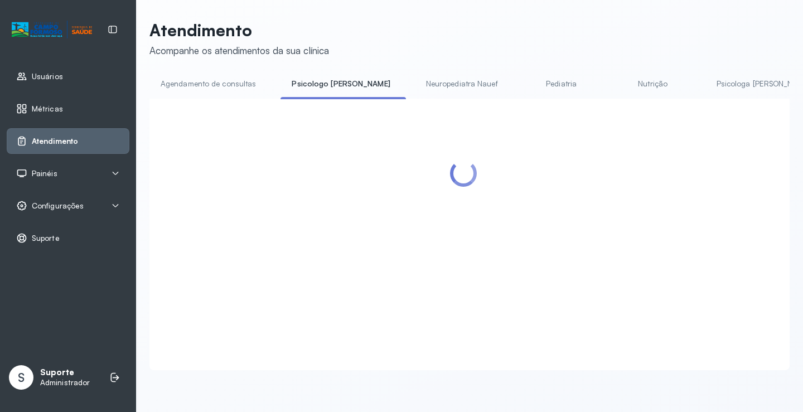
click at [228, 84] on link "Agendamento de consultas" at bounding box center [208, 84] width 118 height 18
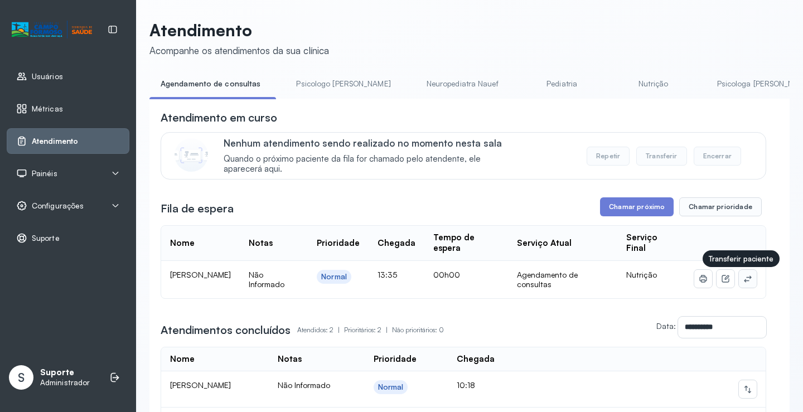
click at [745, 280] on button at bounding box center [748, 279] width 18 height 18
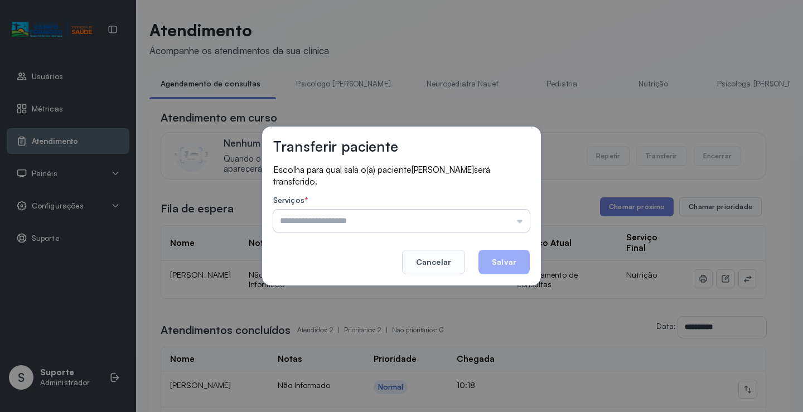
drag, startPoint x: 509, startPoint y: 219, endPoint x: 485, endPoint y: 226, distance: 25.1
click at [508, 219] on input "text" at bounding box center [401, 221] width 257 height 22
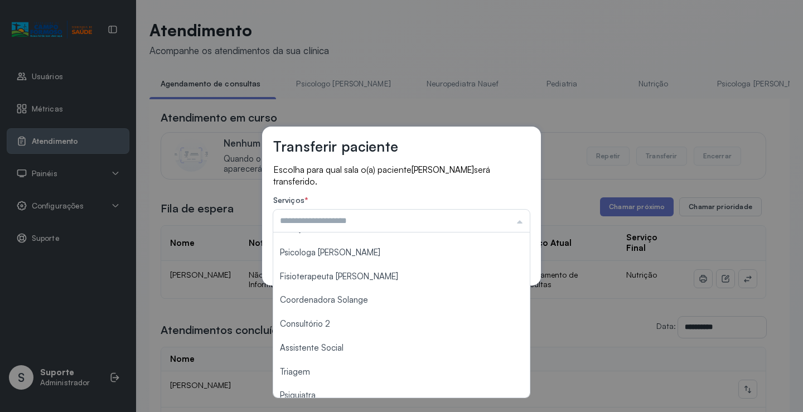
scroll to position [168, 0]
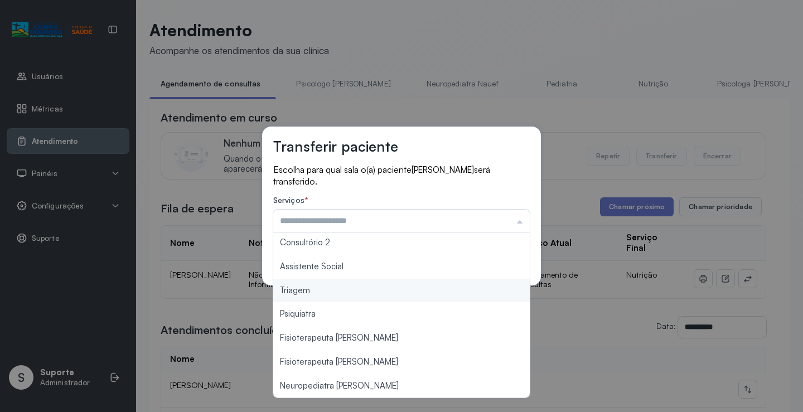
type input "*******"
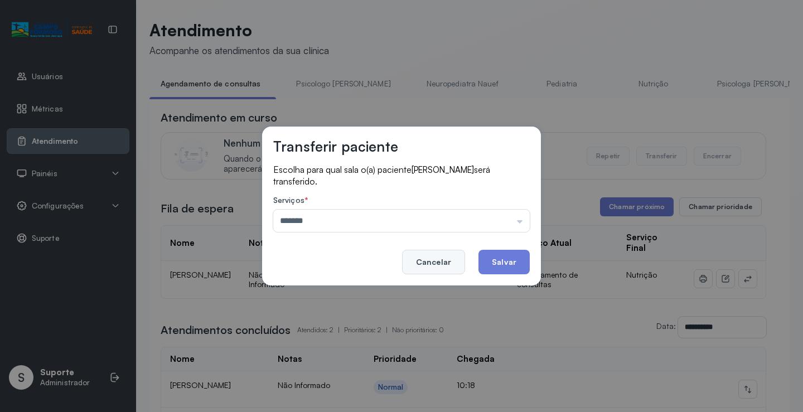
drag, startPoint x: 357, startPoint y: 293, endPoint x: 454, endPoint y: 257, distance: 103.4
click at [357, 292] on div "Transferir paciente Escolha para qual sala o(a) paciente Isis Kamily Sousa Silv…" at bounding box center [401, 206] width 803 height 412
click at [495, 267] on button "Salvar" at bounding box center [503, 262] width 51 height 25
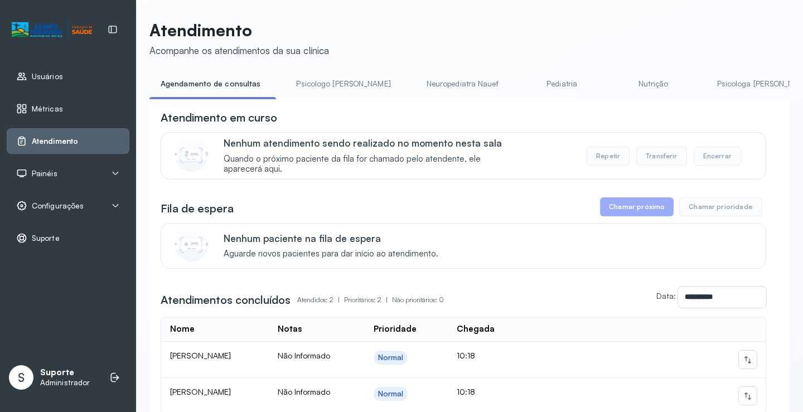
drag, startPoint x: 412, startPoint y: 85, endPoint x: 336, endPoint y: 87, distance: 76.4
click at [415, 84] on link "Neuropediatra Nauef" at bounding box center [462, 84] width 94 height 18
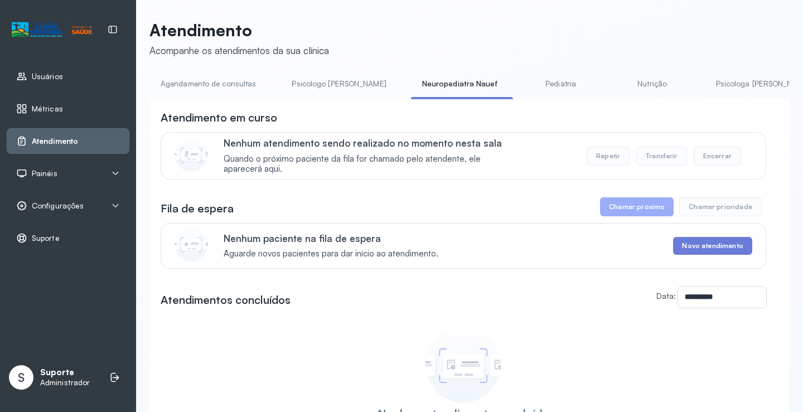
click at [229, 84] on link "Agendamento de consultas" at bounding box center [208, 84] width 118 height 18
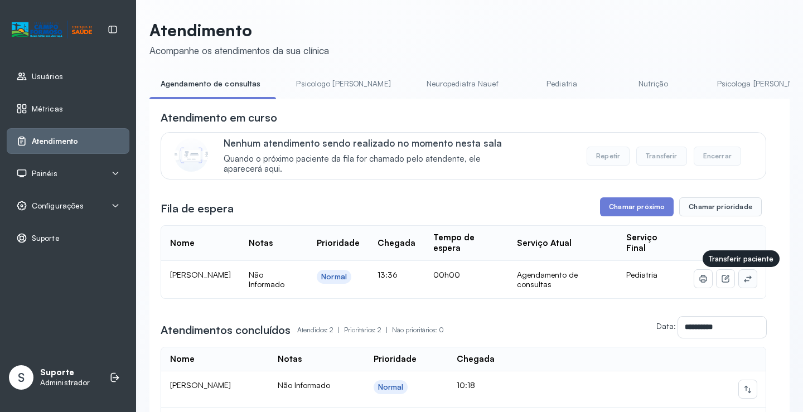
click at [743, 279] on icon at bounding box center [747, 278] width 9 height 9
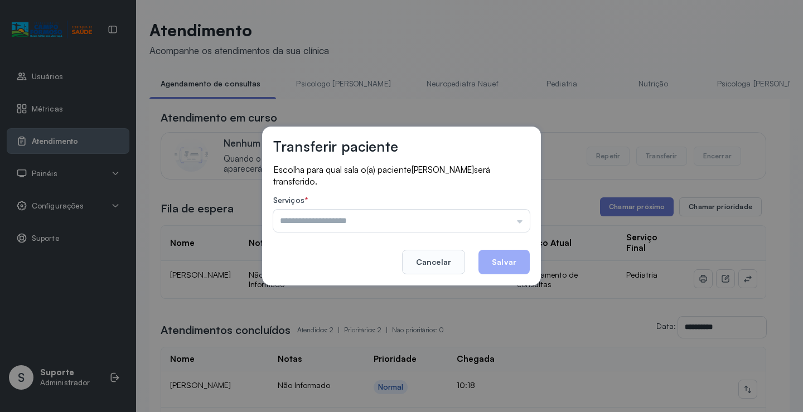
drag, startPoint x: 502, startPoint y: 217, endPoint x: 330, endPoint y: 267, distance: 179.7
click at [501, 217] on input "text" at bounding box center [401, 221] width 257 height 22
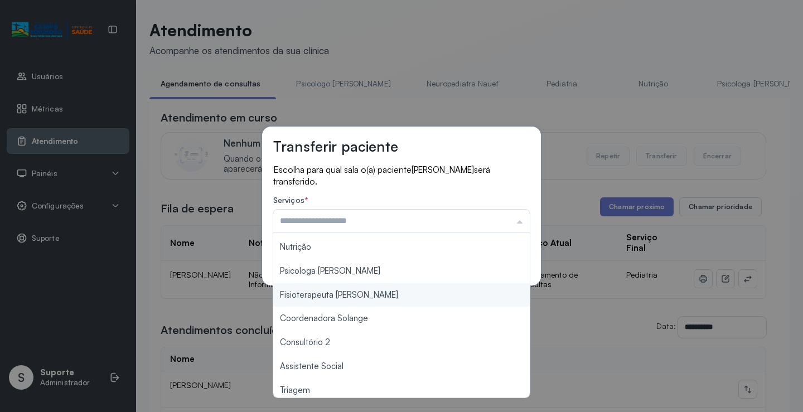
scroll to position [169, 0]
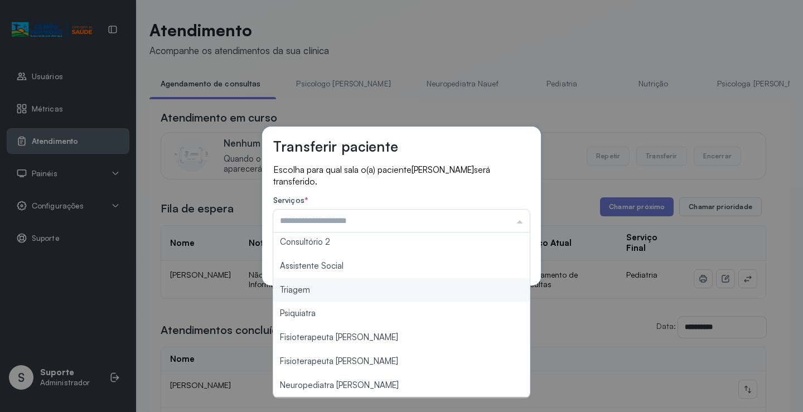
type input "*******"
click at [318, 291] on div "Transferir paciente Escolha para qual sala o(a) paciente ISIS EMANUELLY PEREIRA…" at bounding box center [401, 206] width 803 height 412
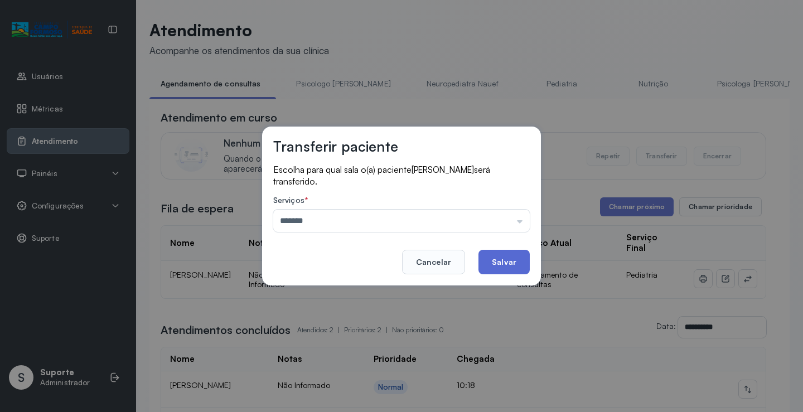
click at [505, 256] on button "Salvar" at bounding box center [503, 262] width 51 height 25
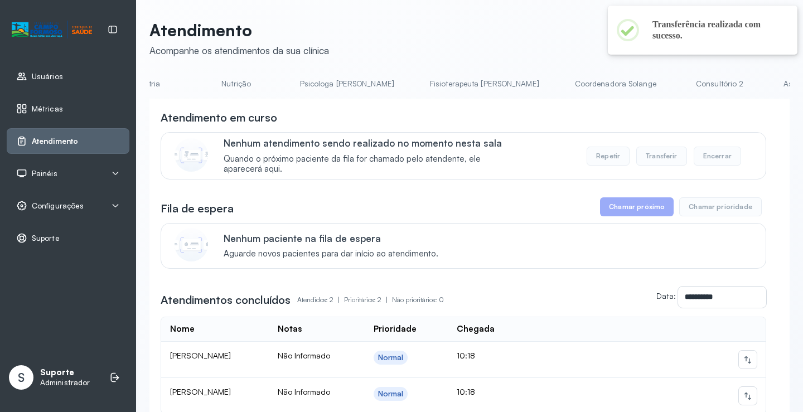
scroll to position [0, 632]
click at [651, 75] on link "Triagem" at bounding box center [690, 84] width 78 height 18
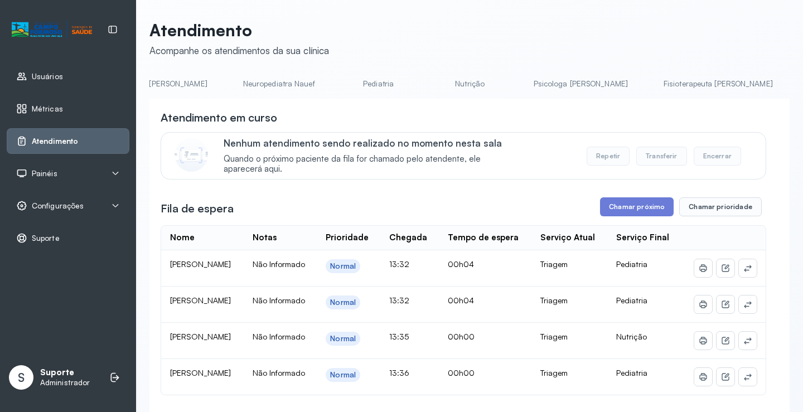
scroll to position [0, 0]
click at [214, 84] on link "Agendamento de consultas" at bounding box center [208, 84] width 118 height 18
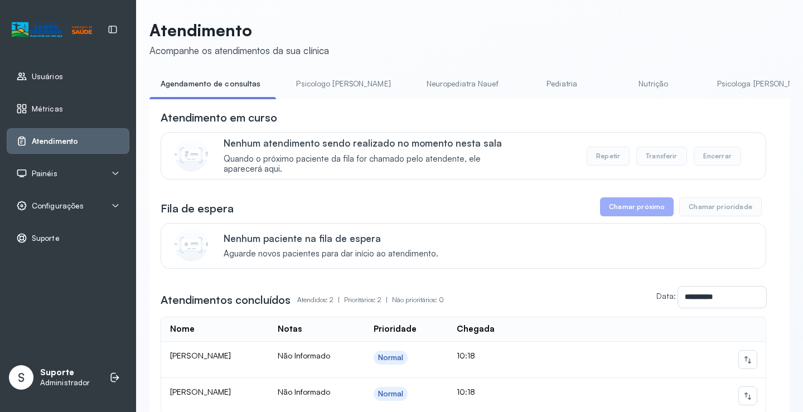
click at [523, 77] on link "Pediatria" at bounding box center [562, 84] width 78 height 18
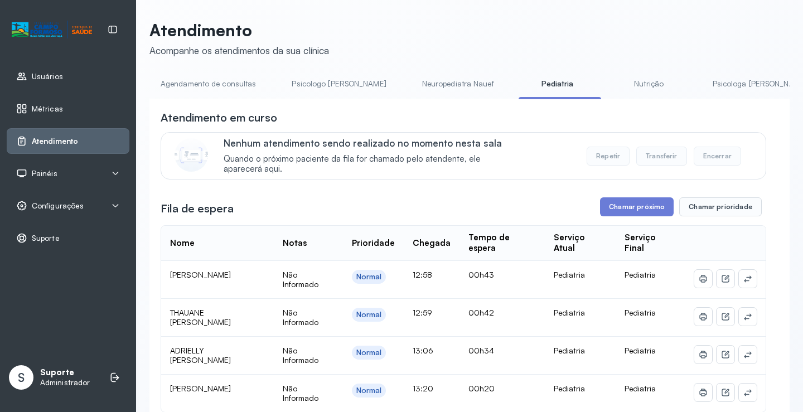
click at [219, 74] on div "**********" at bounding box center [469, 337] width 640 height 635
click at [218, 76] on link "Agendamento de consultas" at bounding box center [208, 84] width 118 height 18
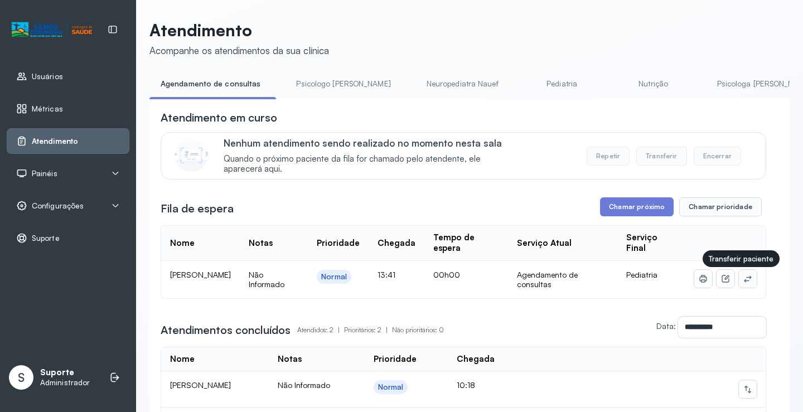
click at [744, 283] on icon at bounding box center [747, 278] width 9 height 9
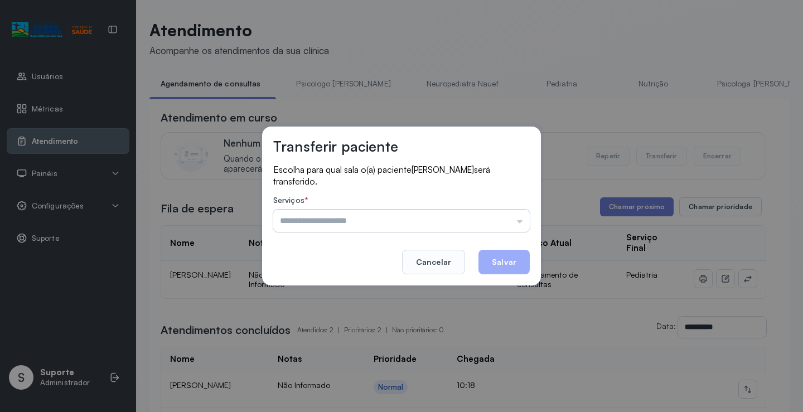
click at [491, 216] on input "text" at bounding box center [401, 221] width 257 height 22
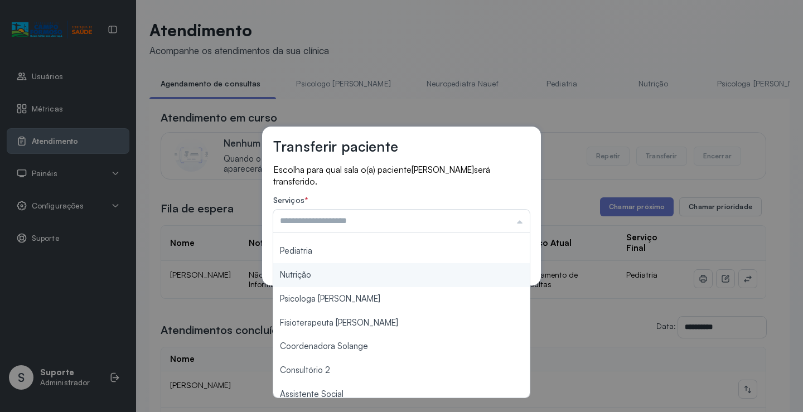
scroll to position [169, 0]
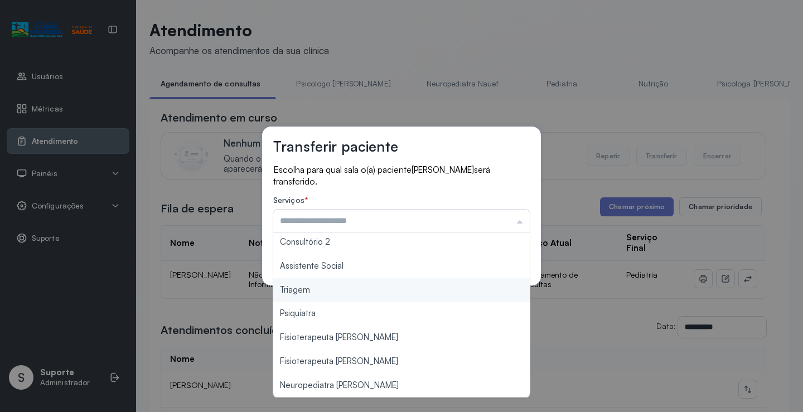
type input "*******"
click at [301, 284] on div "Transferir paciente Escolha para qual sala o(a) paciente DEBORA CARVALHO DE SOU…" at bounding box center [401, 206] width 279 height 159
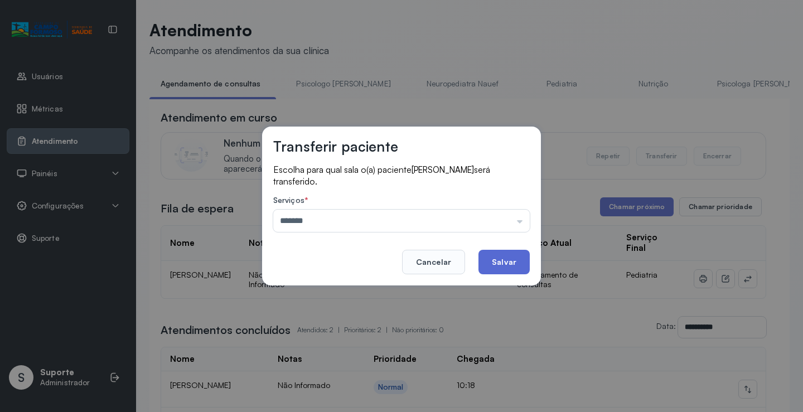
click at [504, 254] on button "Salvar" at bounding box center [503, 262] width 51 height 25
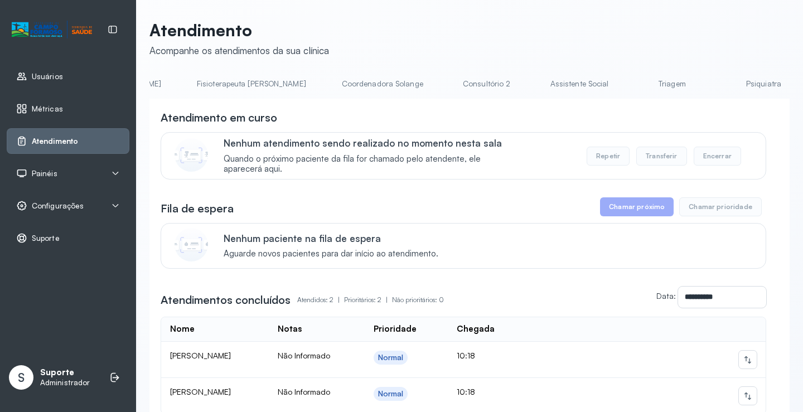
scroll to position [0, 686]
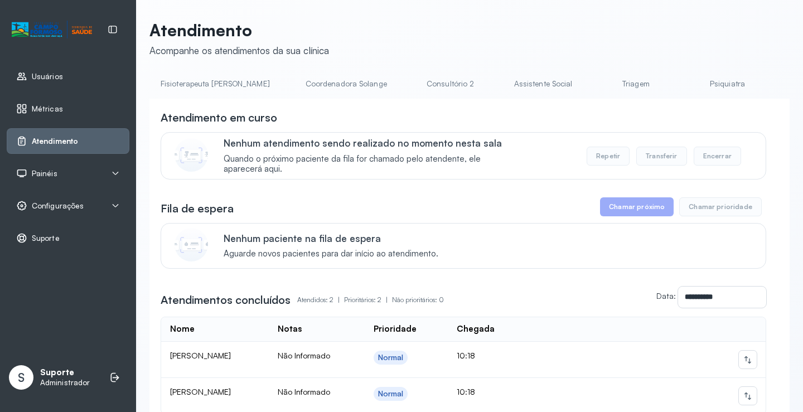
click at [597, 81] on link "Triagem" at bounding box center [636, 84] width 78 height 18
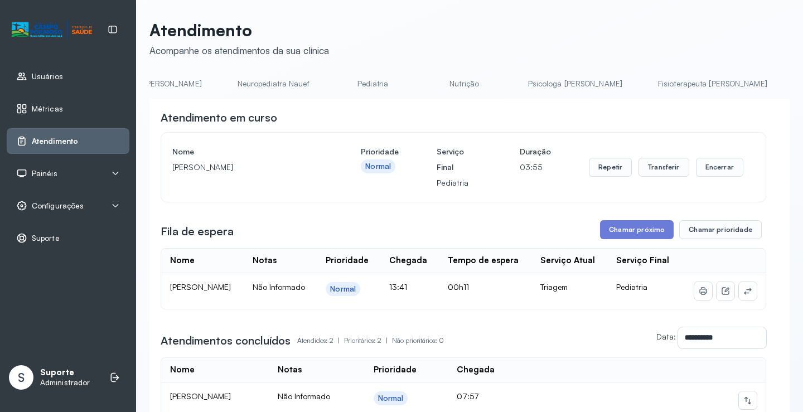
scroll to position [0, 152]
click at [366, 81] on link "Pediatria" at bounding box center [405, 84] width 78 height 18
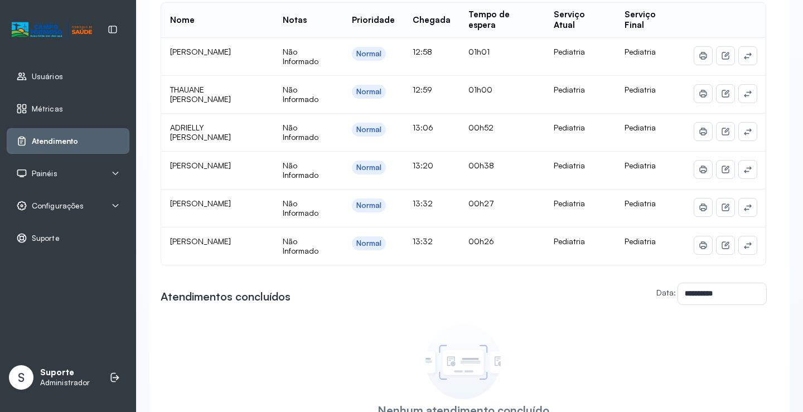
drag, startPoint x: 155, startPoint y: 59, endPoint x: 389, endPoint y: 148, distance: 250.1
click at [389, 148] on td "Normal" at bounding box center [373, 133] width 61 height 38
drag, startPoint x: 686, startPoint y: 38, endPoint x: 539, endPoint y: 326, distance: 322.5
click at [539, 326] on div "Nenhum atendimento concluído Nenhum atendimento foi concluído nesta sala no dia…" at bounding box center [463, 377] width 176 height 118
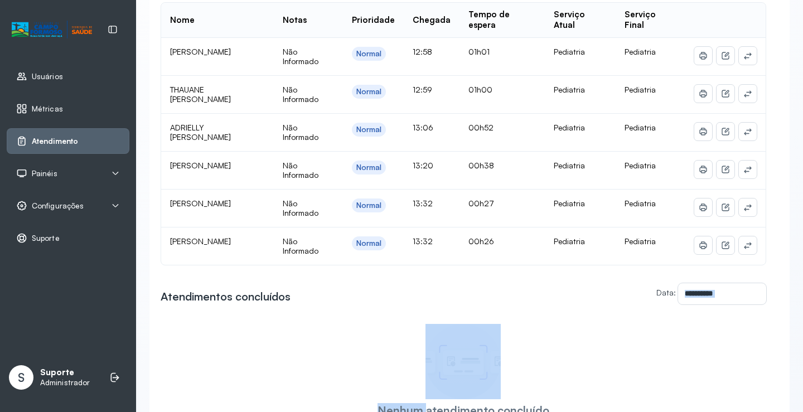
click at [539, 326] on div "Nenhum atendimento concluído Nenhum atendimento foi concluído nesta sala no dia…" at bounding box center [463, 377] width 176 height 118
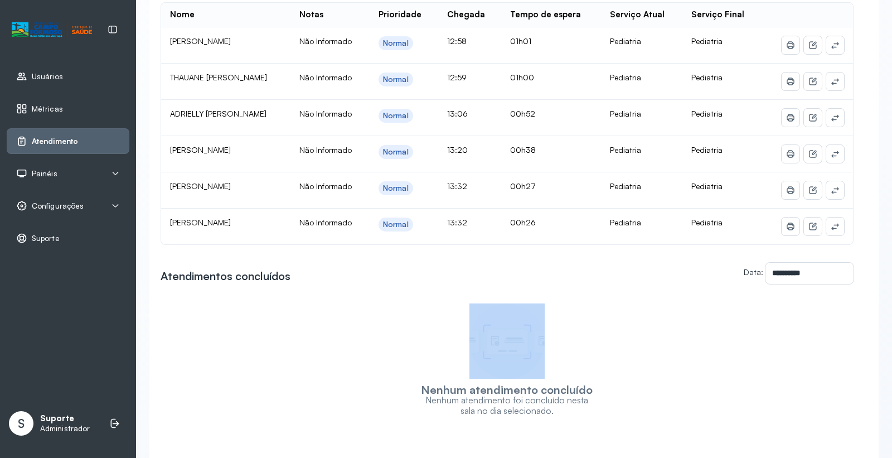
drag, startPoint x: 369, startPoint y: 336, endPoint x: 410, endPoint y: 373, distance: 54.9
click at [410, 373] on div "Nenhum atendimento concluído Nenhum atendimento foi concluído nesta sala no dia…" at bounding box center [507, 357] width 693 height 118
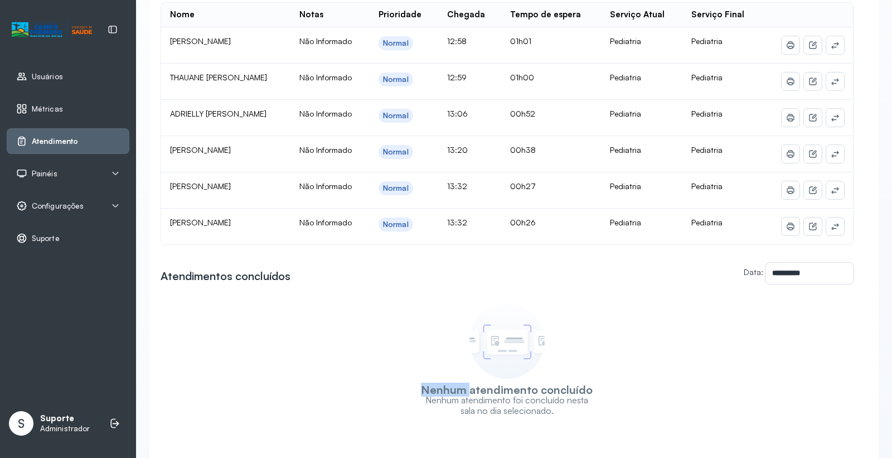
click at [410, 373] on div "Nenhum atendimento concluído Nenhum atendimento foi concluído nesta sala no dia…" at bounding box center [507, 357] width 693 height 118
click at [694, 259] on div "**********" at bounding box center [507, 151] width 693 height 529
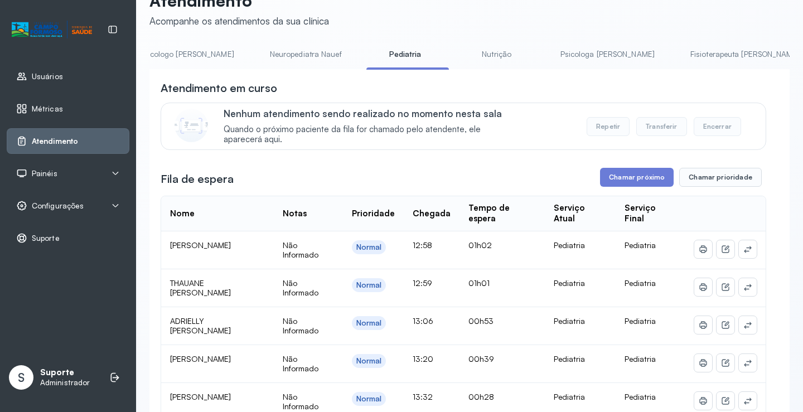
scroll to position [0, 0]
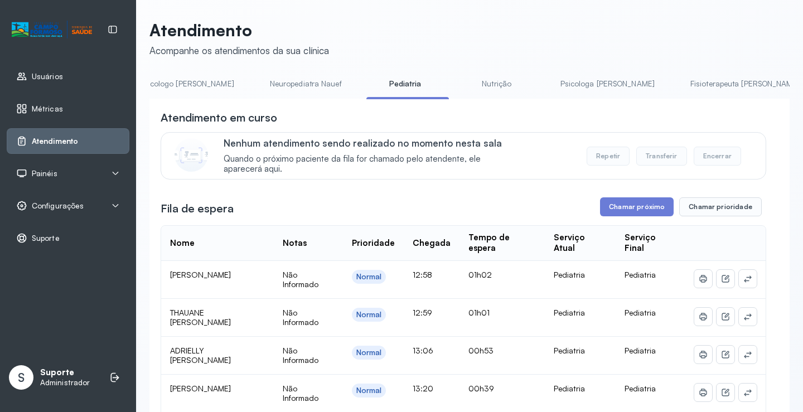
click at [463, 84] on link "Nutrição" at bounding box center [497, 84] width 78 height 18
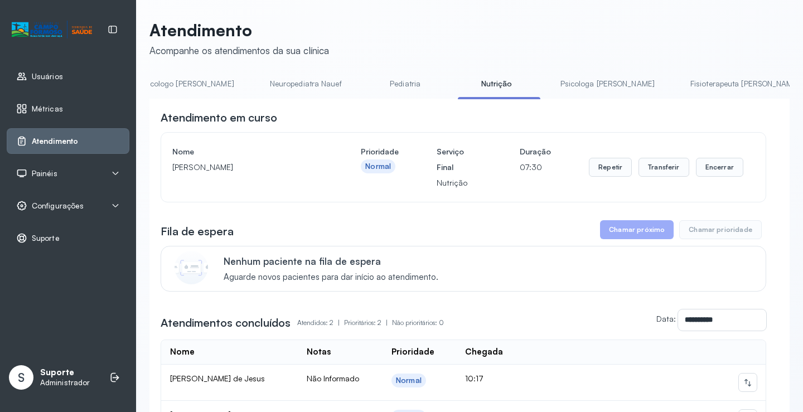
click at [367, 84] on link "Pediatria" at bounding box center [405, 84] width 78 height 18
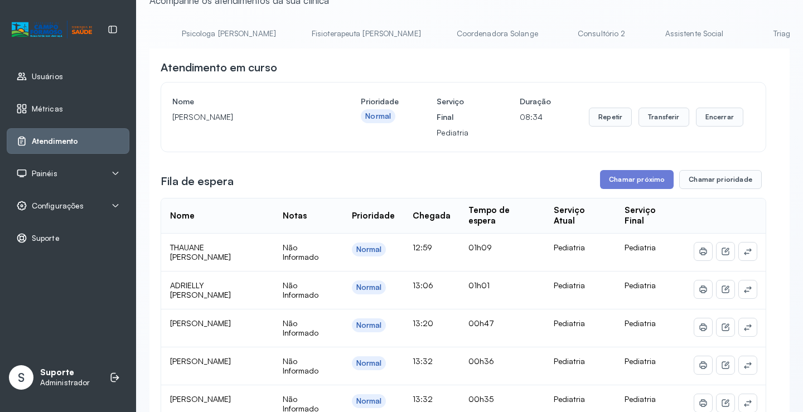
scroll to position [0, 533]
click at [746, 31] on link "Triagem" at bounding box center [785, 34] width 78 height 18
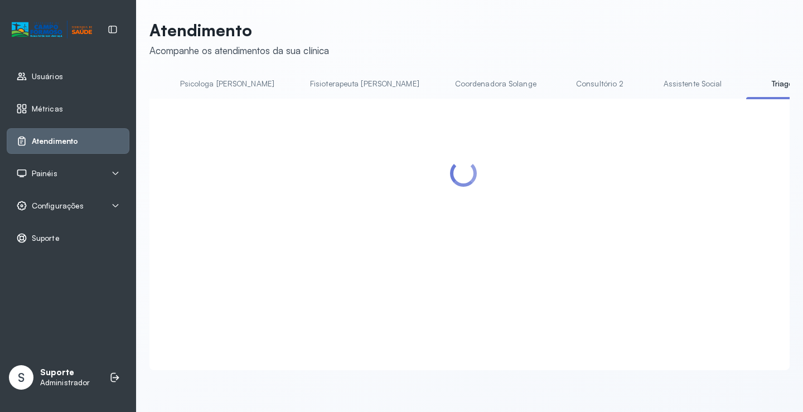
scroll to position [50, 0]
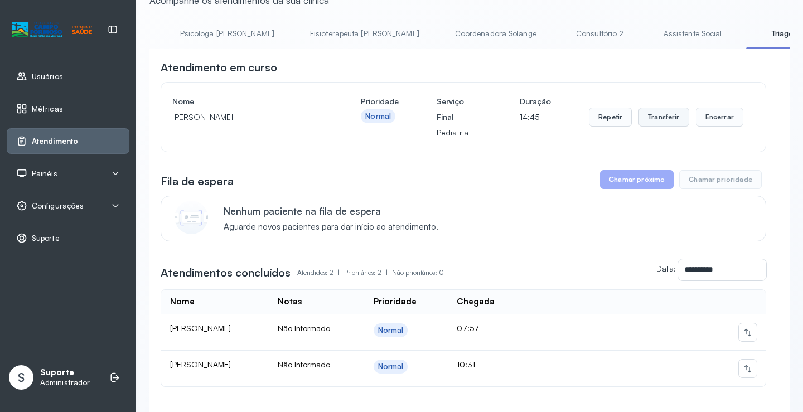
click at [673, 115] on button "Transferir" at bounding box center [663, 117] width 51 height 19
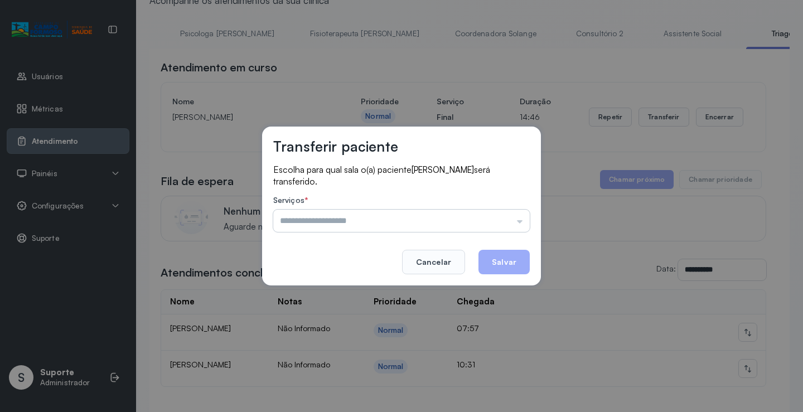
click at [487, 222] on input "text" at bounding box center [401, 221] width 257 height 22
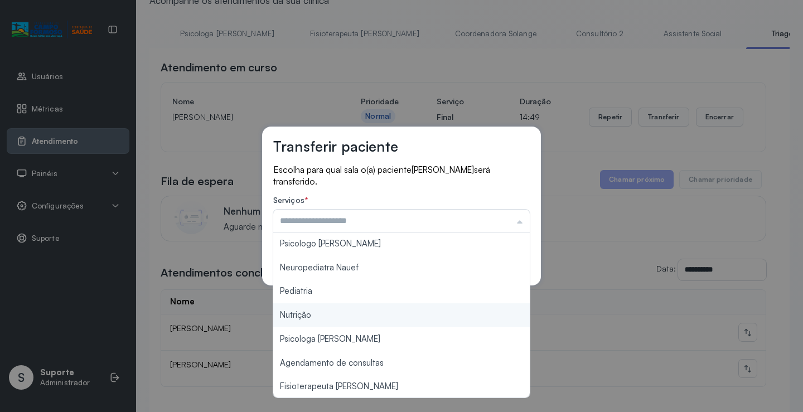
scroll to position [0, 0]
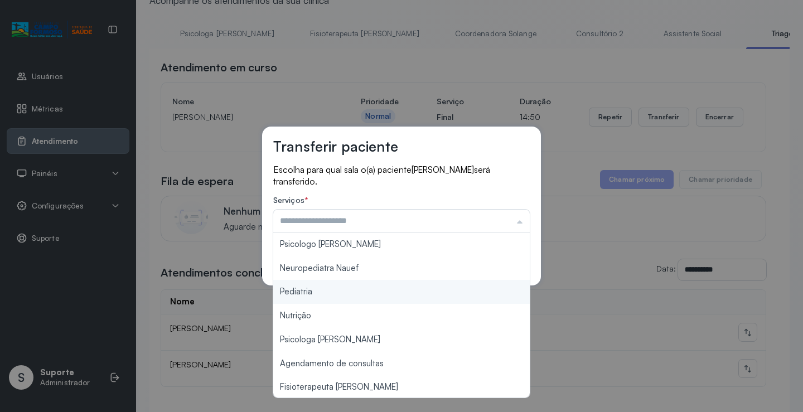
type input "*********"
drag, startPoint x: 321, startPoint y: 295, endPoint x: 405, endPoint y: 277, distance: 86.1
click at [332, 289] on div "Transferir paciente Escolha para qual sala o(a) paciente DEBORA CARVALHO DE SOU…" at bounding box center [401, 206] width 803 height 412
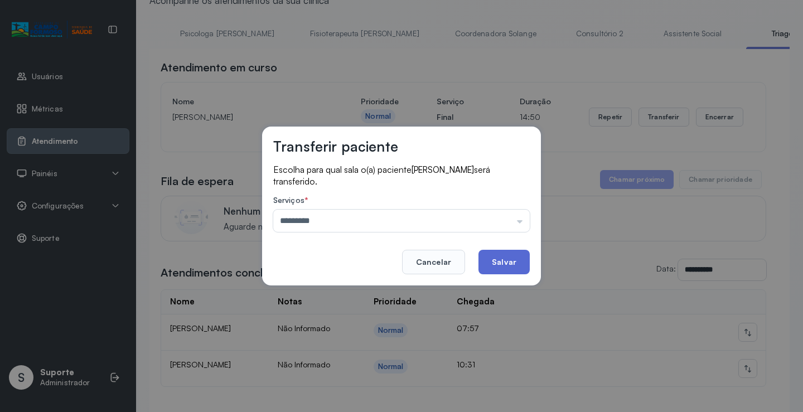
click at [503, 262] on button "Salvar" at bounding box center [503, 262] width 51 height 25
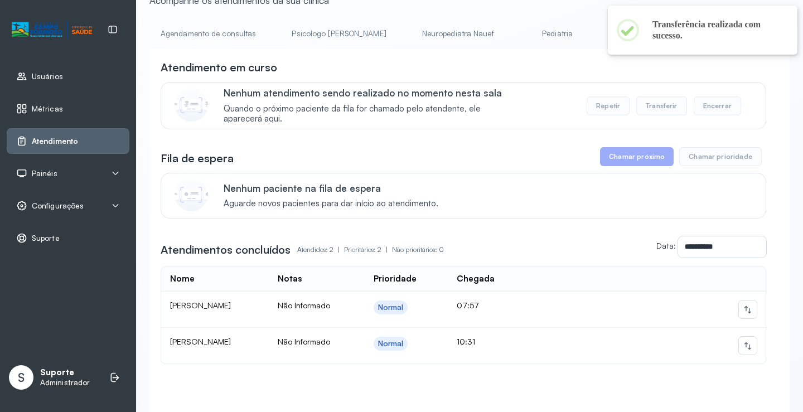
click at [519, 38] on link "Pediatria" at bounding box center [558, 34] width 78 height 18
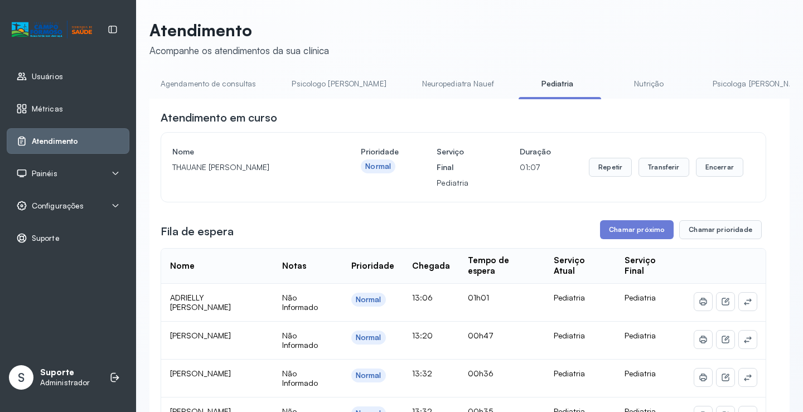
drag, startPoint x: 205, startPoint y: 91, endPoint x: 208, endPoint y: 83, distance: 8.3
click at [205, 91] on link "Agendamento de consultas" at bounding box center [208, 84] width 118 height 18
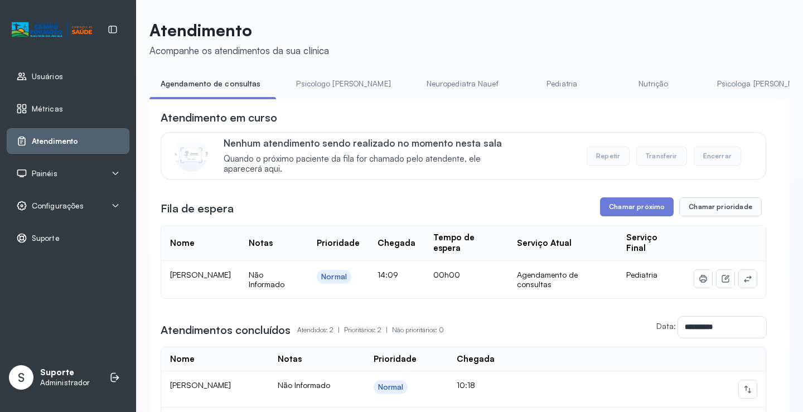
drag, startPoint x: 749, startPoint y: 282, endPoint x: 743, endPoint y: 280, distance: 6.2
click at [747, 281] on td at bounding box center [725, 279] width 80 height 37
click at [743, 279] on icon at bounding box center [747, 278] width 9 height 9
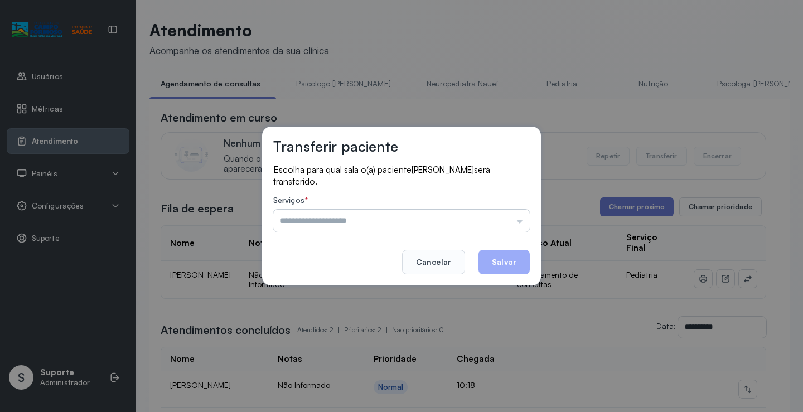
drag, startPoint x: 533, startPoint y: 232, endPoint x: 524, endPoint y: 223, distance: 13.0
click at [525, 224] on div "Transferir paciente Escolha para qual sala o(a) paciente MALÚ JATOBA ARAUJO ser…" at bounding box center [401, 206] width 279 height 159
click at [524, 223] on input "text" at bounding box center [401, 221] width 257 height 22
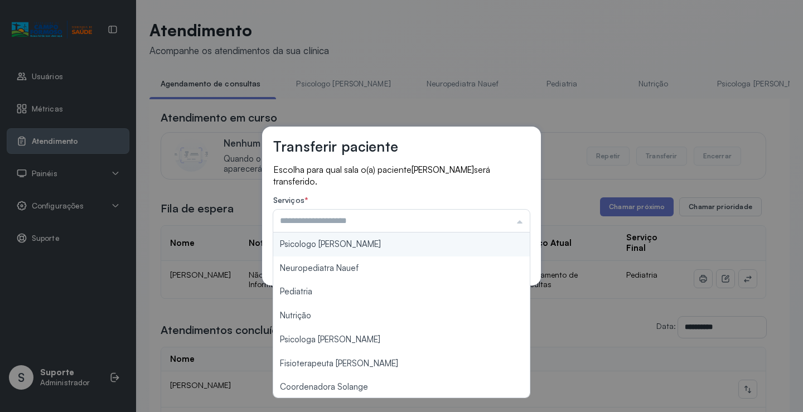
scroll to position [112, 0]
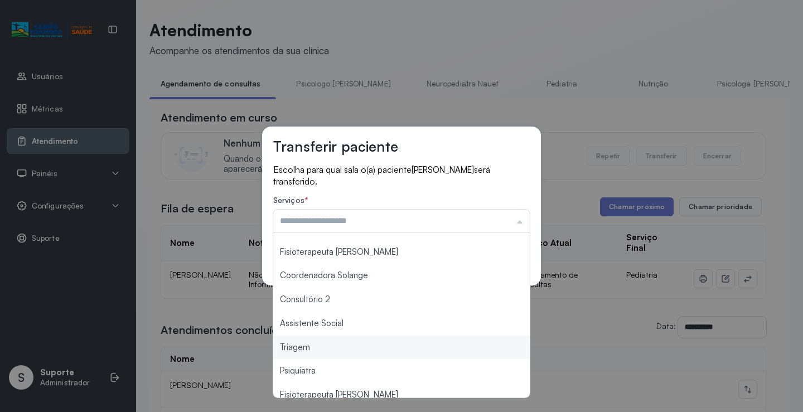
type input "*******"
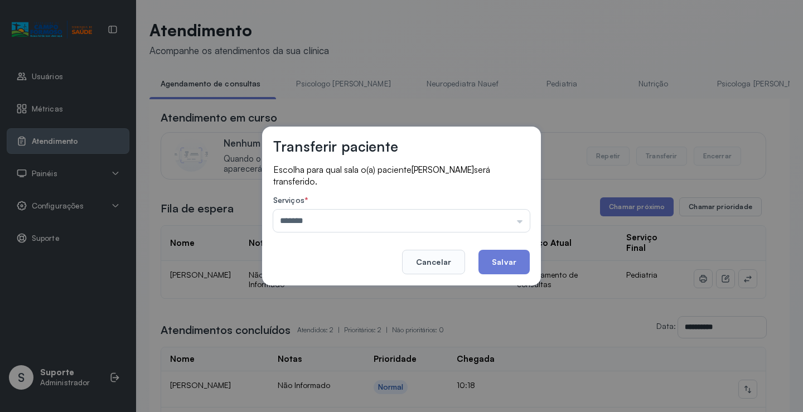
click at [353, 350] on div "Transferir paciente Escolha para qual sala o(a) paciente MALÚ JATOBA ARAUJO ser…" at bounding box center [401, 206] width 803 height 412
click at [501, 263] on button "Salvar" at bounding box center [503, 262] width 51 height 25
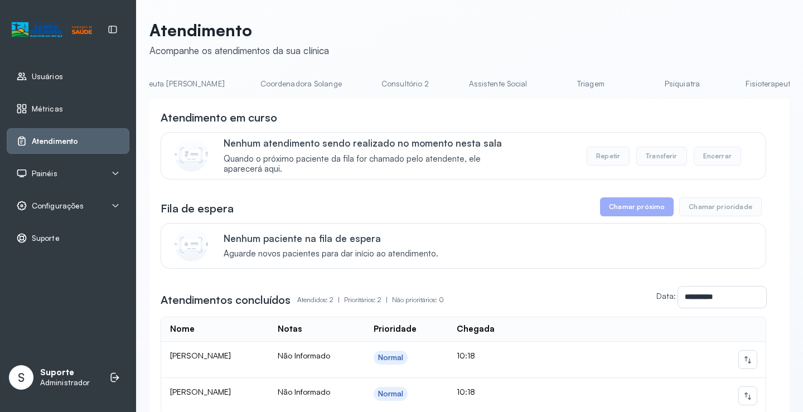
scroll to position [0, 743]
click at [540, 77] on link "Triagem" at bounding box center [579, 84] width 78 height 18
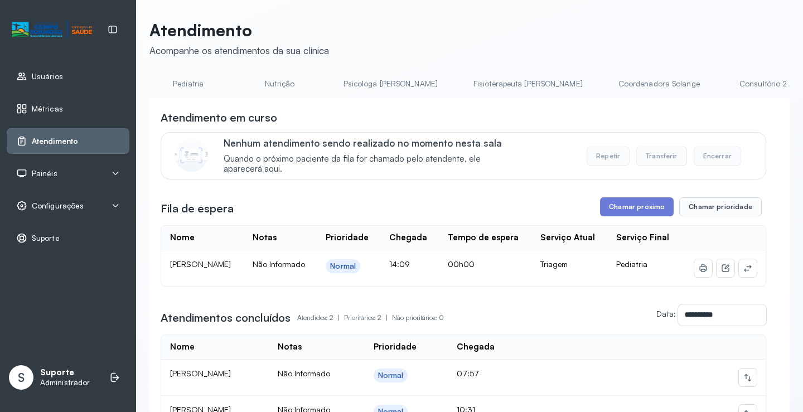
scroll to position [0, 0]
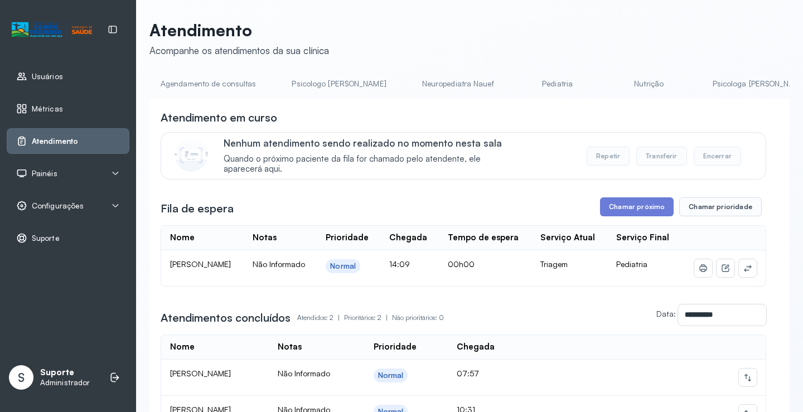
click at [188, 86] on link "Agendamento de consultas" at bounding box center [208, 84] width 118 height 18
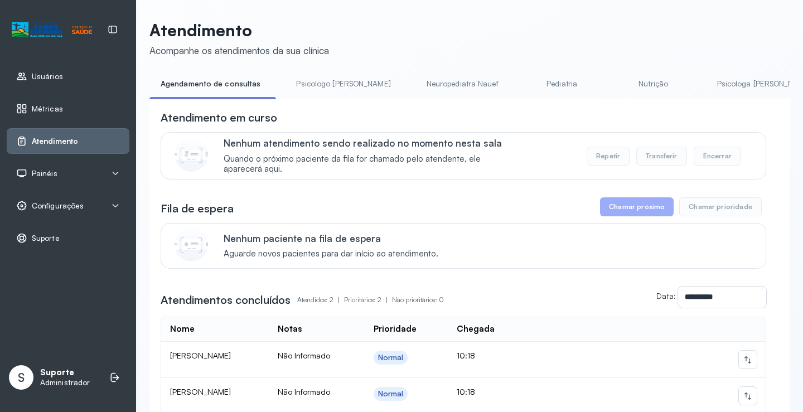
click at [523, 83] on link "Pediatria" at bounding box center [562, 84] width 78 height 18
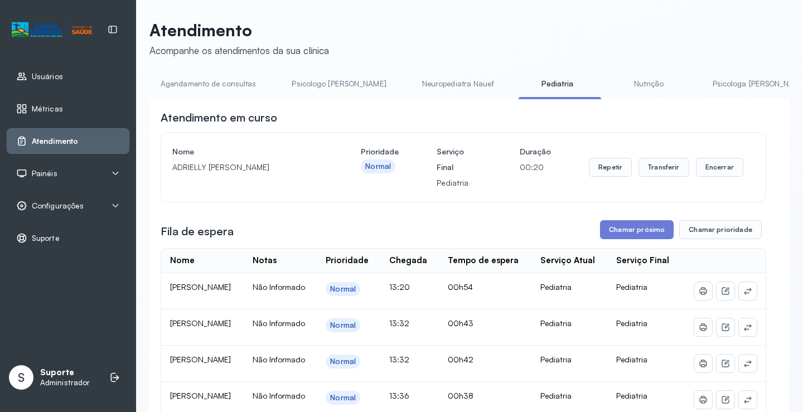
click at [199, 82] on link "Agendamento de consultas" at bounding box center [208, 84] width 118 height 18
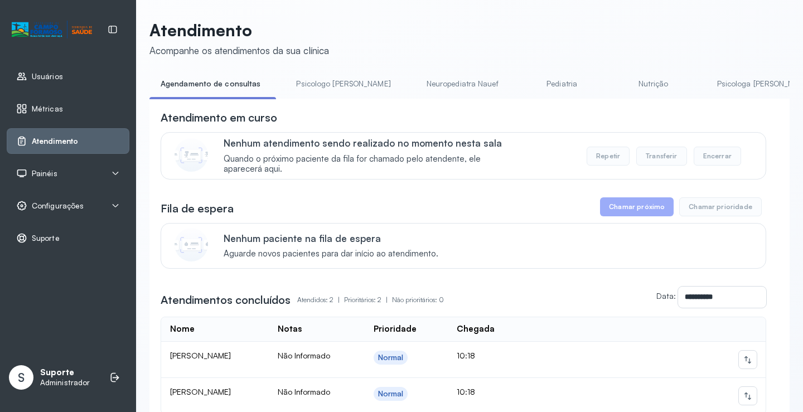
click at [526, 81] on link "Pediatria" at bounding box center [562, 84] width 78 height 18
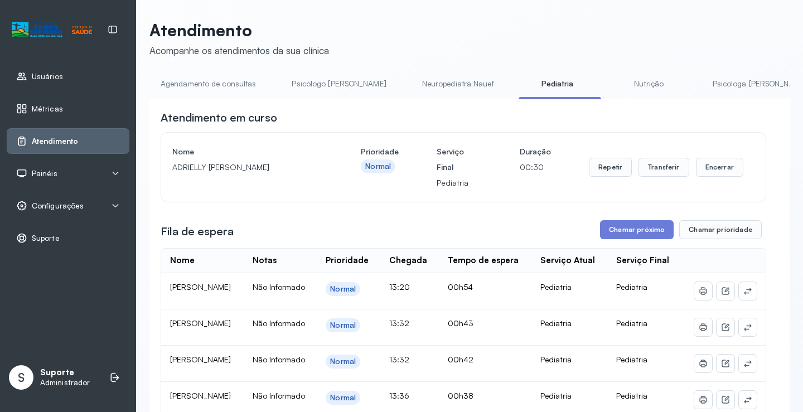
click at [212, 84] on link "Agendamento de consultas" at bounding box center [208, 84] width 118 height 18
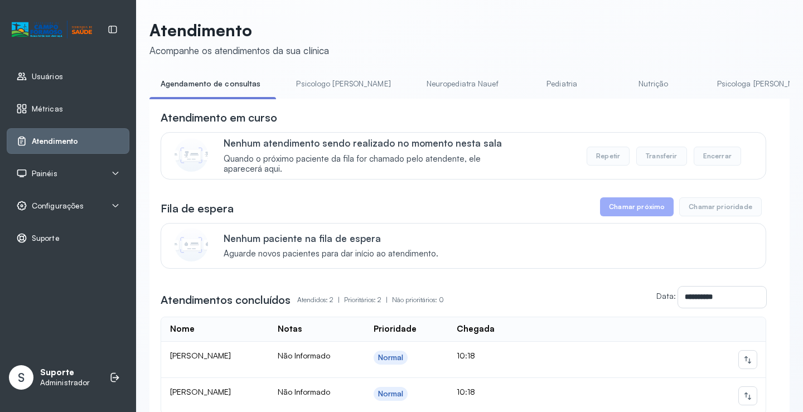
click at [523, 83] on link "Pediatria" at bounding box center [562, 84] width 78 height 18
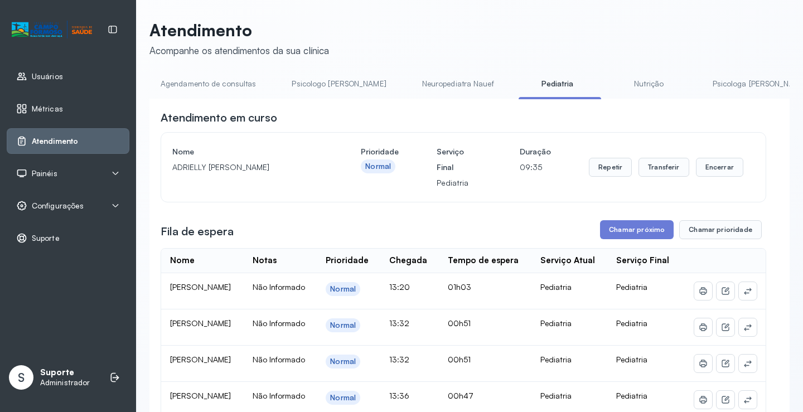
click at [226, 88] on link "Agendamento de consultas" at bounding box center [208, 84] width 118 height 18
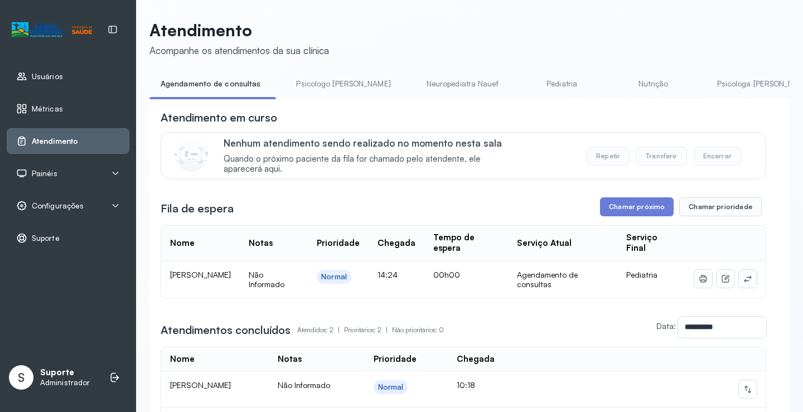
click at [739, 283] on button at bounding box center [748, 279] width 18 height 18
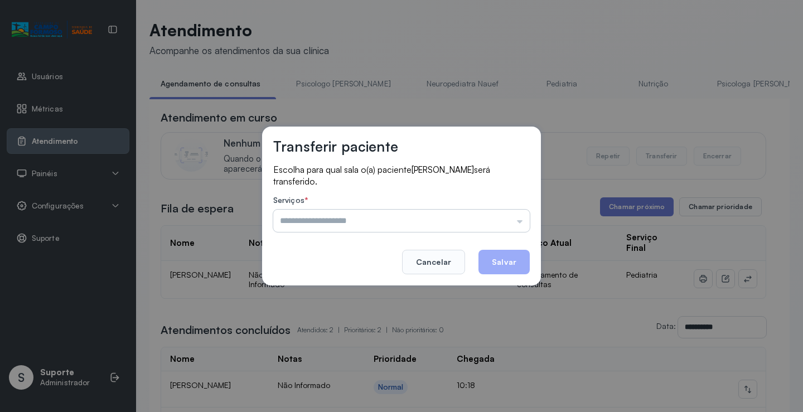
drag, startPoint x: 521, startPoint y: 220, endPoint x: 482, endPoint y: 226, distance: 39.0
click at [511, 219] on input "text" at bounding box center [401, 221] width 257 height 22
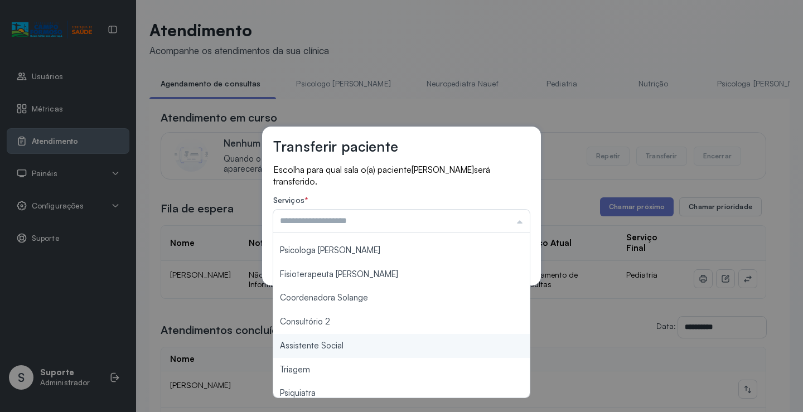
scroll to position [168, 0]
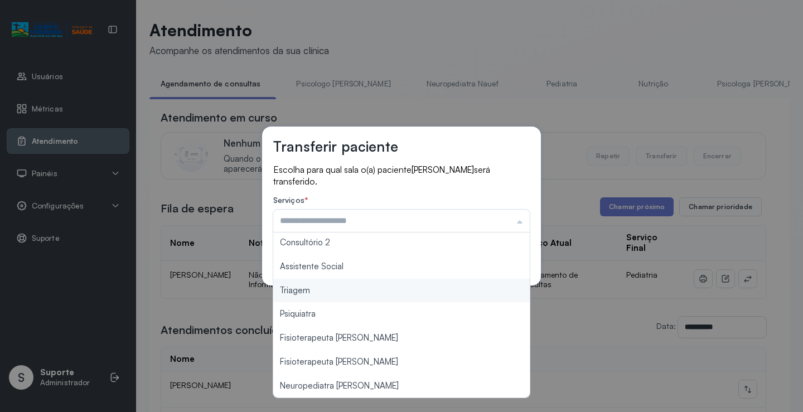
type input "*******"
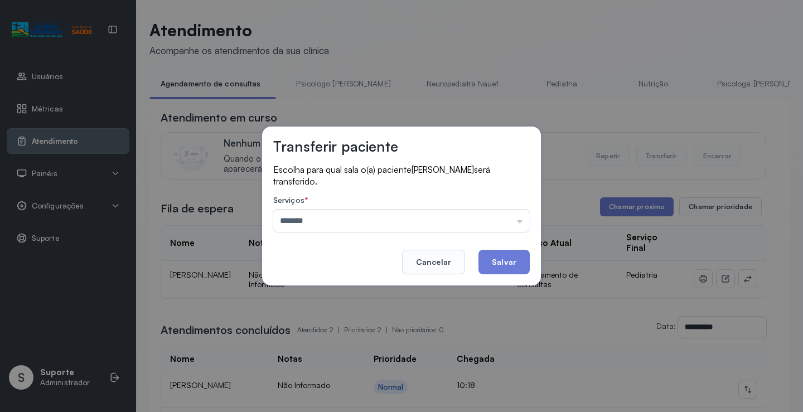
drag, startPoint x: 326, startPoint y: 294, endPoint x: 474, endPoint y: 258, distance: 152.7
click at [335, 287] on div "Transferir paciente Escolha para qual sala o(a) paciente RAVI DIAS CARVALHO ser…" at bounding box center [401, 206] width 803 height 412
drag, startPoint x: 493, startPoint y: 257, endPoint x: 488, endPoint y: 260, distance: 6.4
click at [494, 257] on button "Salvar" at bounding box center [503, 262] width 51 height 25
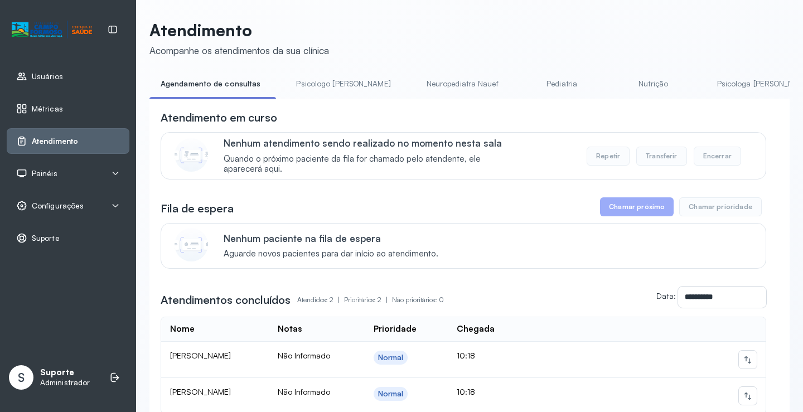
click at [325, 76] on link "Psicologo Pedro" at bounding box center [343, 84] width 117 height 18
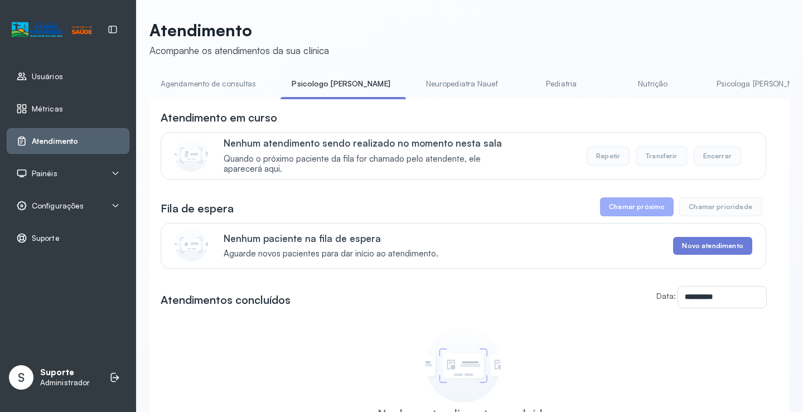
click at [253, 80] on link "Agendamento de consultas" at bounding box center [208, 84] width 118 height 18
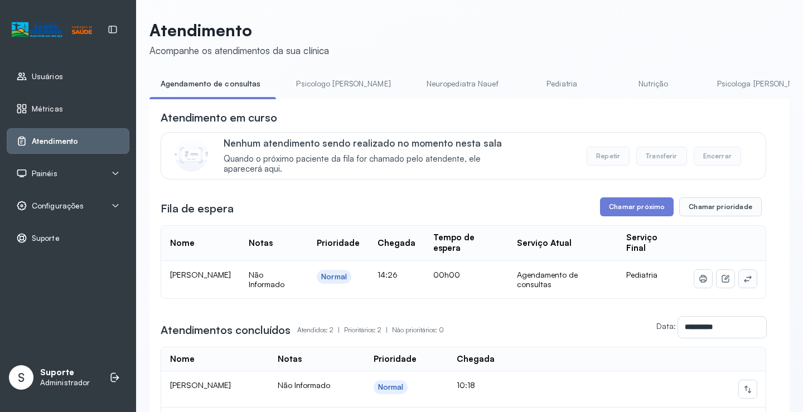
click at [746, 287] on button at bounding box center [748, 279] width 18 height 18
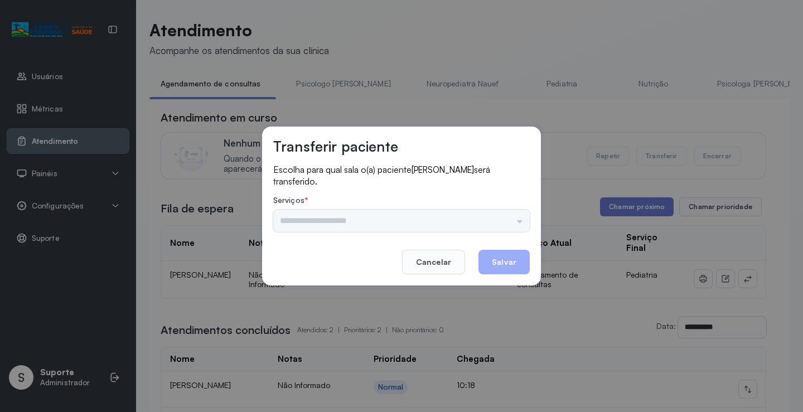
click at [530, 226] on div "Transferir paciente Escolha para qual sala o(a) paciente GEOVANNA SILVA NEVES s…" at bounding box center [401, 206] width 279 height 159
click at [521, 221] on div "Psicologo Pedro Neuropediatra Nauef Pediatria Nutrição Psicologa Alana Fisioter…" at bounding box center [401, 221] width 257 height 22
click at [452, 219] on input "text" at bounding box center [401, 221] width 257 height 22
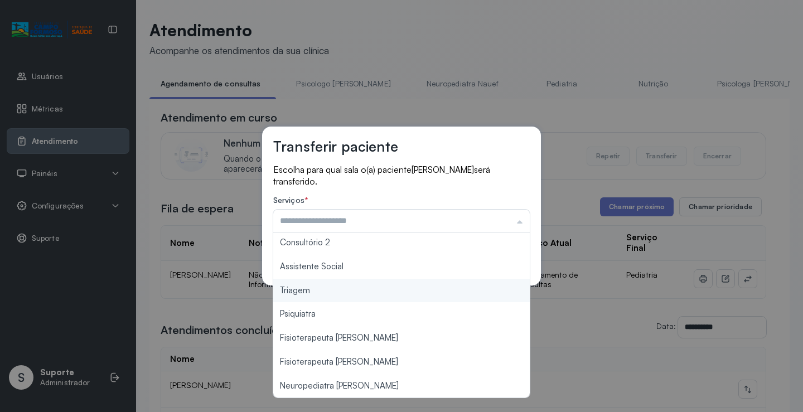
type input "*******"
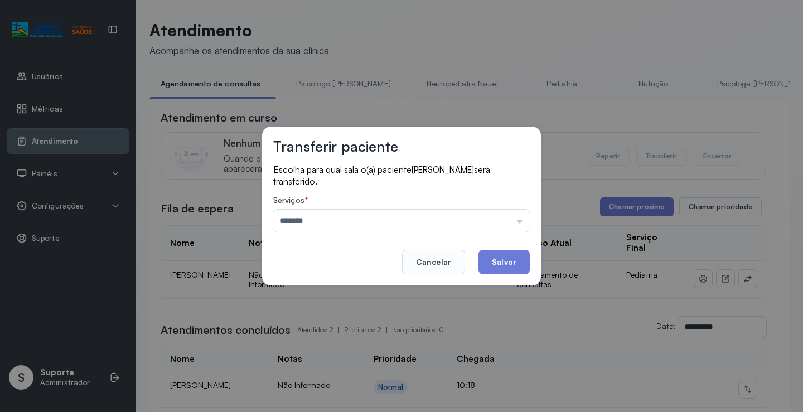
click at [352, 298] on div "Transferir paciente Escolha para qual sala o(a) paciente GEOVANNA SILVA NEVES s…" at bounding box center [401, 206] width 803 height 412
click at [511, 261] on button "Salvar" at bounding box center [503, 262] width 51 height 25
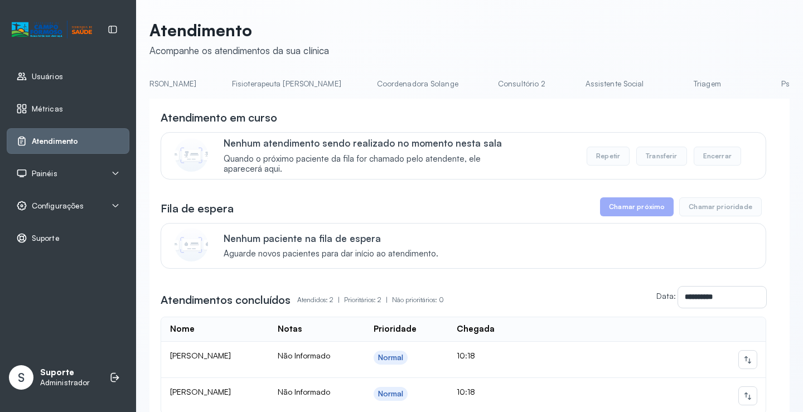
scroll to position [0, 627]
click at [656, 85] on link "Triagem" at bounding box center [695, 84] width 78 height 18
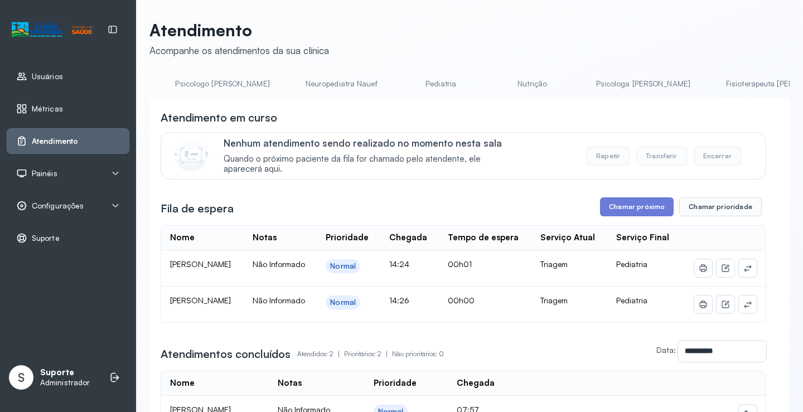
scroll to position [0, 0]
click at [233, 76] on link "Agendamento de consultas" at bounding box center [208, 84] width 118 height 18
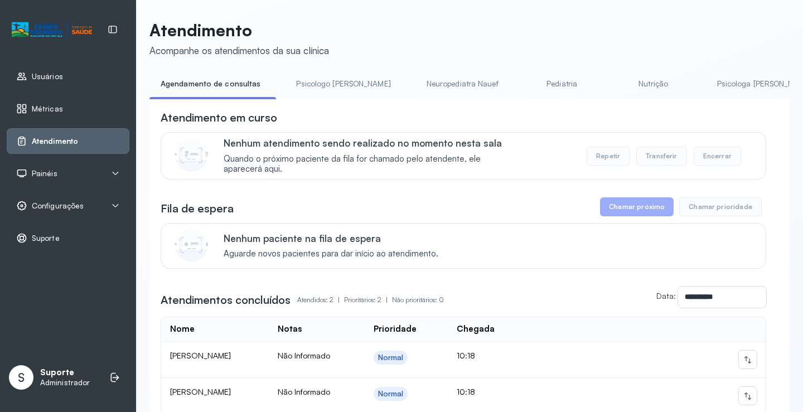
click at [523, 86] on link "Pediatria" at bounding box center [562, 84] width 78 height 18
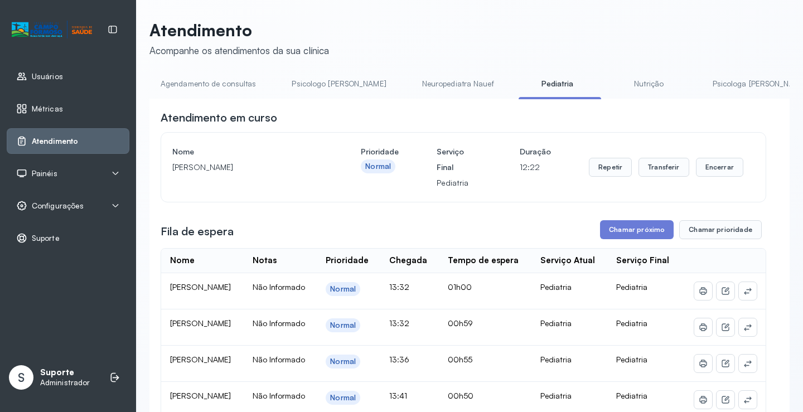
click at [411, 89] on link "Neuropediatra Nauef" at bounding box center [458, 84] width 94 height 18
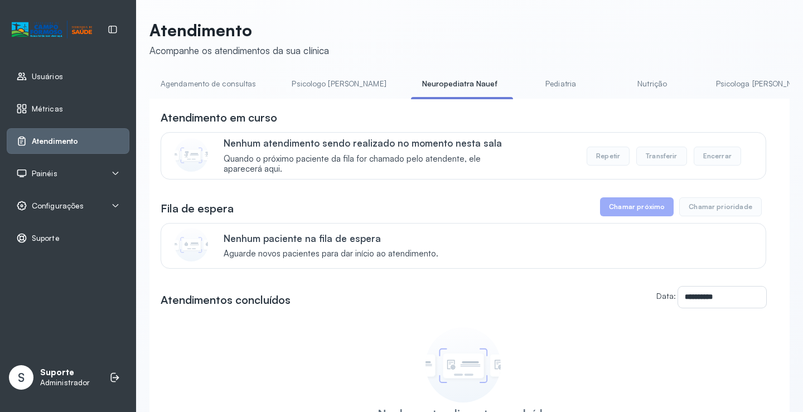
click at [538, 83] on link "Pediatria" at bounding box center [561, 84] width 78 height 18
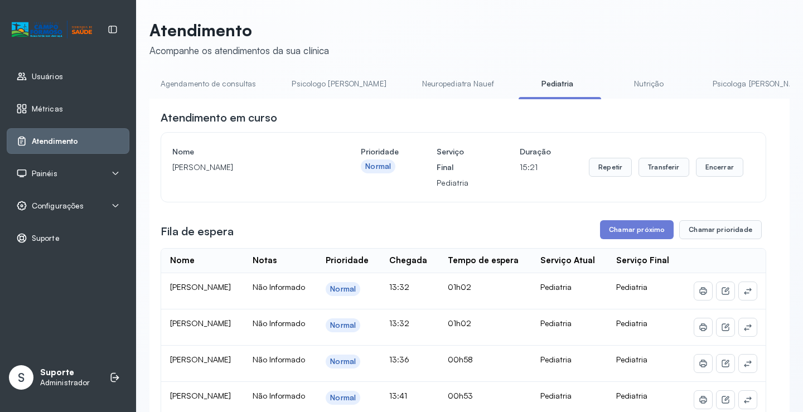
click at [327, 88] on link "Psicologo Pedro" at bounding box center [338, 84] width 117 height 18
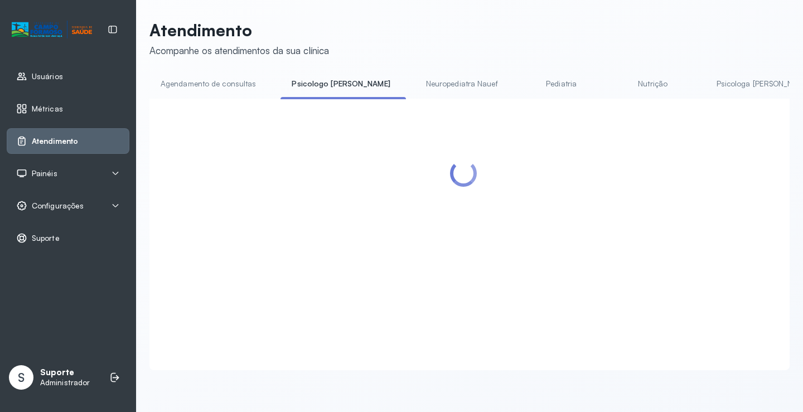
drag, startPoint x: 208, startPoint y: 86, endPoint x: 241, endPoint y: 84, distance: 33.5
click at [209, 85] on link "Agendamento de consultas" at bounding box center [208, 84] width 118 height 18
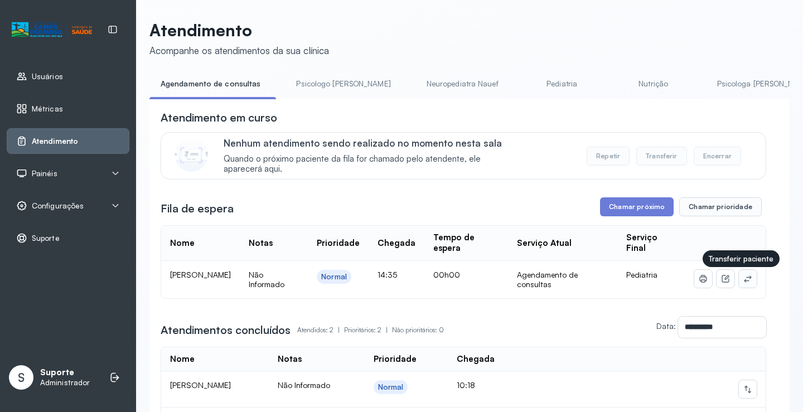
click at [743, 277] on icon at bounding box center [747, 278] width 9 height 9
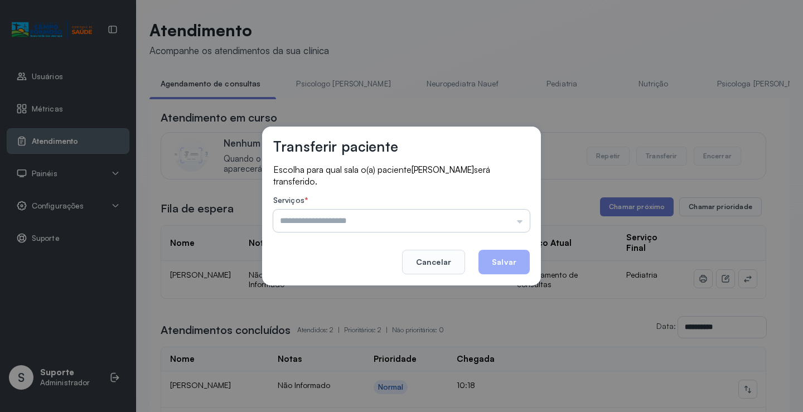
drag, startPoint x: 505, startPoint y: 224, endPoint x: 427, endPoint y: 270, distance: 90.5
click at [504, 224] on input "text" at bounding box center [401, 221] width 257 height 22
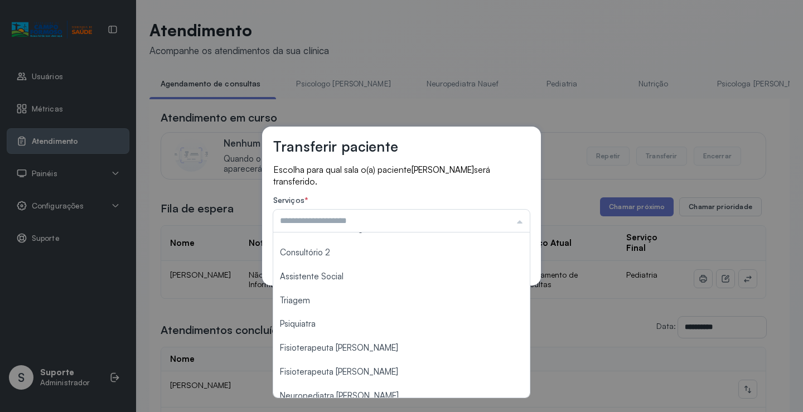
scroll to position [168, 0]
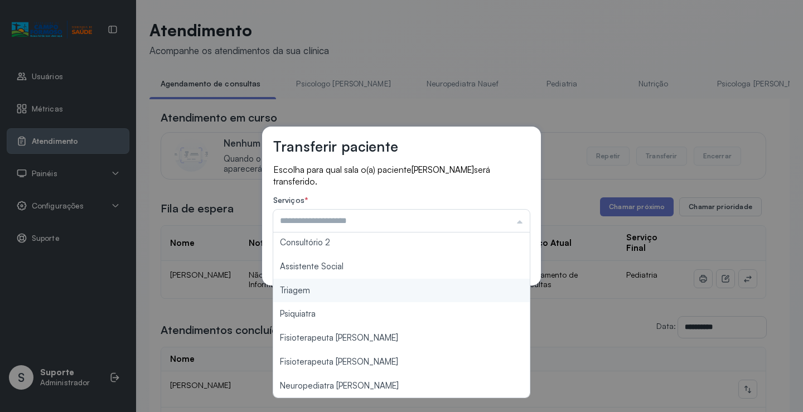
type input "*******"
click at [364, 295] on div "Transferir paciente Escolha para qual sala o(a) paciente BENJAMIN SANTOS SOUZA …" at bounding box center [401, 206] width 803 height 412
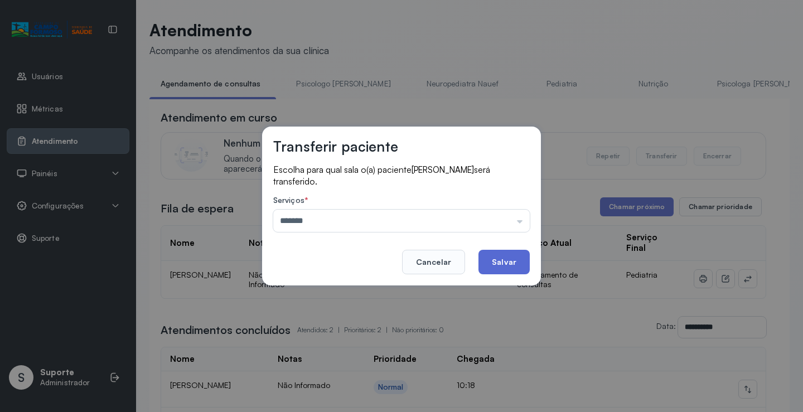
click at [507, 259] on button "Salvar" at bounding box center [503, 262] width 51 height 25
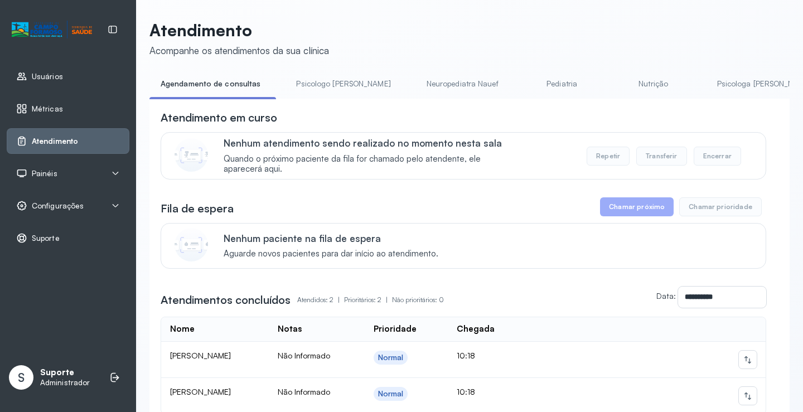
click at [523, 86] on link "Pediatria" at bounding box center [562, 84] width 78 height 18
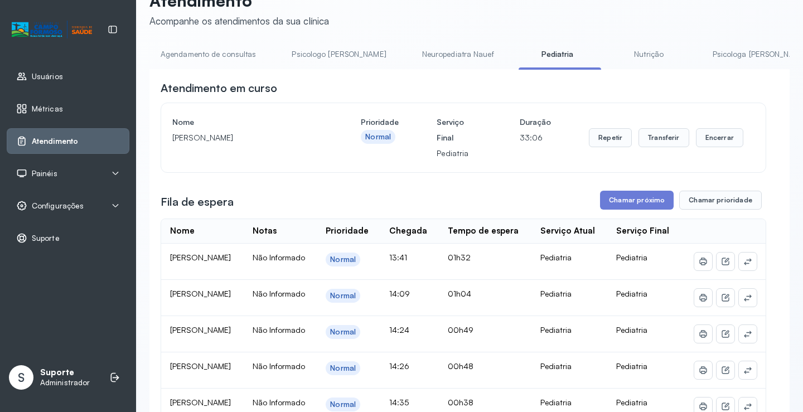
scroll to position [0, 0]
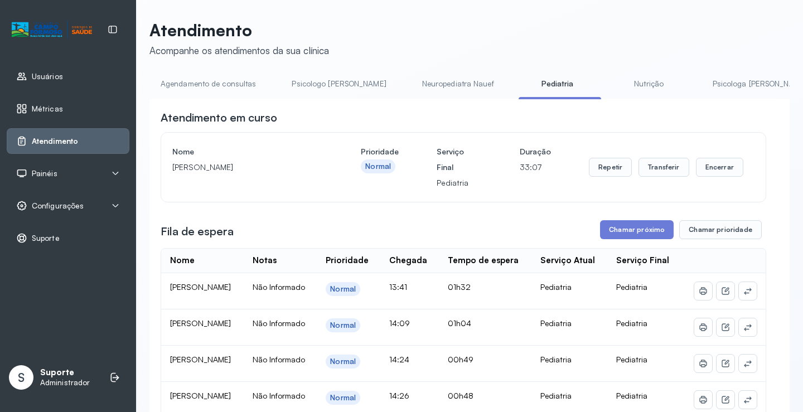
click at [415, 83] on link "Neuropediatra Nauef" at bounding box center [458, 84] width 94 height 18
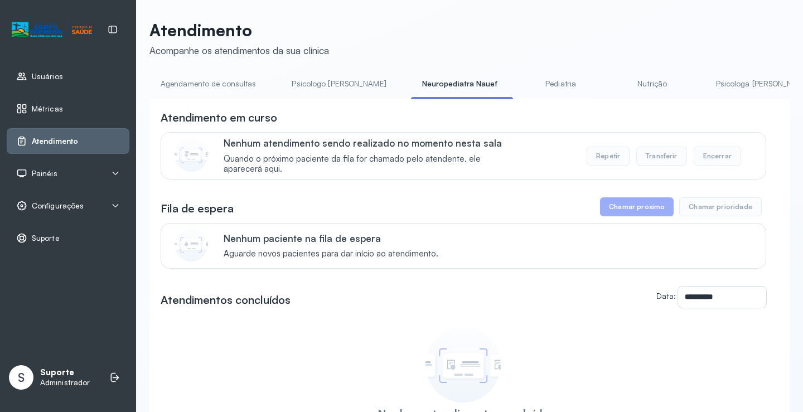
click at [523, 85] on link "Pediatria" at bounding box center [561, 84] width 78 height 18
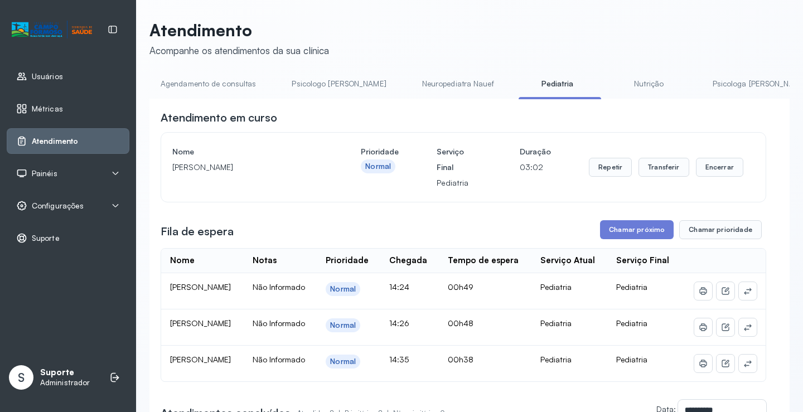
click at [203, 78] on link "Agendamento de consultas" at bounding box center [208, 84] width 118 height 18
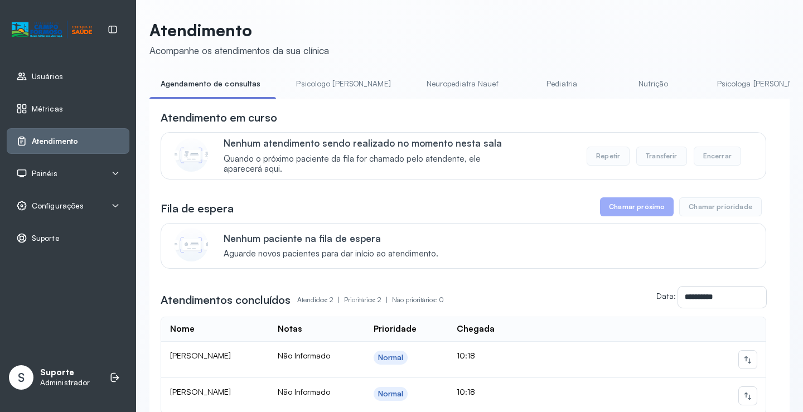
click at [530, 83] on link "Pediatria" at bounding box center [562, 84] width 78 height 18
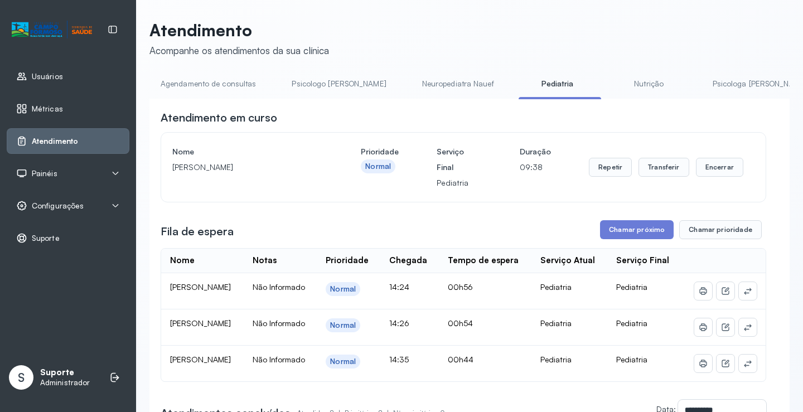
click at [230, 82] on link "Agendamento de consultas" at bounding box center [208, 84] width 118 height 18
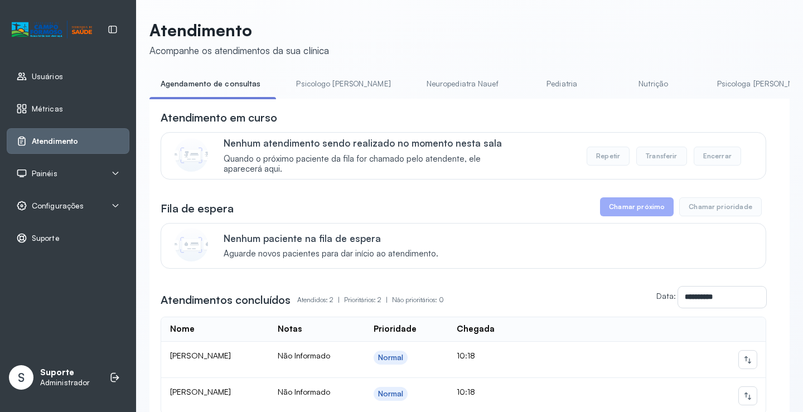
click at [523, 84] on link "Pediatria" at bounding box center [562, 84] width 78 height 18
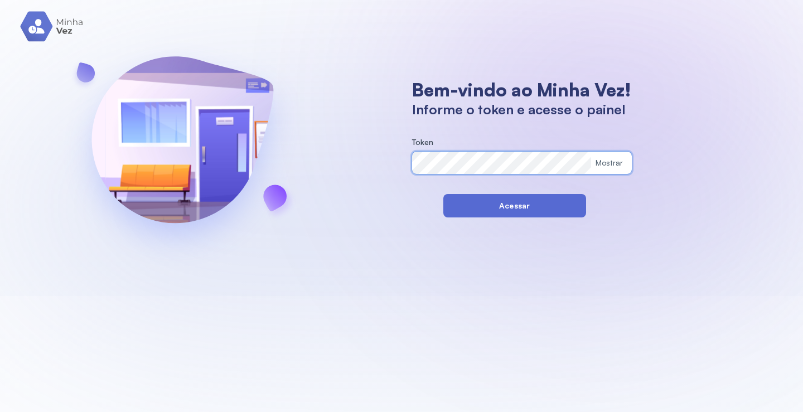
click at [454, 205] on button "Acessar" at bounding box center [514, 205] width 143 height 23
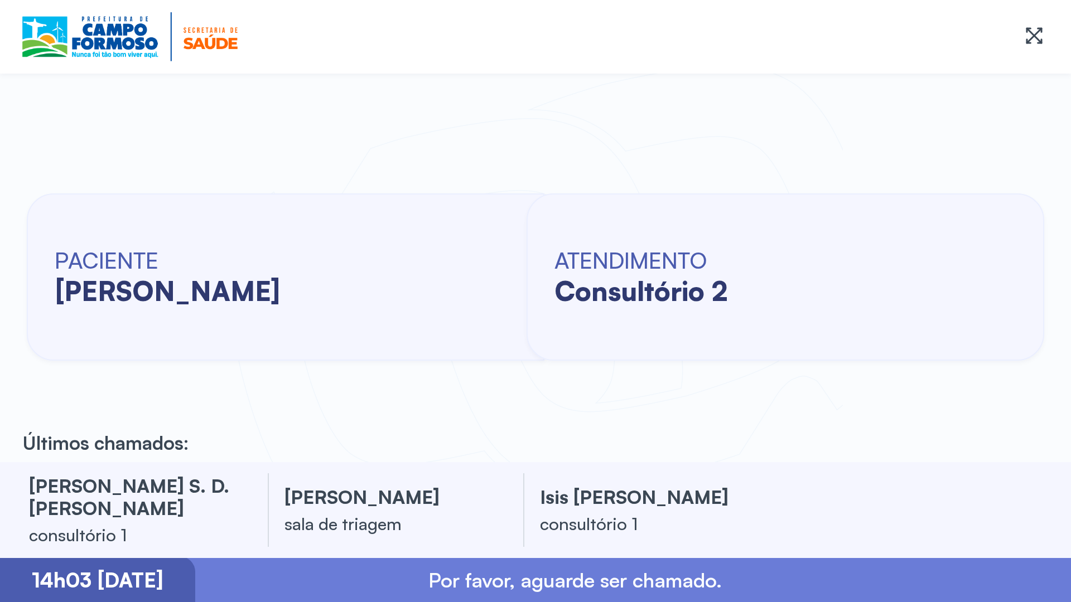
drag, startPoint x: 7, startPoint y: 178, endPoint x: 2, endPoint y: 157, distance: 21.7
click at [2, 157] on div "PACIENTE isis kamily sousa silva ATENDIMENTO consultório 2" at bounding box center [535, 276] width 1071 height 371
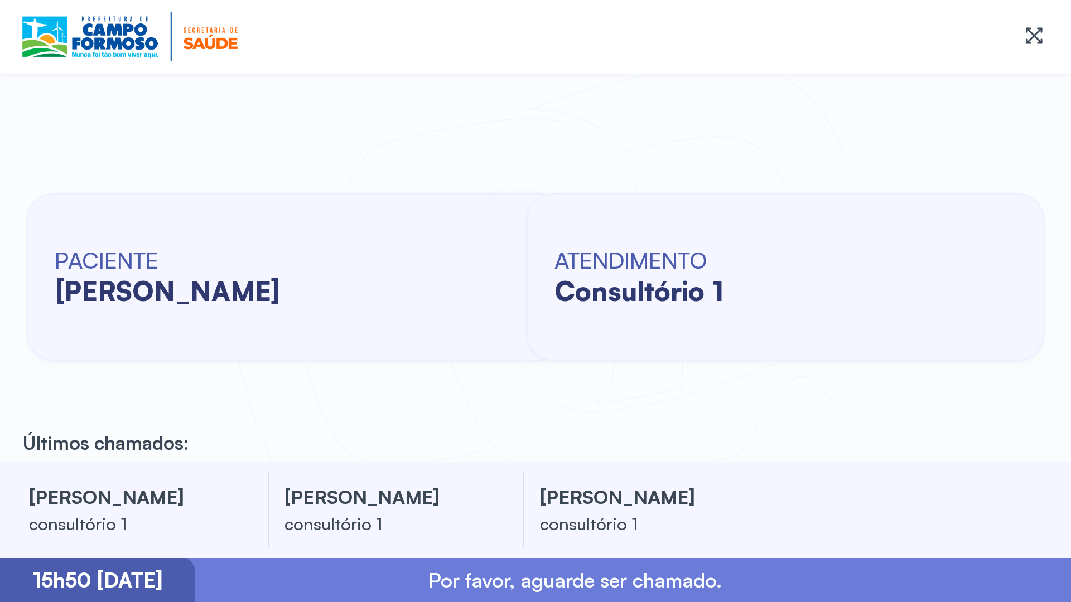
drag, startPoint x: 2, startPoint y: 354, endPoint x: 3, endPoint y: 366, distance: 12.3
click at [6, 371] on div "PACIENTE [PERSON_NAME] ATENDIMENTO consultório 1" at bounding box center [535, 276] width 1071 height 371
